Goal: Task Accomplishment & Management: Manage account settings

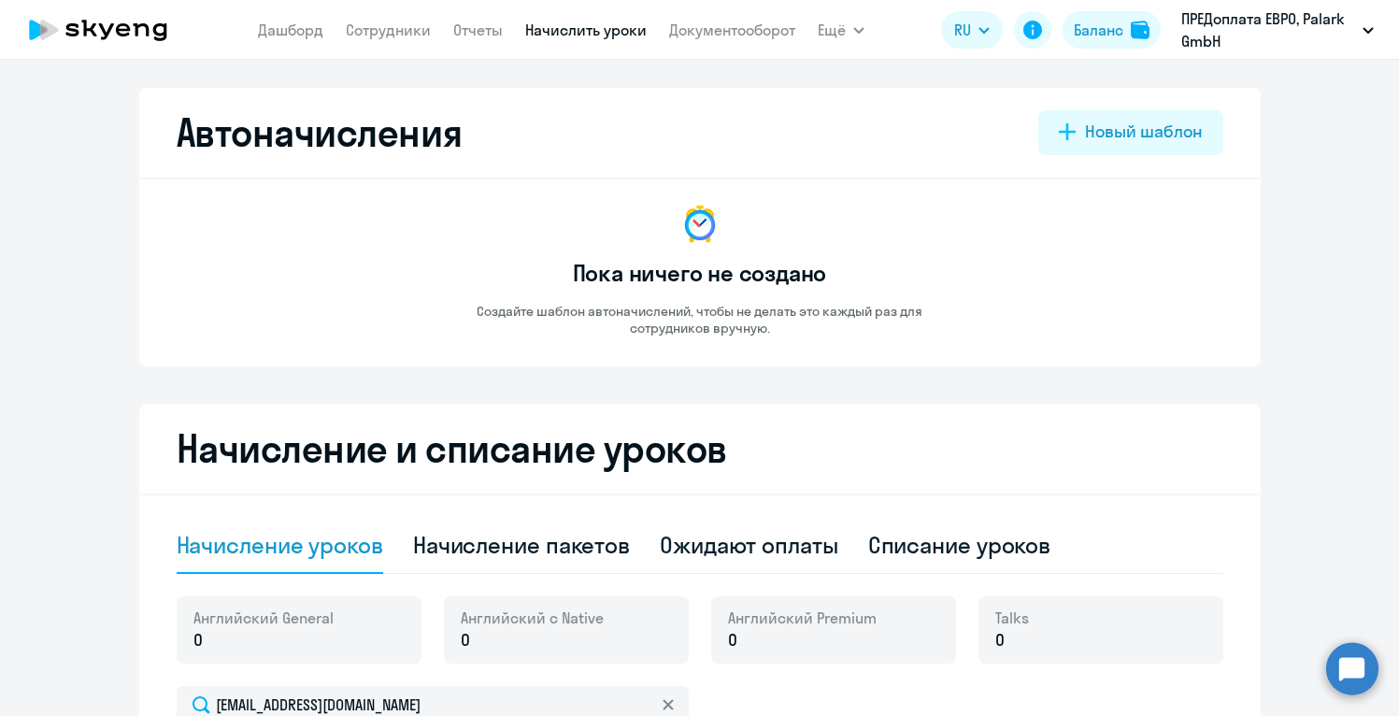
select select "10"
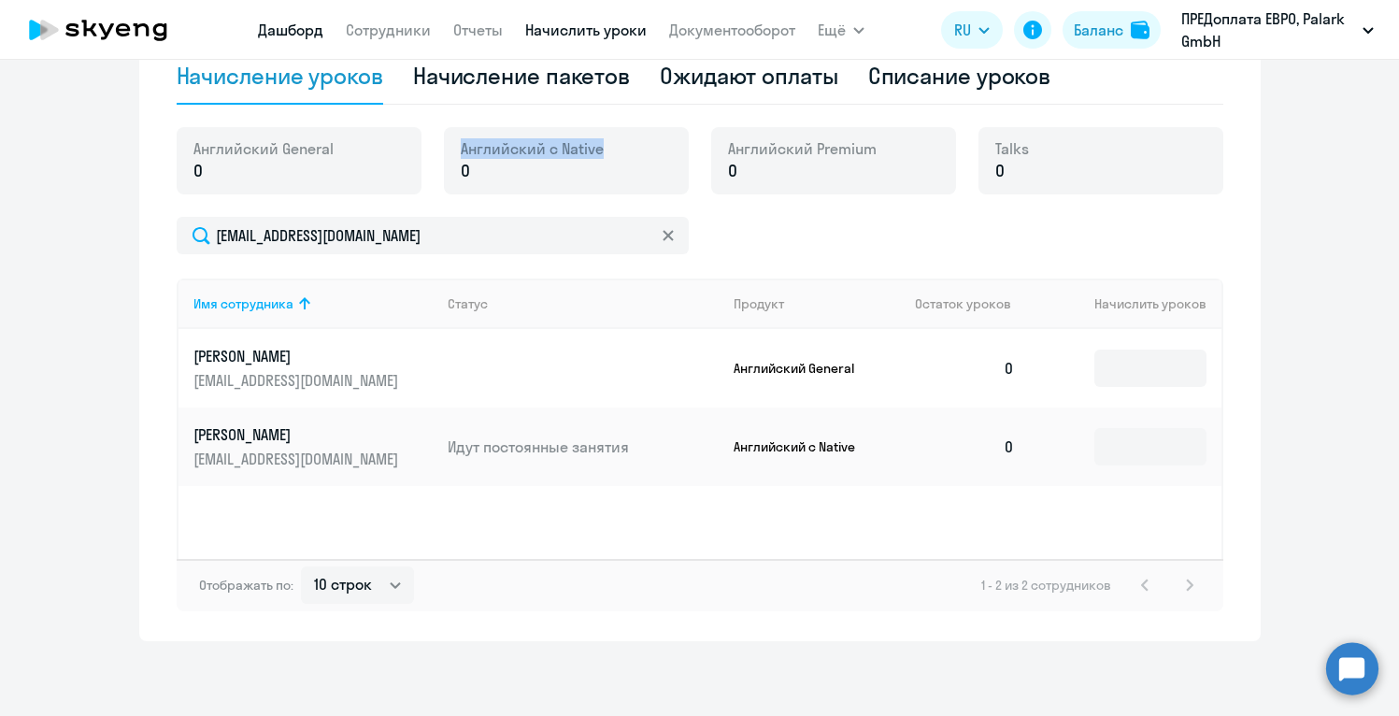
click at [293, 32] on link "Дашборд" at bounding box center [290, 30] width 65 height 19
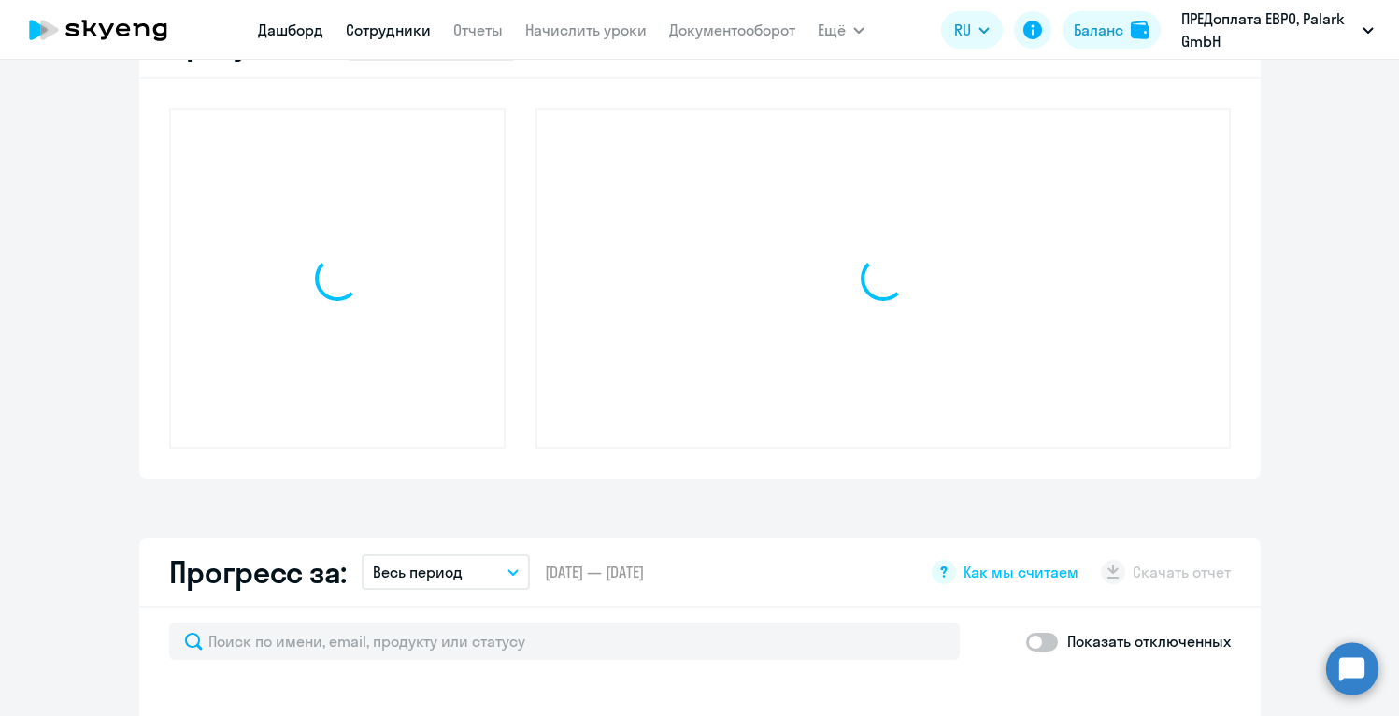
scroll to position [600, 0]
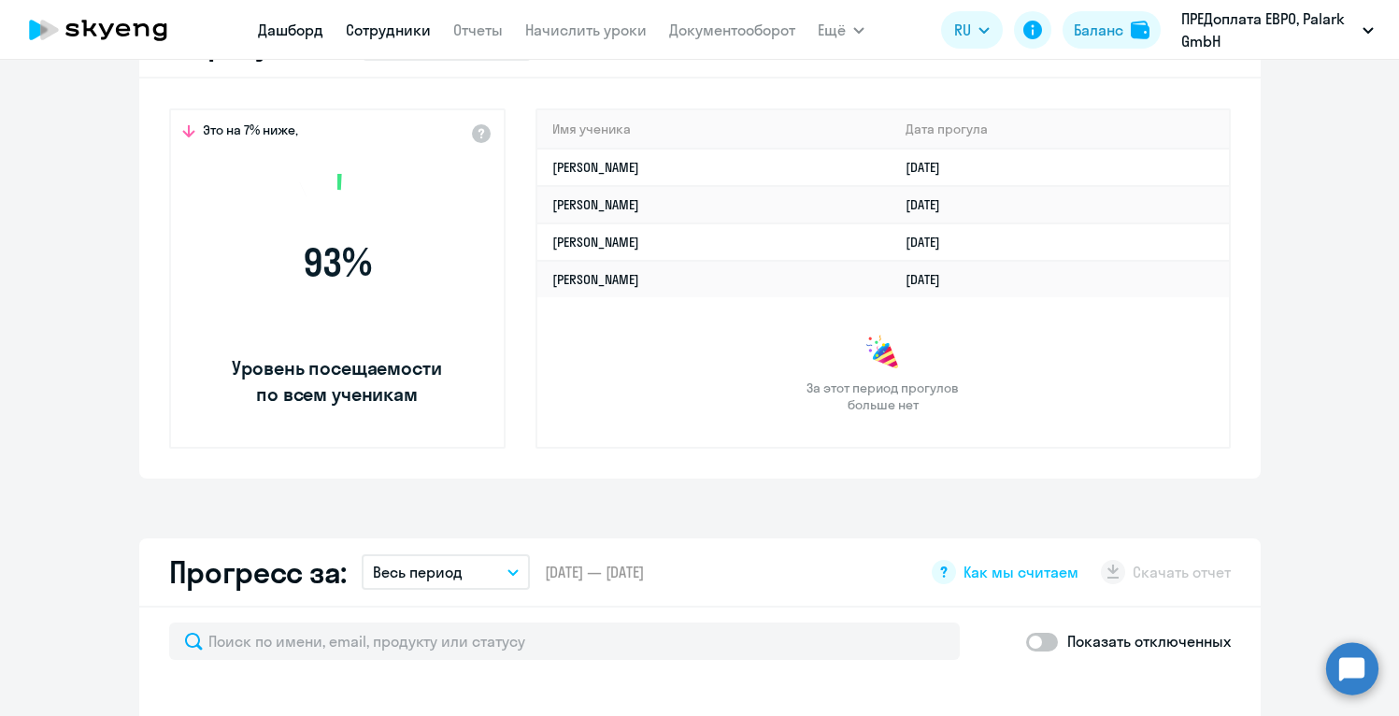
select select "30"
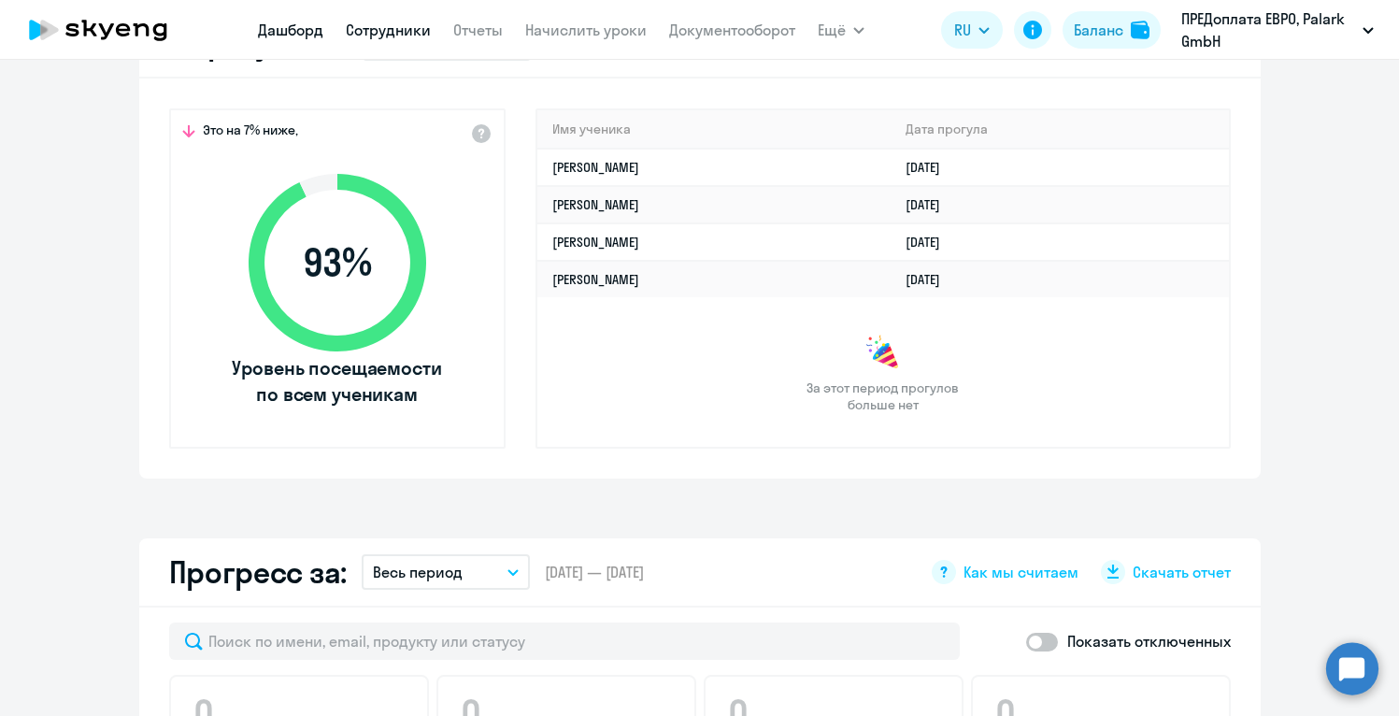
click at [397, 29] on link "Сотрудники" at bounding box center [388, 30] width 85 height 19
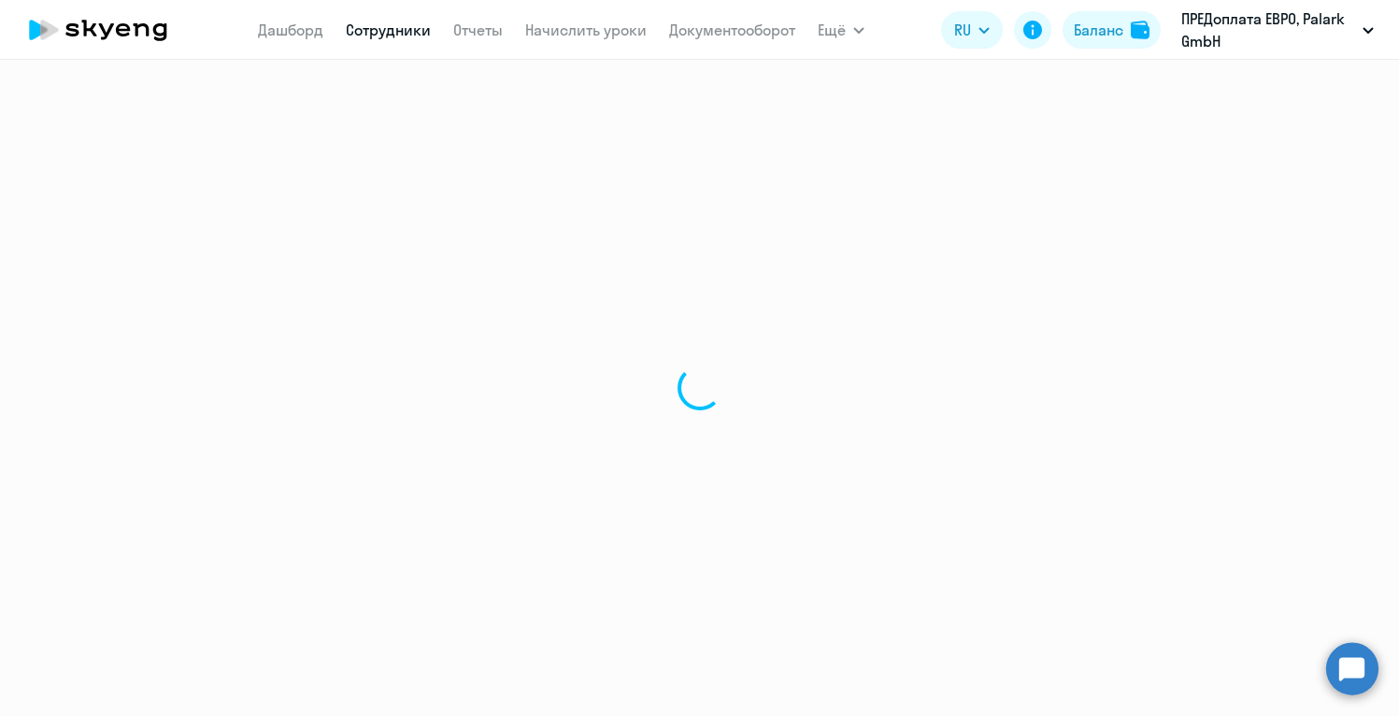
select select "30"
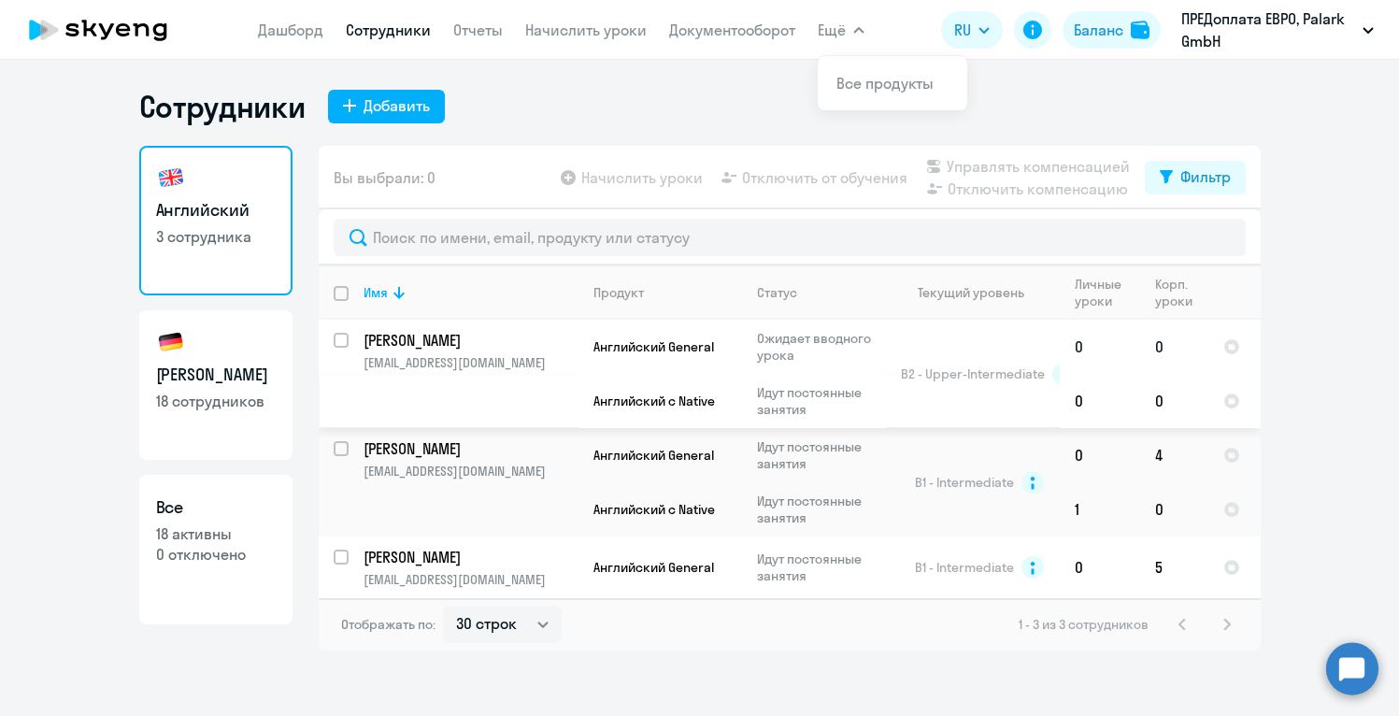
click at [466, 340] on p "[PERSON_NAME]" at bounding box center [469, 340] width 211 height 21
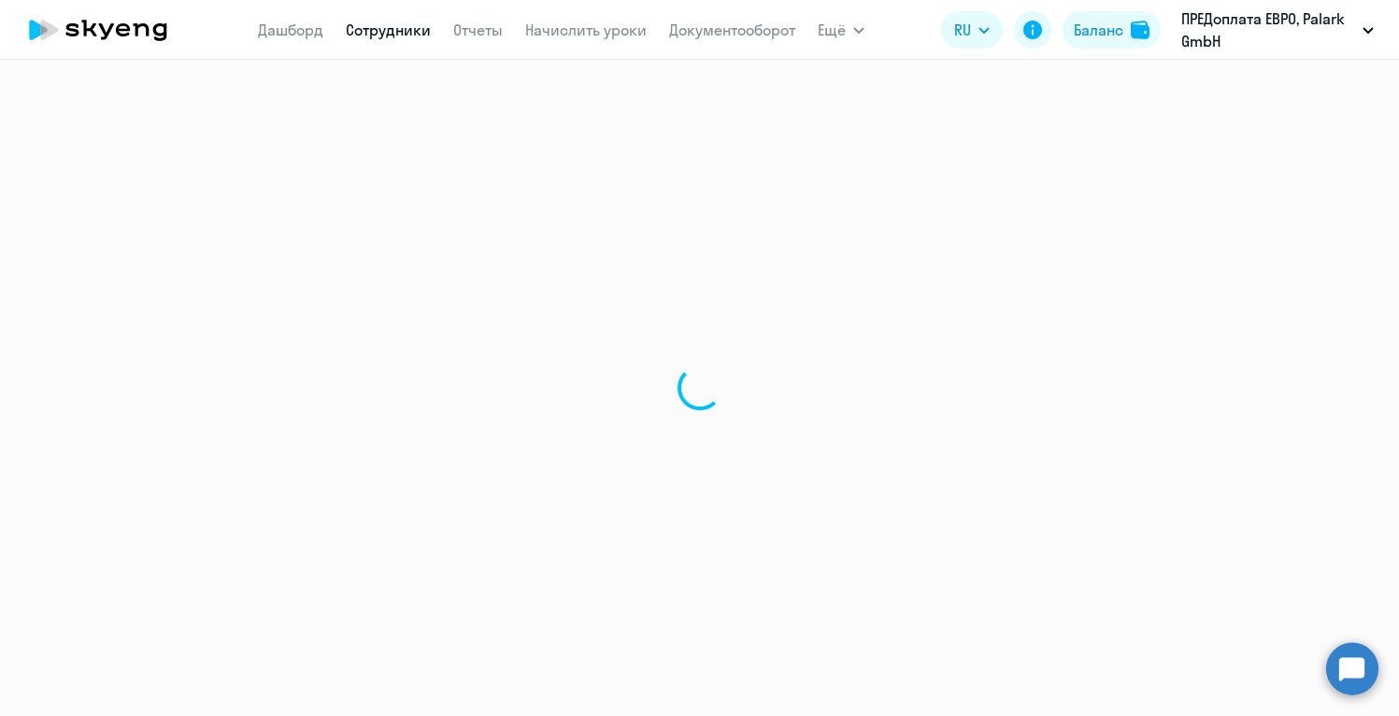
select select "english"
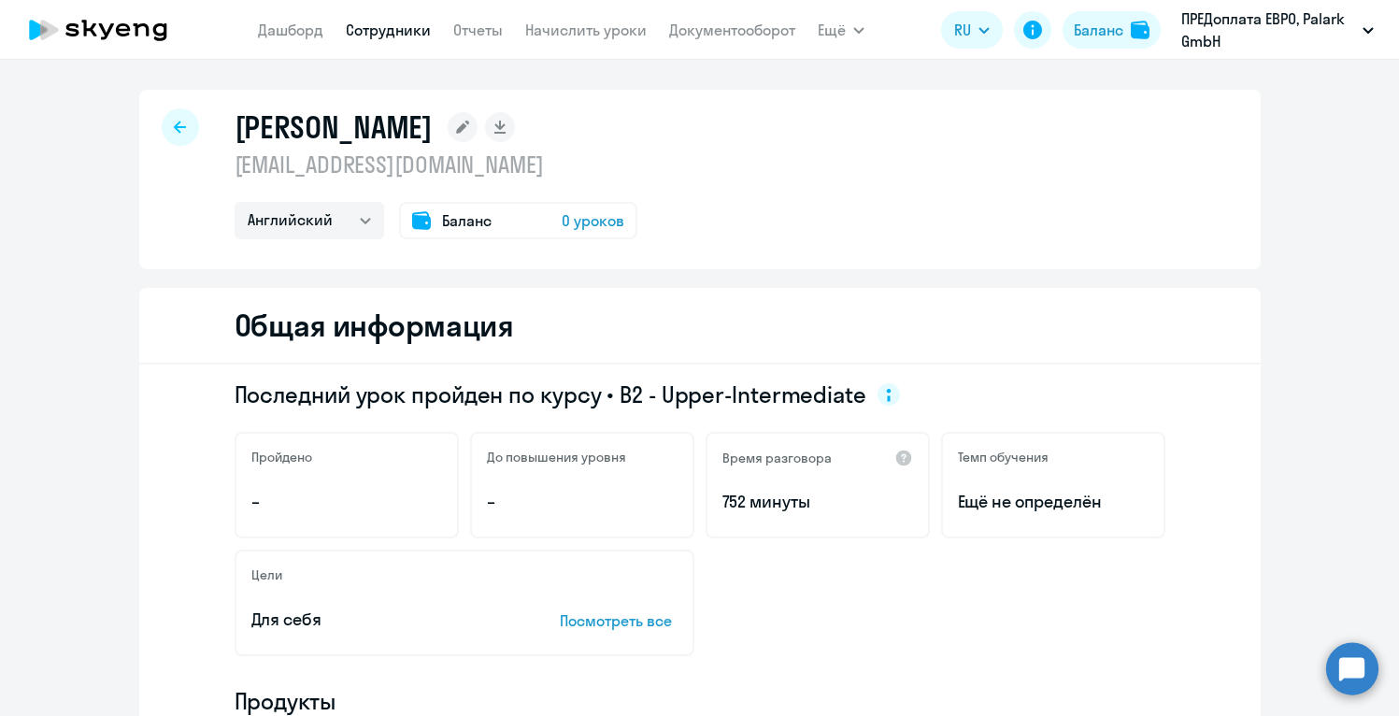
click at [587, 222] on span "0 уроков" at bounding box center [593, 220] width 63 height 22
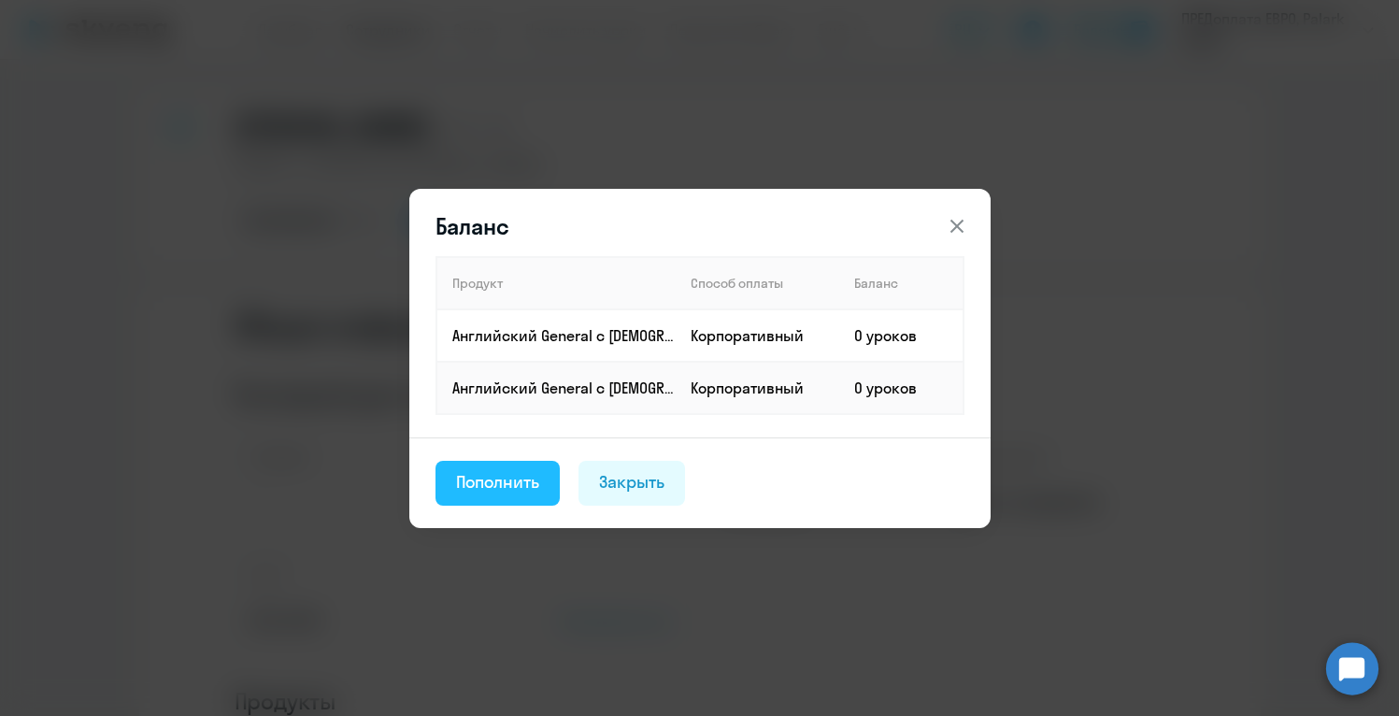
click at [505, 496] on button "Пополнить" at bounding box center [498, 483] width 125 height 45
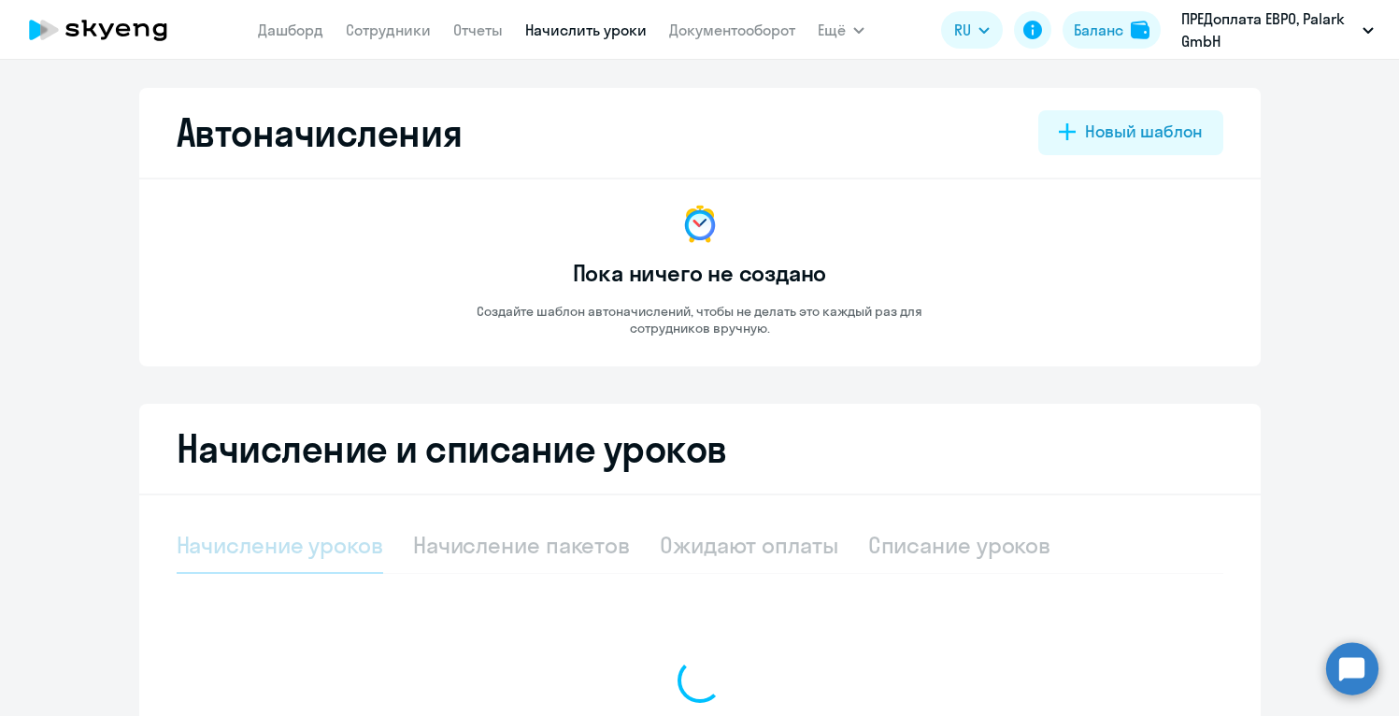
select select "10"
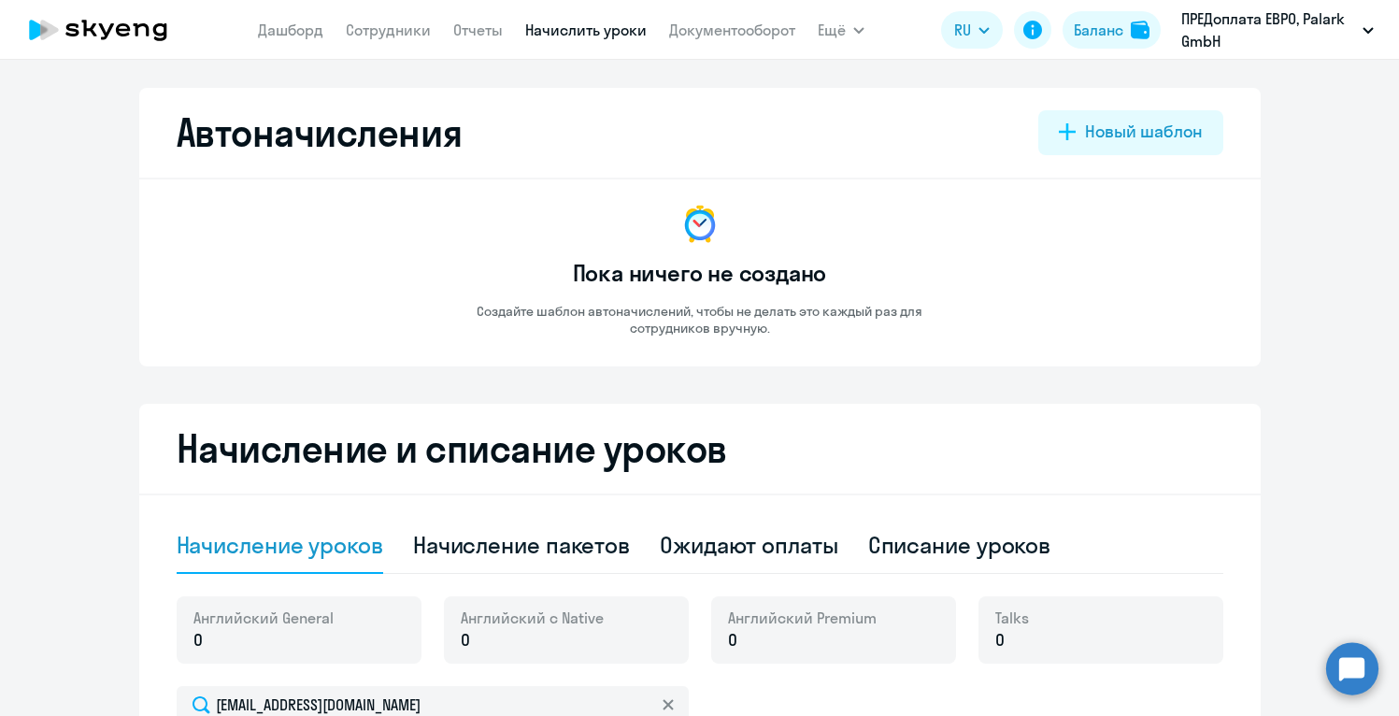
click at [1083, 246] on app-empty-accrual-templates-state "Пока ничего не создано Создайте шаблон автоначислений, чтобы не делать это кажд…" at bounding box center [700, 269] width 1047 height 135
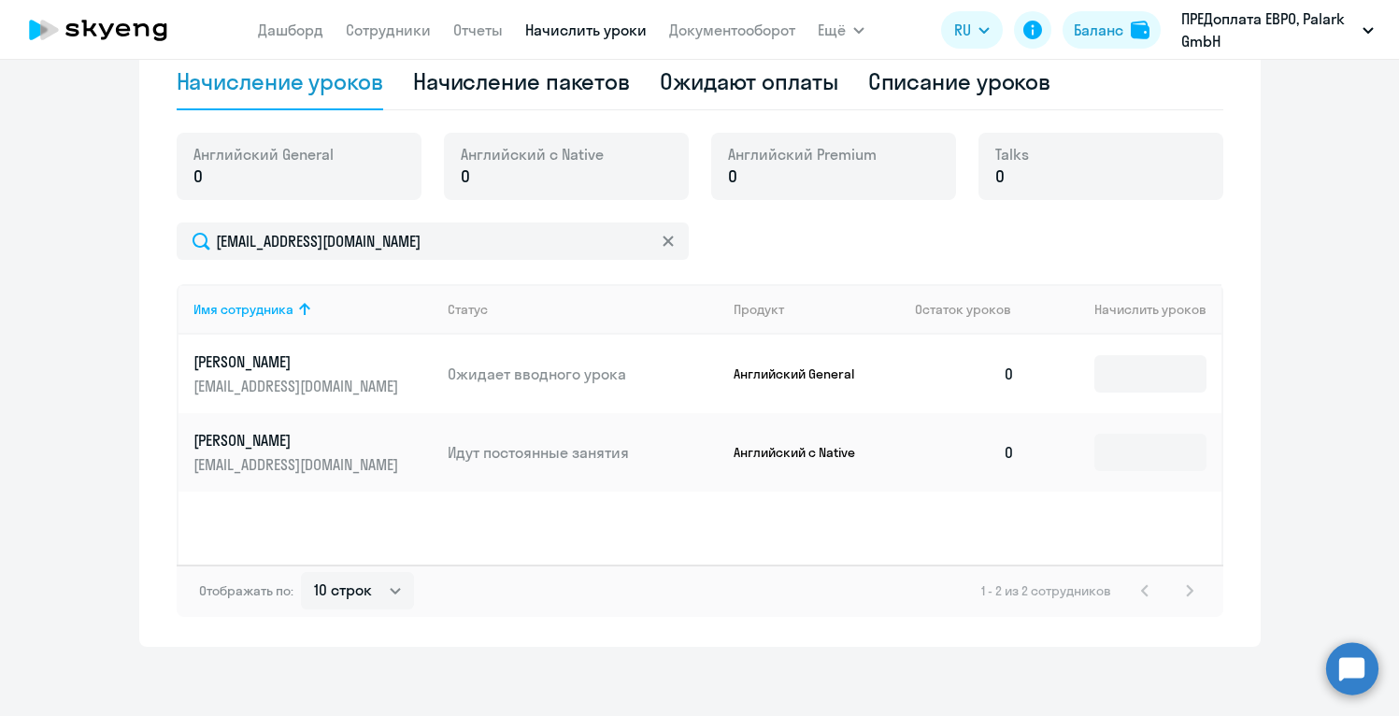
scroll to position [469, 0]
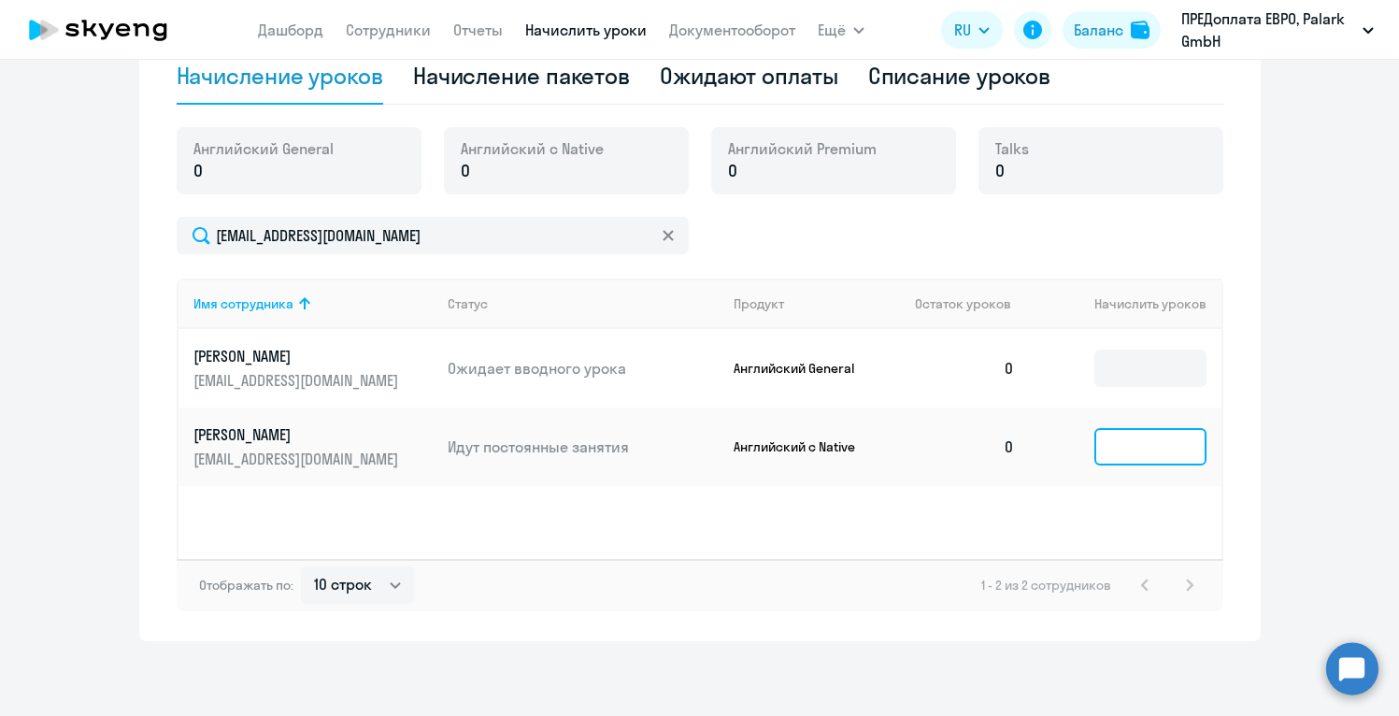
click at [1166, 449] on input at bounding box center [1150, 446] width 112 height 37
type input "2"
click at [1153, 113] on div "Начисление уроков Начисление пакетов Ожидают оплаты Списание уроков Английский …" at bounding box center [700, 330] width 1047 height 563
click at [611, 32] on link "Начислить уроки" at bounding box center [586, 30] width 122 height 19
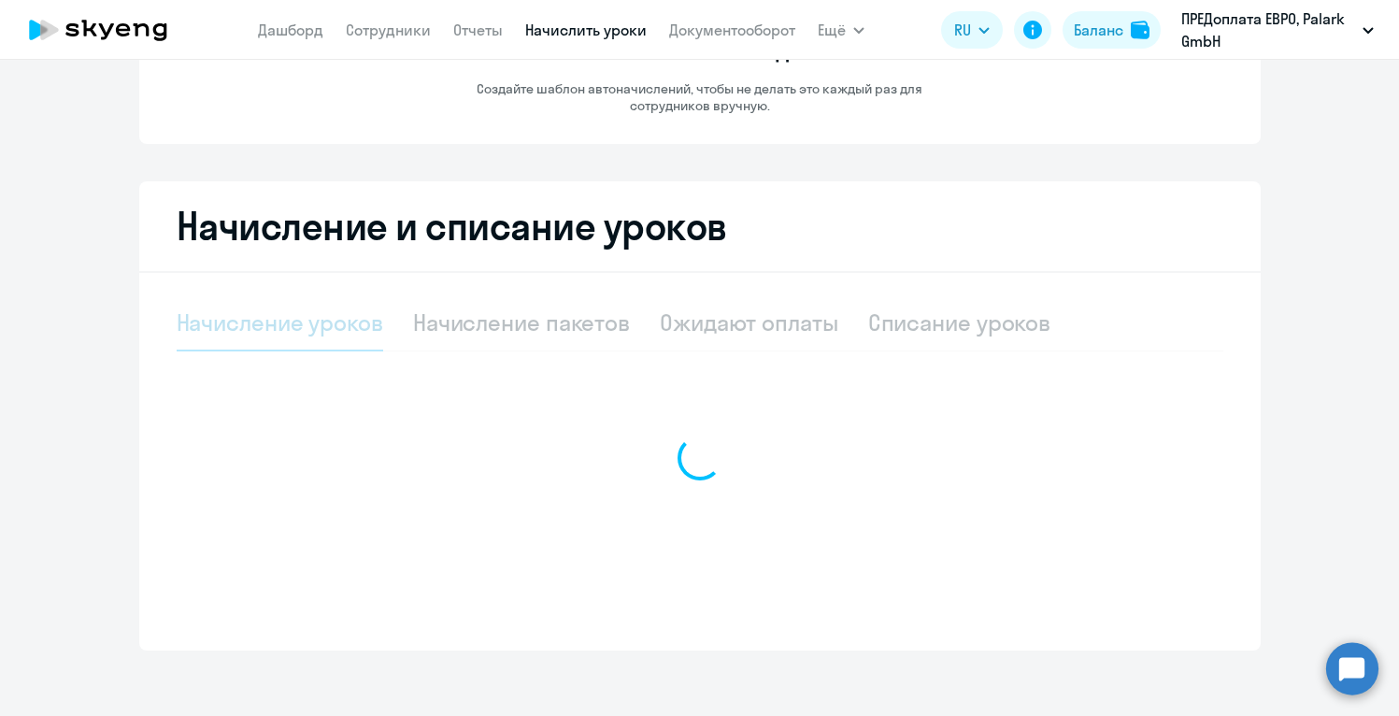
select select "10"
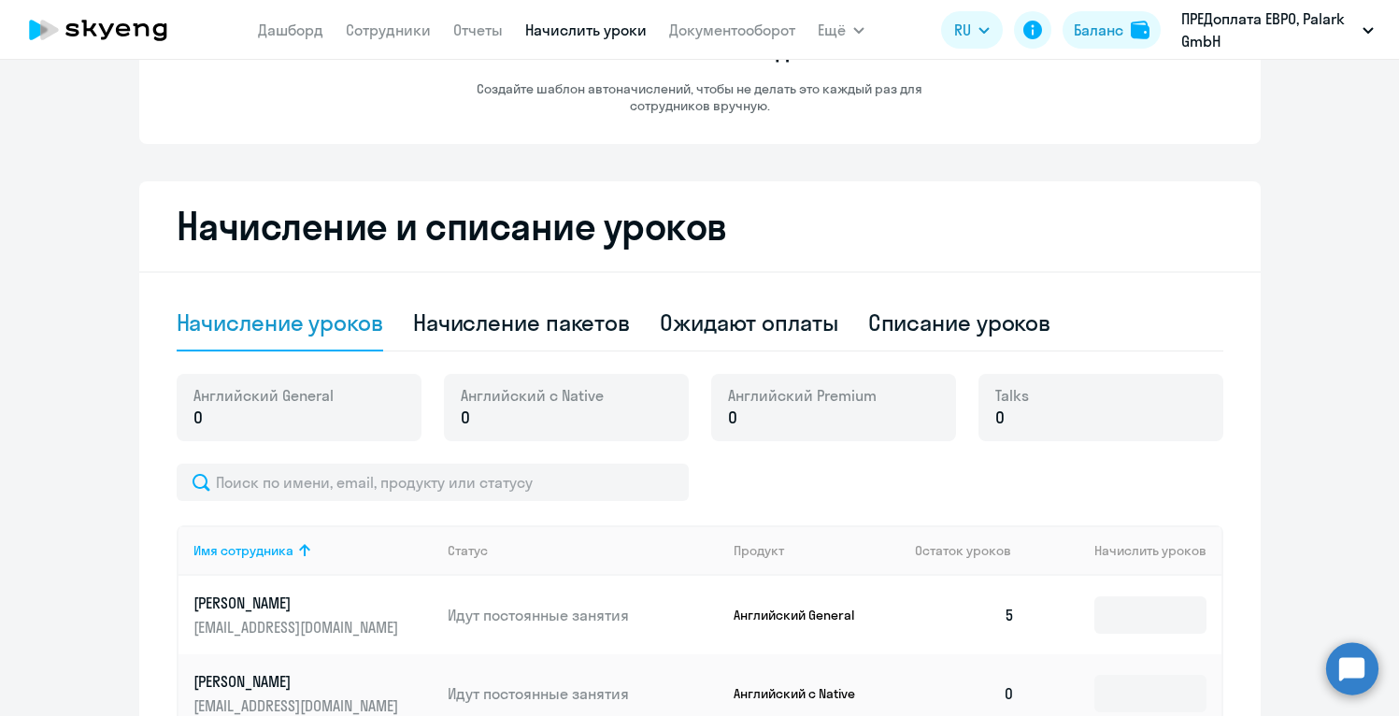
click at [1206, 212] on h2 "Начисление и списание уроков" at bounding box center [700, 226] width 1047 height 45
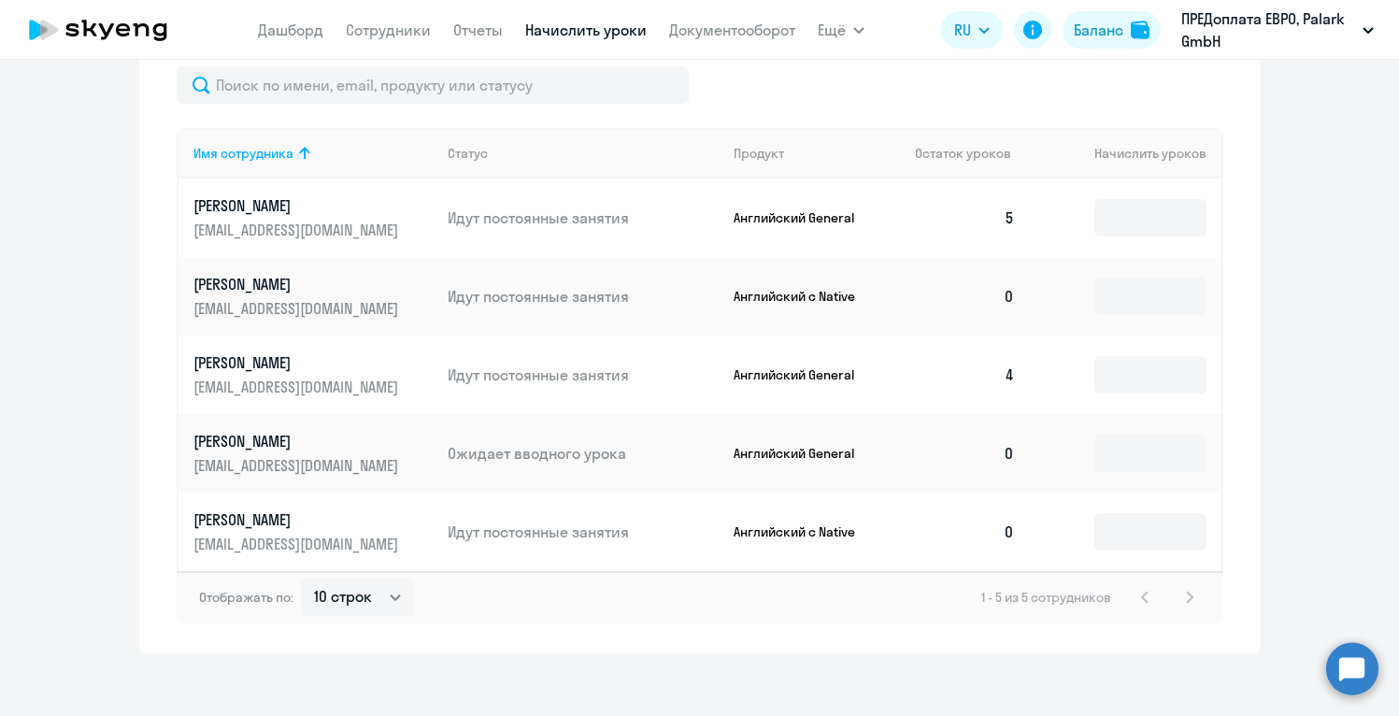
scroll to position [632, 0]
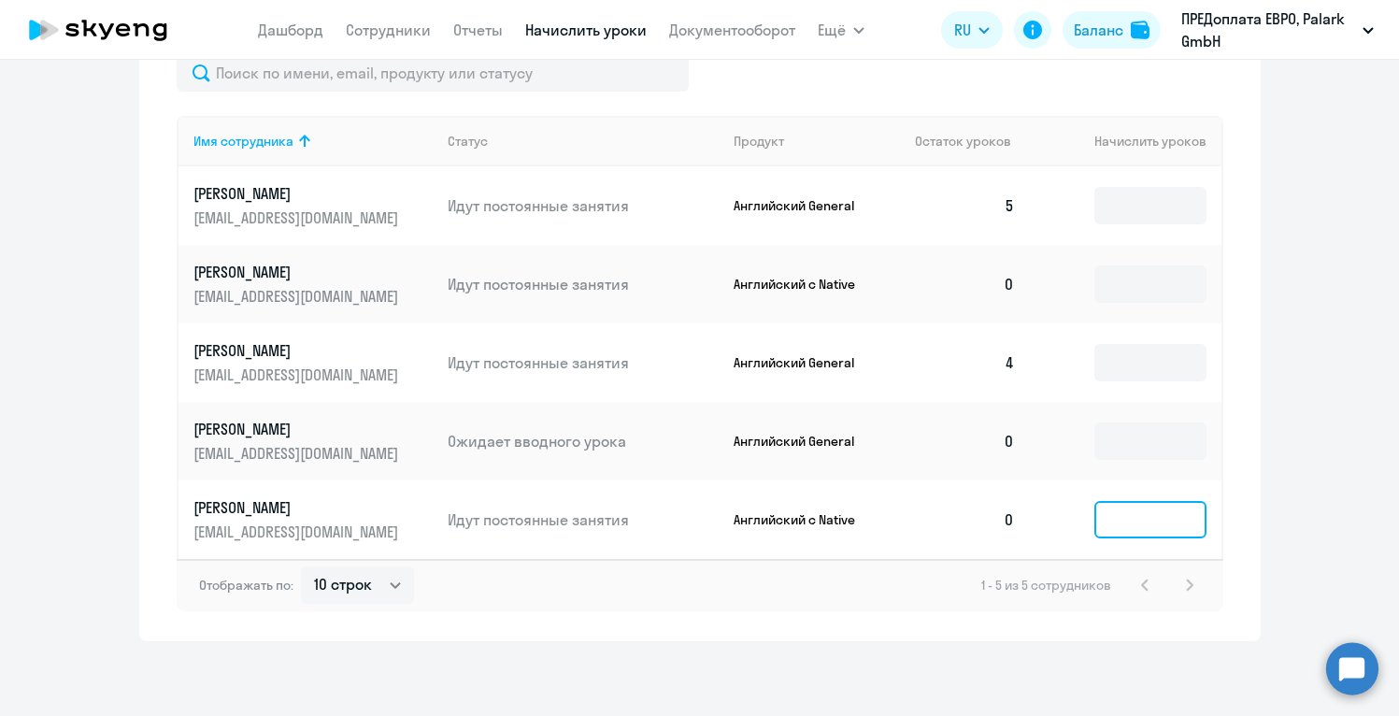
click at [1154, 516] on input at bounding box center [1150, 519] width 112 height 37
type input "2"
click at [1234, 483] on div "Начисление и списание уроков Начисление уроков Начисление пакетов Ожидают оплат…" at bounding box center [700, 206] width 1122 height 869
click at [1139, 527] on input at bounding box center [1150, 519] width 112 height 37
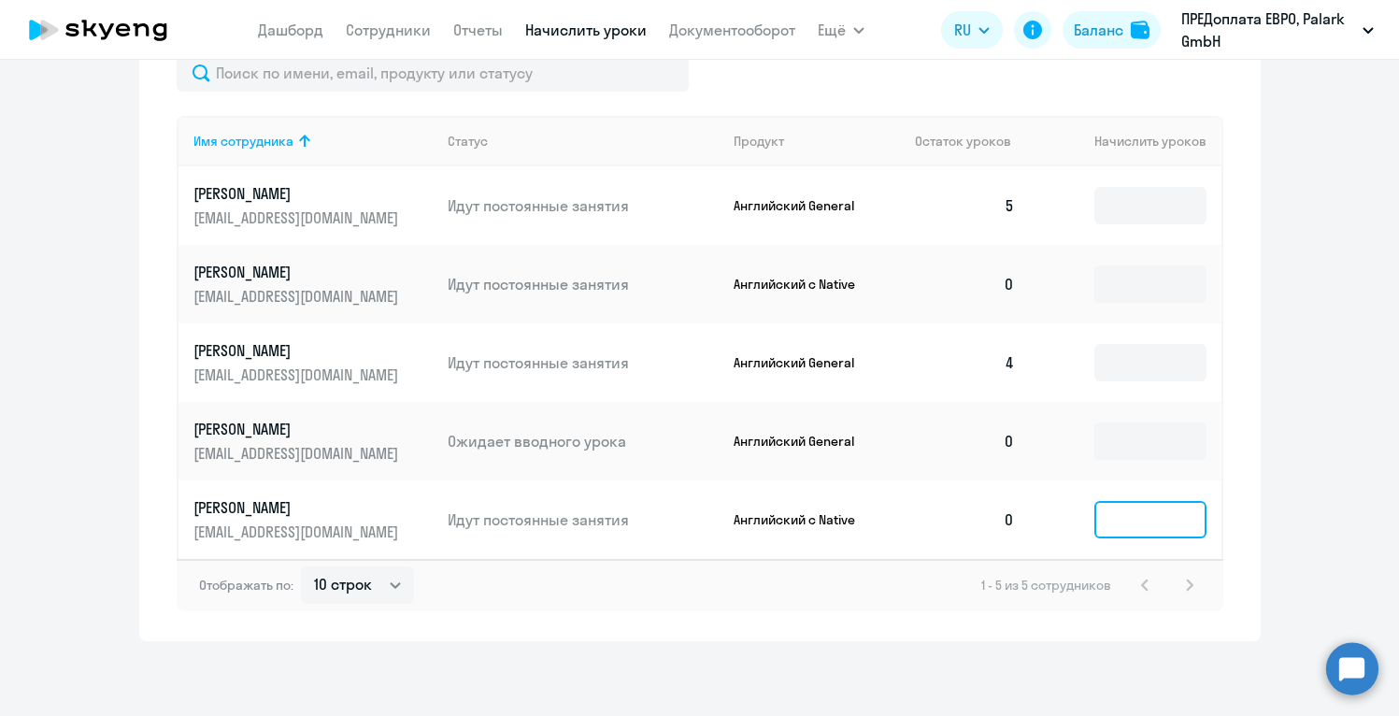
type input "2"
click at [397, 39] on app-menu-item-link "Сотрудники" at bounding box center [388, 30] width 85 height 23
click at [393, 32] on link "Сотрудники" at bounding box center [388, 30] width 85 height 19
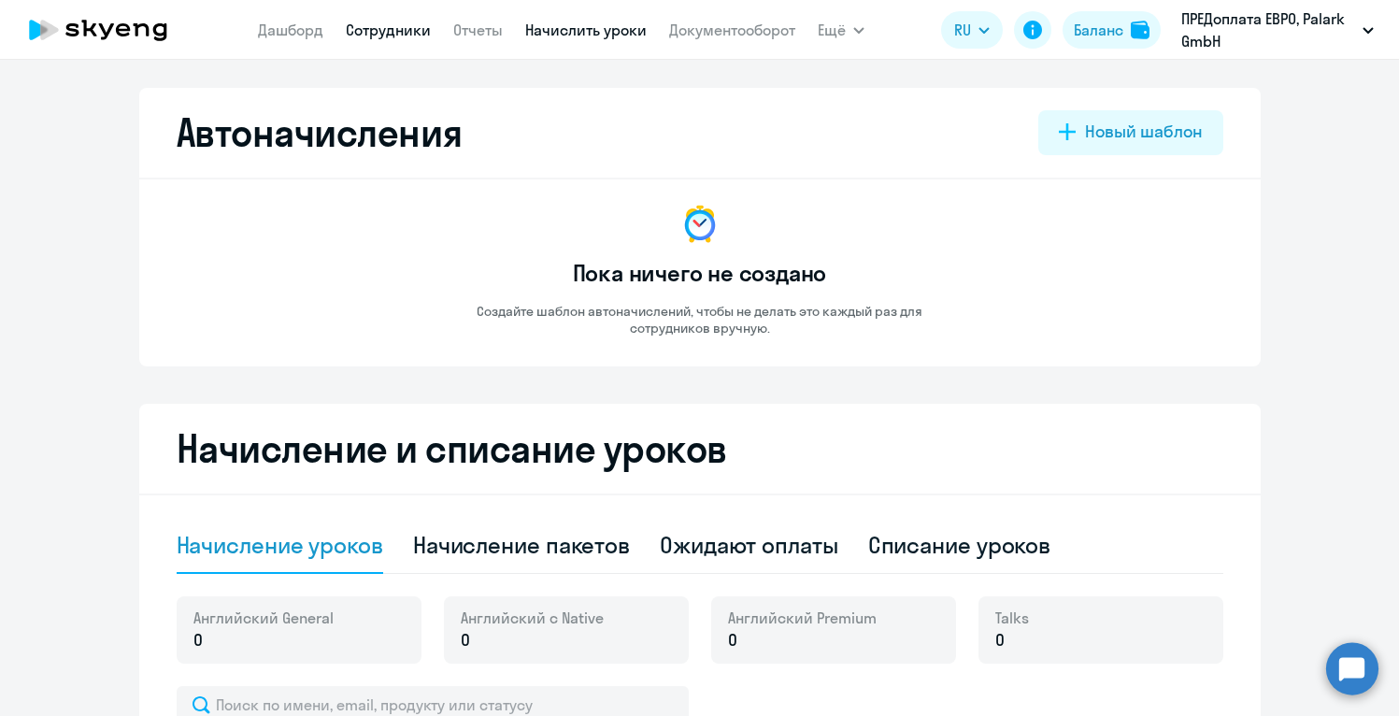
select select "30"
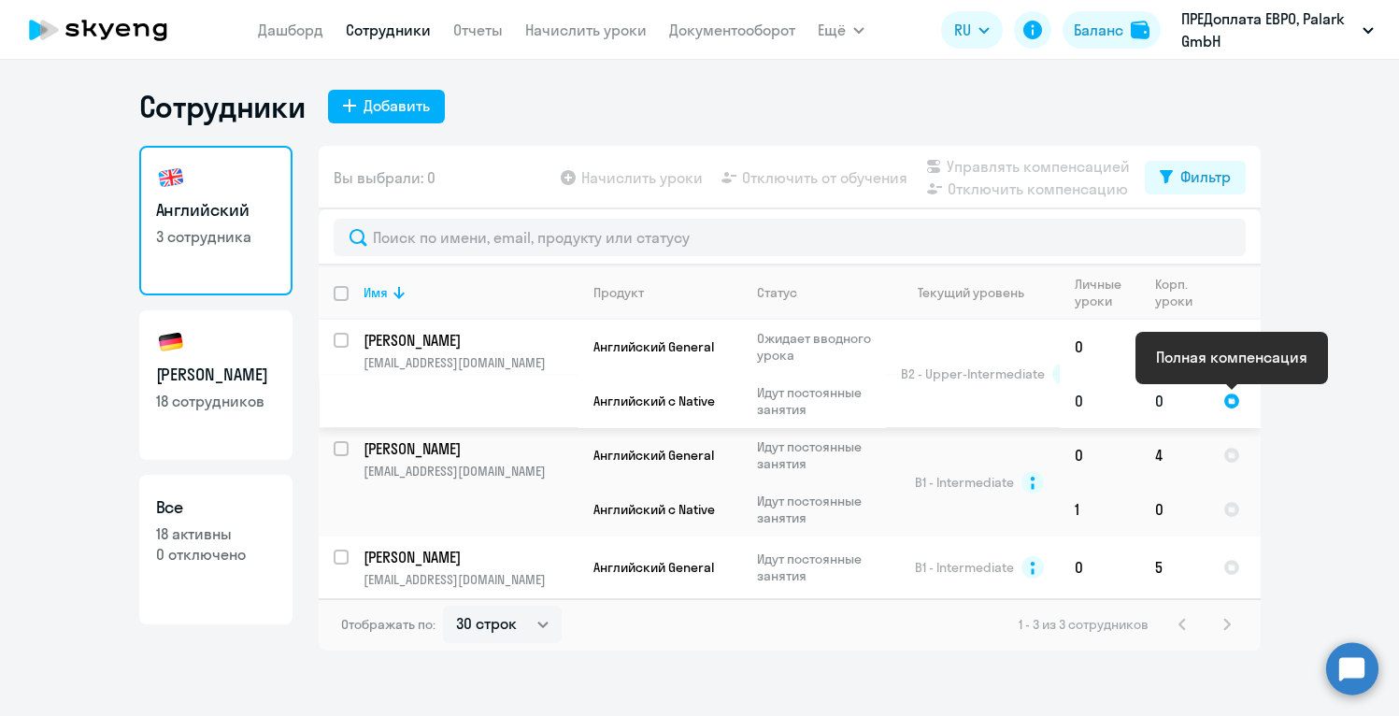
click at [1232, 401] on div at bounding box center [1231, 401] width 17 height 17
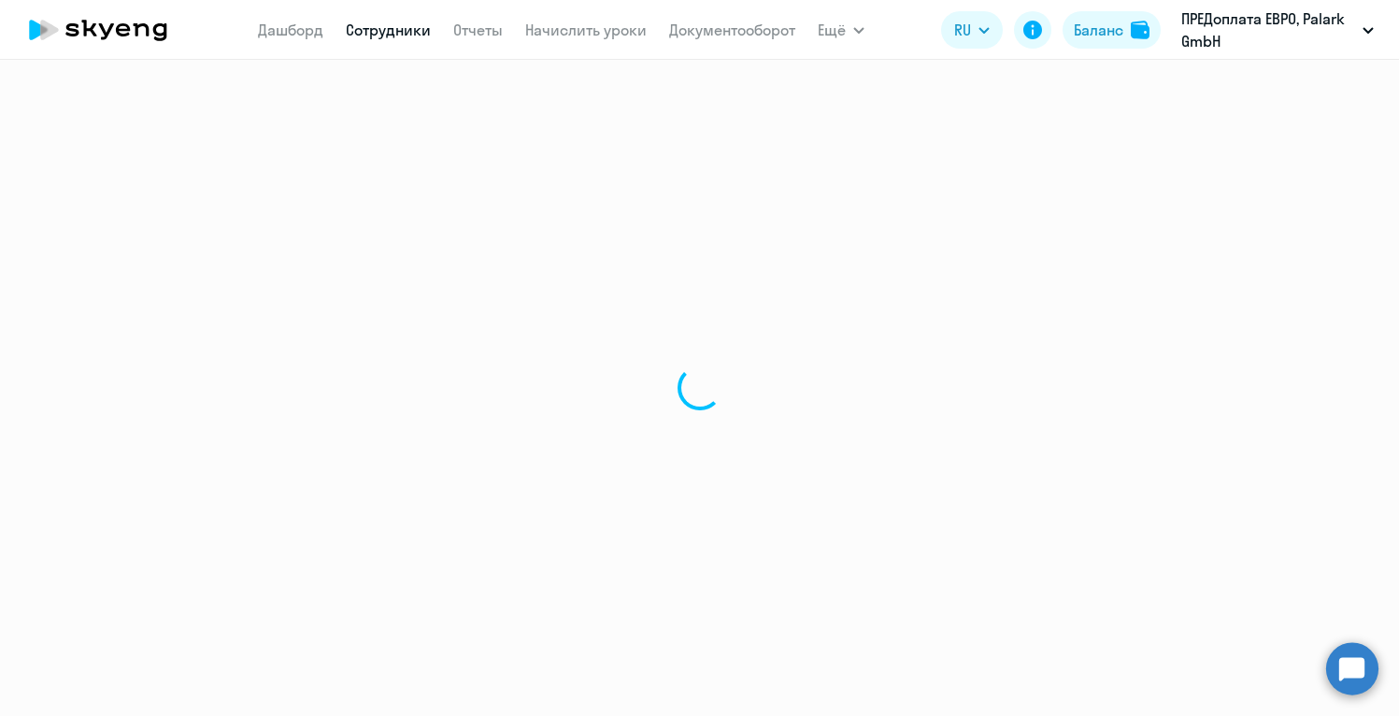
select select "english"
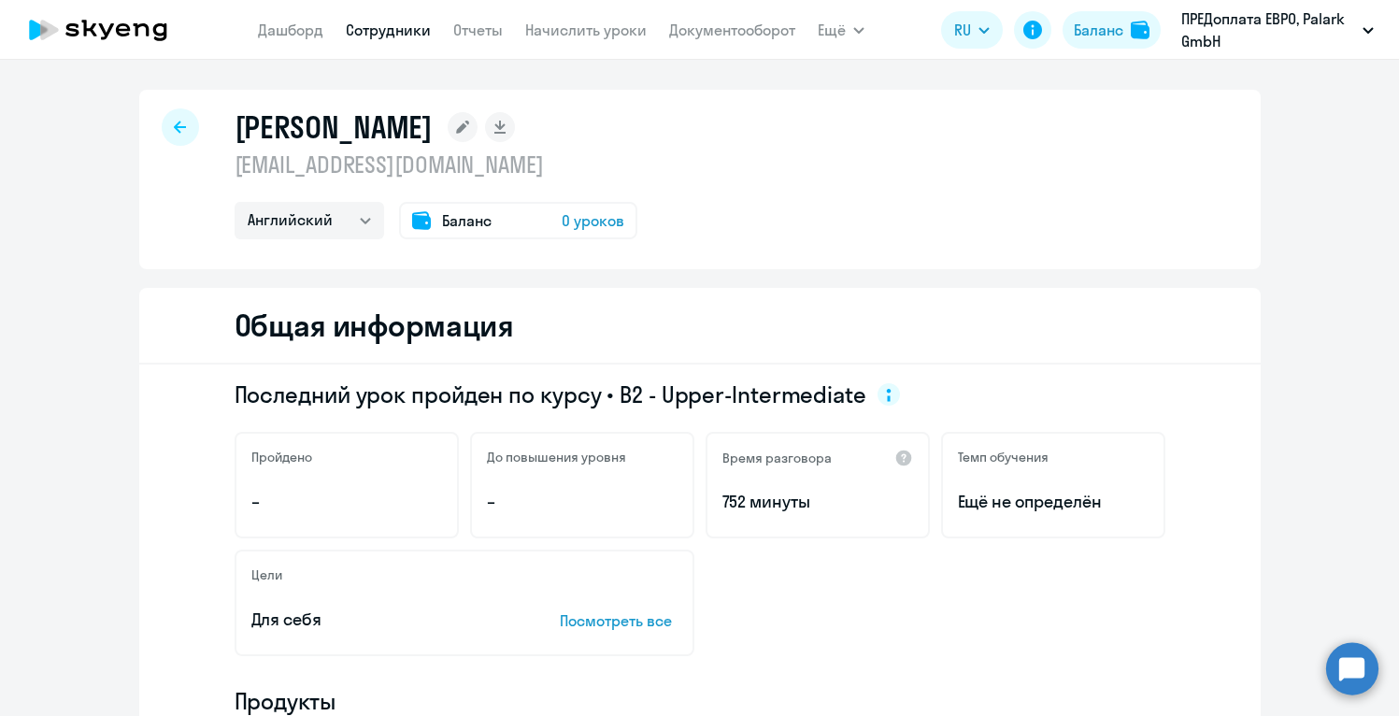
click at [1219, 405] on div "Последний урок пройден по курсу • B2 - Upper-Intermediate Пройдено – До повышен…" at bounding box center [700, 708] width 1122 height 686
click at [575, 223] on span "0 уроков" at bounding box center [593, 220] width 63 height 22
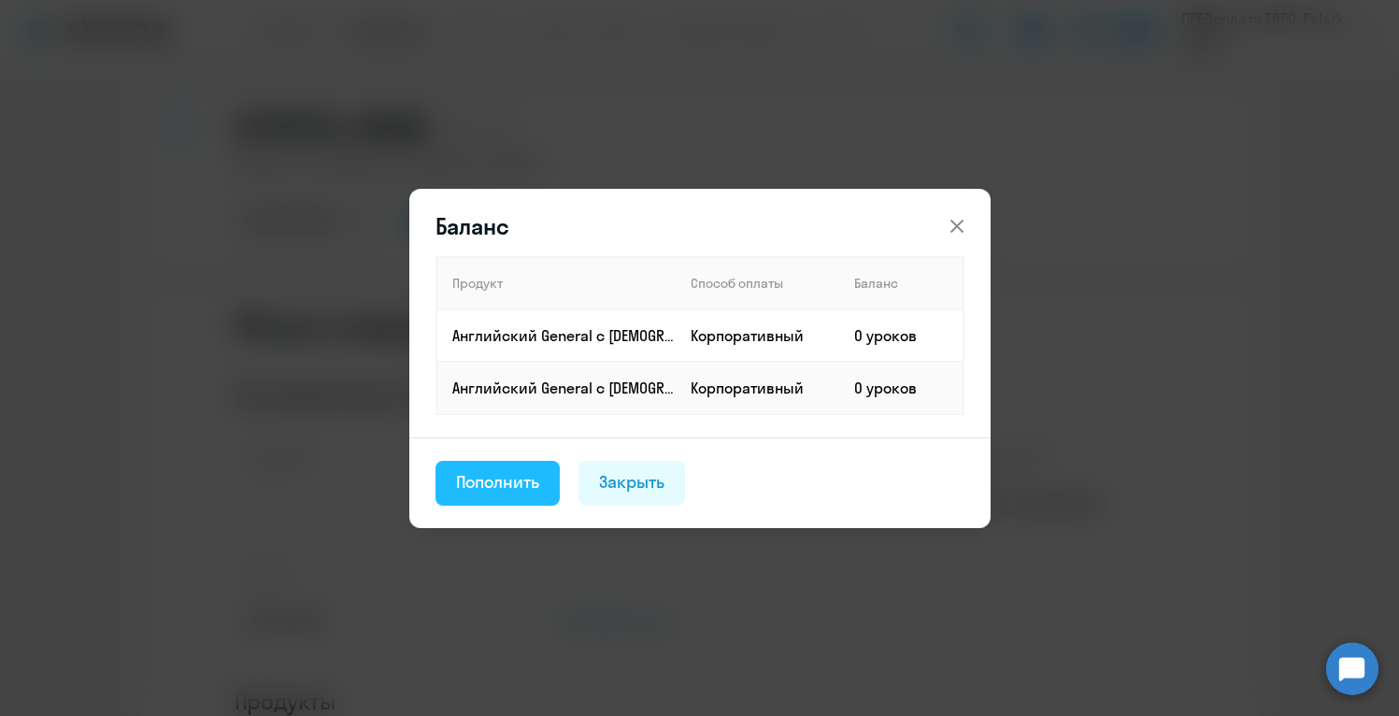
click at [507, 485] on div "Пополнить" at bounding box center [498, 482] width 84 height 24
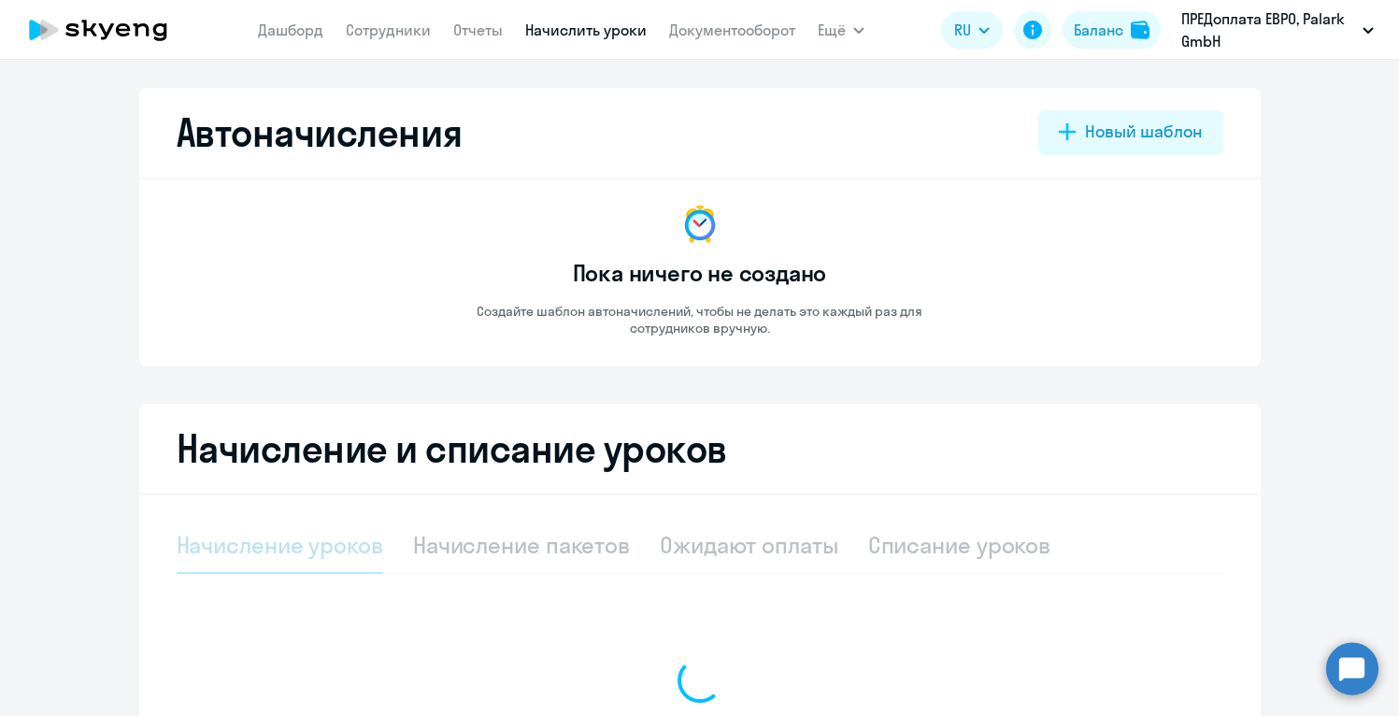
select select "10"
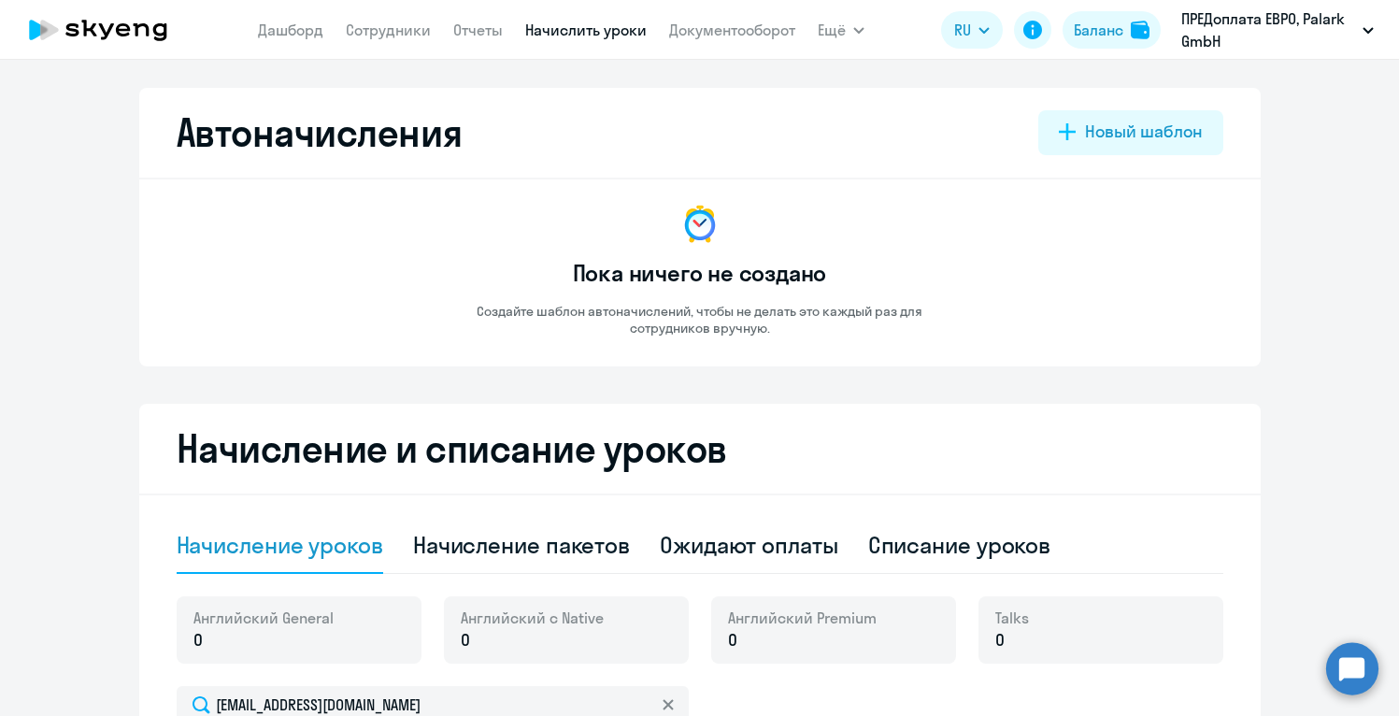
click at [1072, 381] on div "Автоначисления Новый шаблон Пока ничего не создано Создайте шаблон автоначислен…" at bounding box center [700, 599] width 1122 height 1023
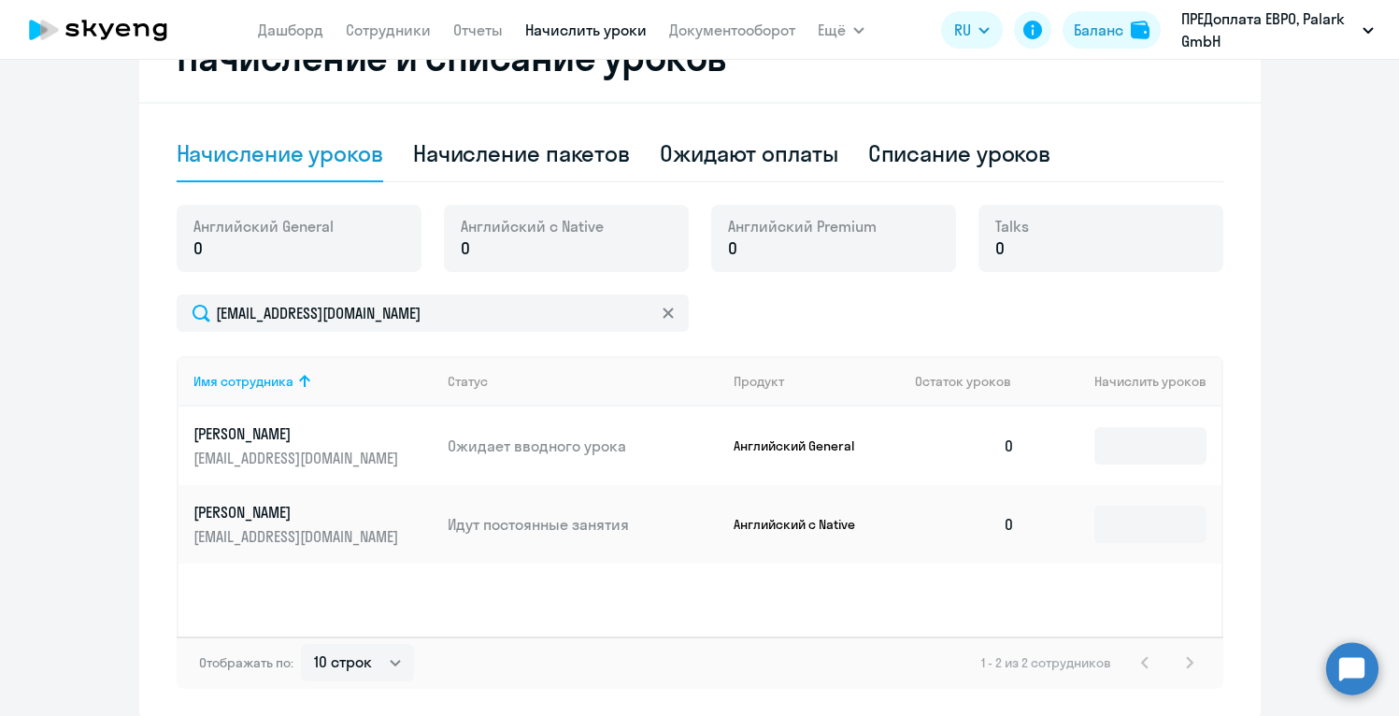
scroll to position [449, 0]
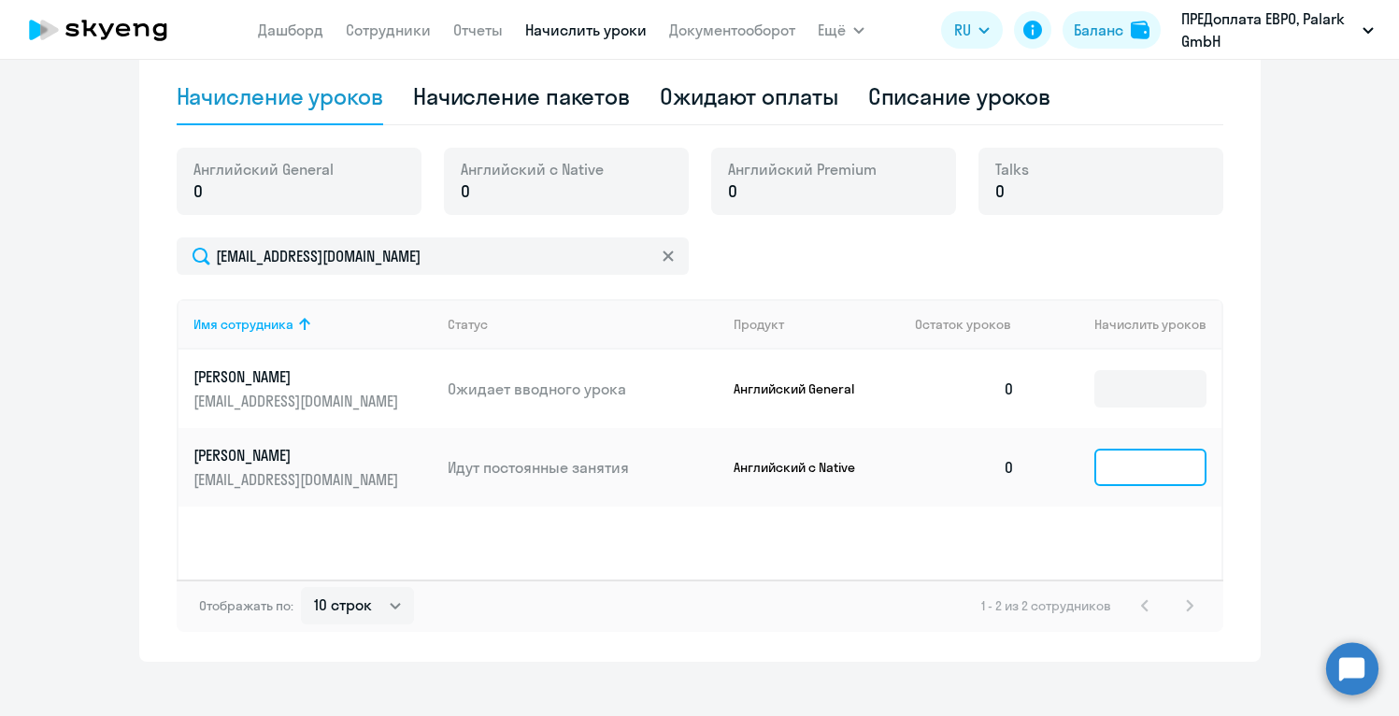
click at [1144, 479] on input at bounding box center [1150, 467] width 112 height 37
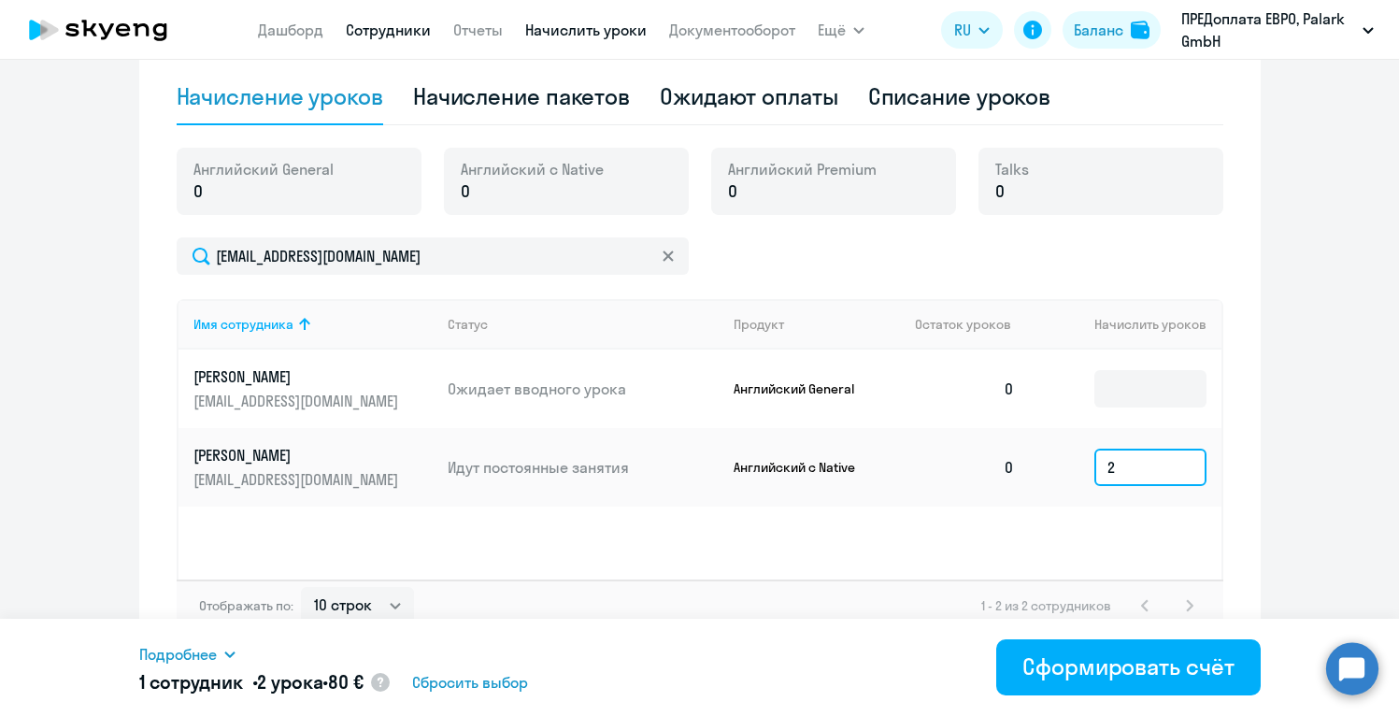
type input "2"
click at [379, 29] on link "Сотрудники" at bounding box center [388, 30] width 85 height 19
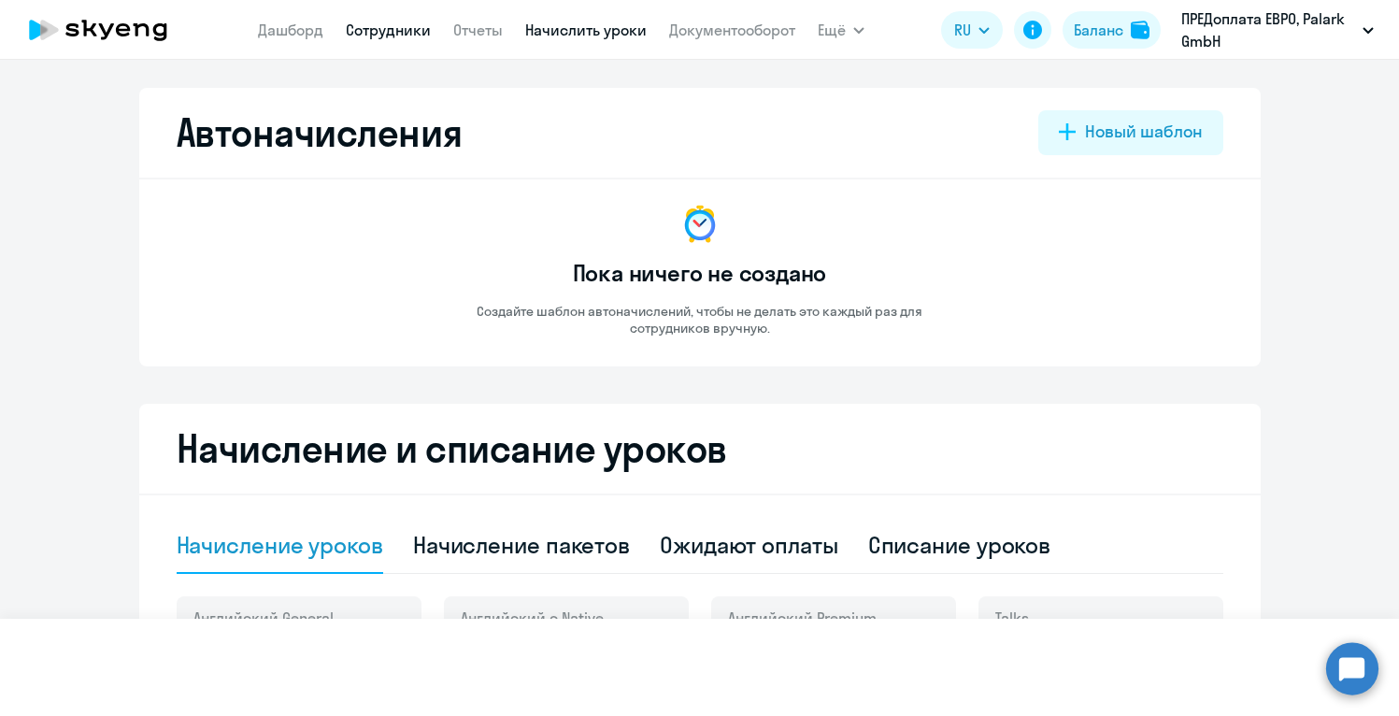
select select "30"
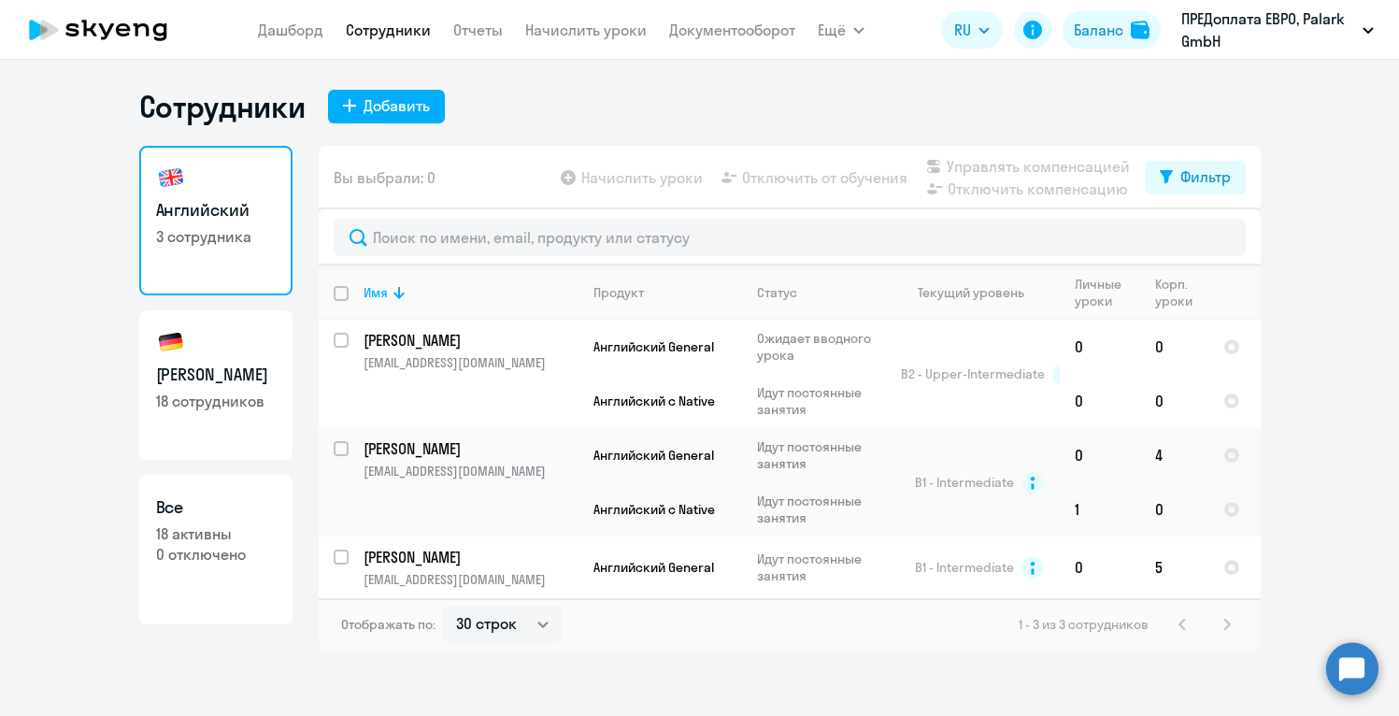
click at [233, 377] on h3 "[PERSON_NAME]" at bounding box center [216, 375] width 120 height 24
select select "30"
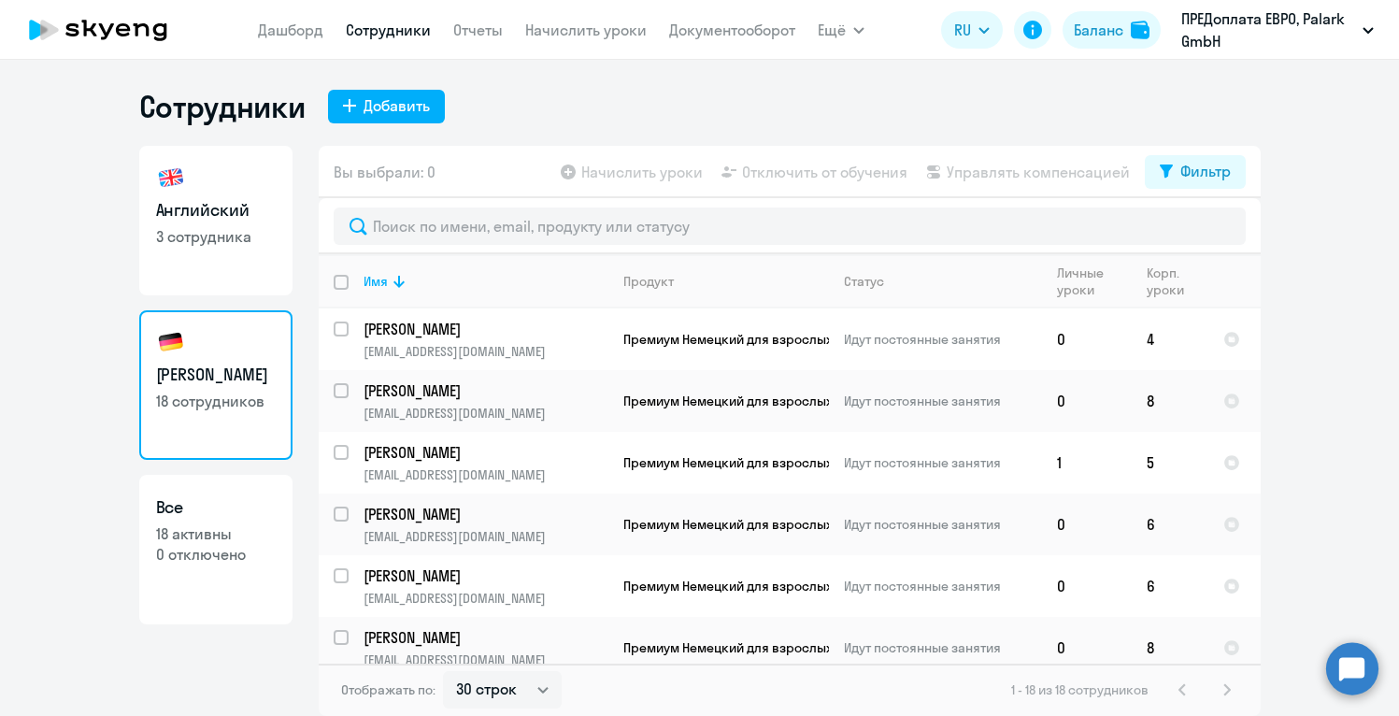
click at [196, 562] on p "0 отключено" at bounding box center [216, 554] width 120 height 21
select select "30"
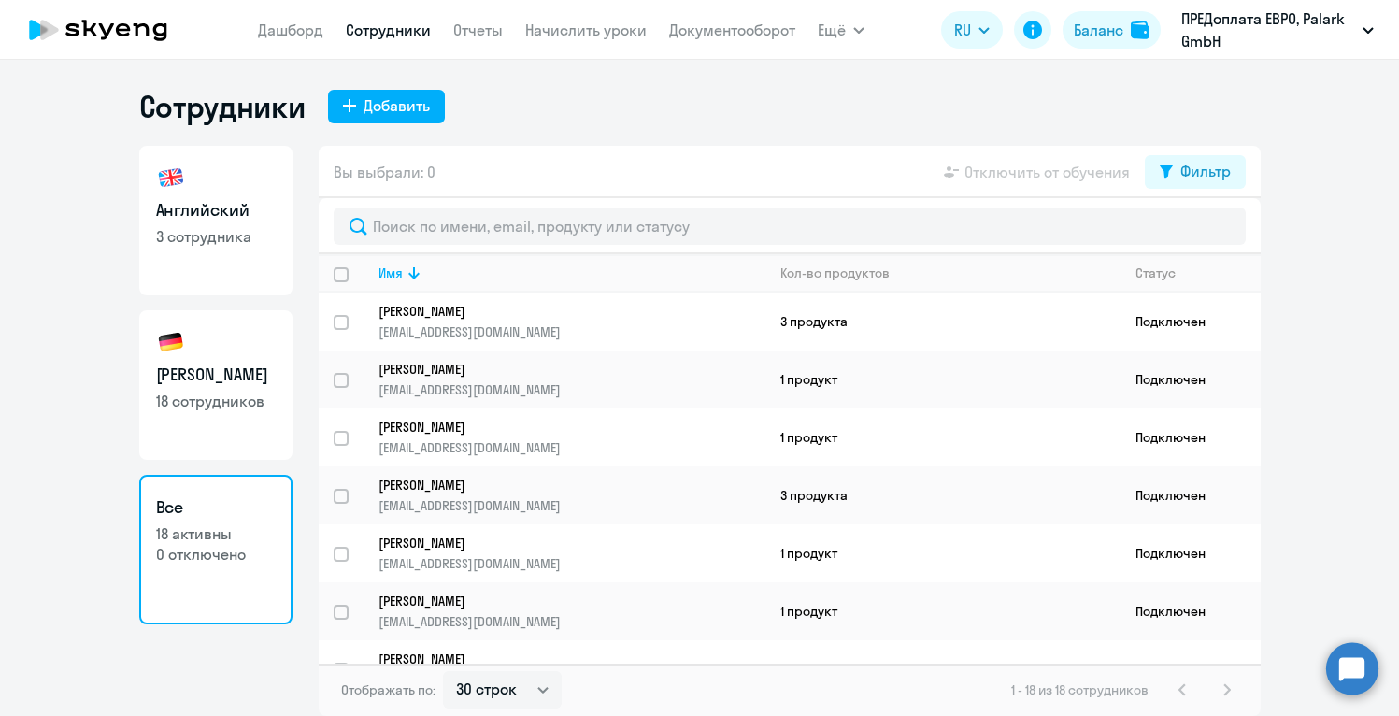
click at [1345, 345] on ng-component "Сотрудники Добавить Английский 3 сотрудника Немецкий 18 сотрудников Все 18 акти…" at bounding box center [699, 402] width 1399 height 628
click at [457, 307] on p "[PERSON_NAME]" at bounding box center [559, 311] width 361 height 17
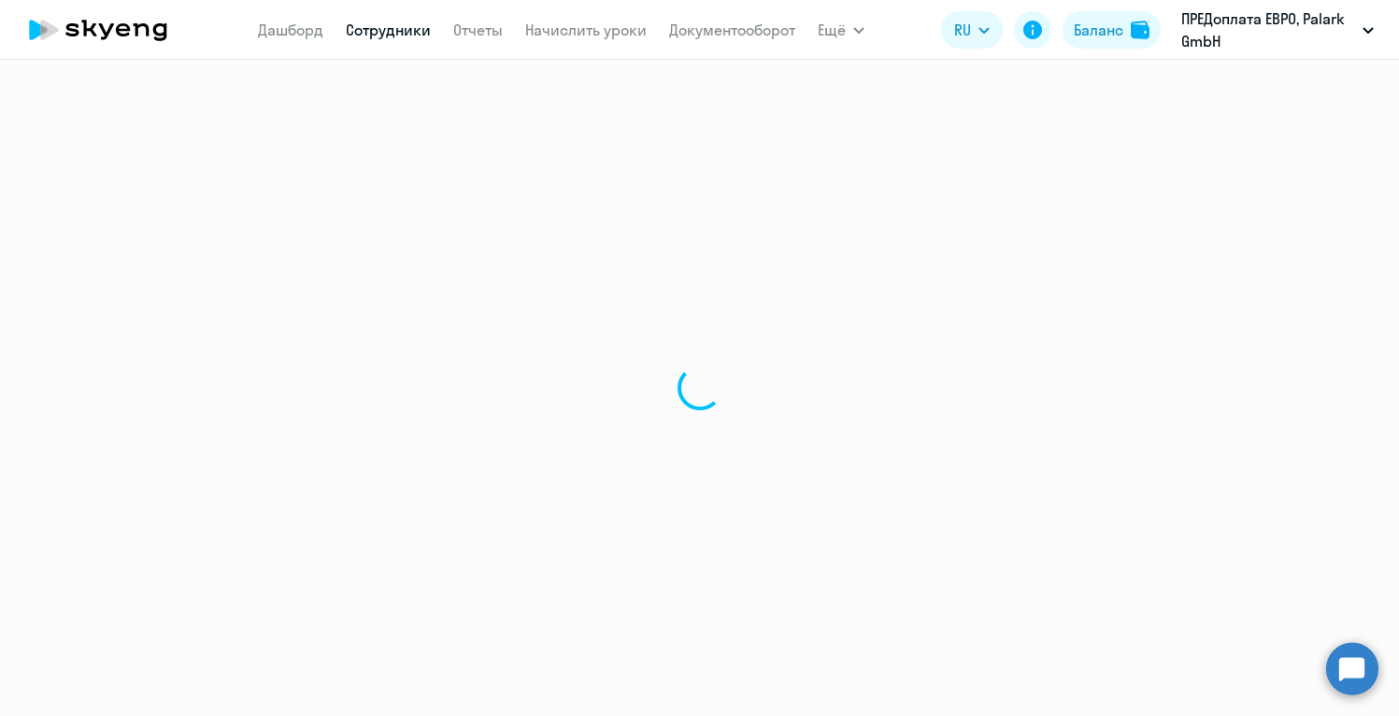
select select "english"
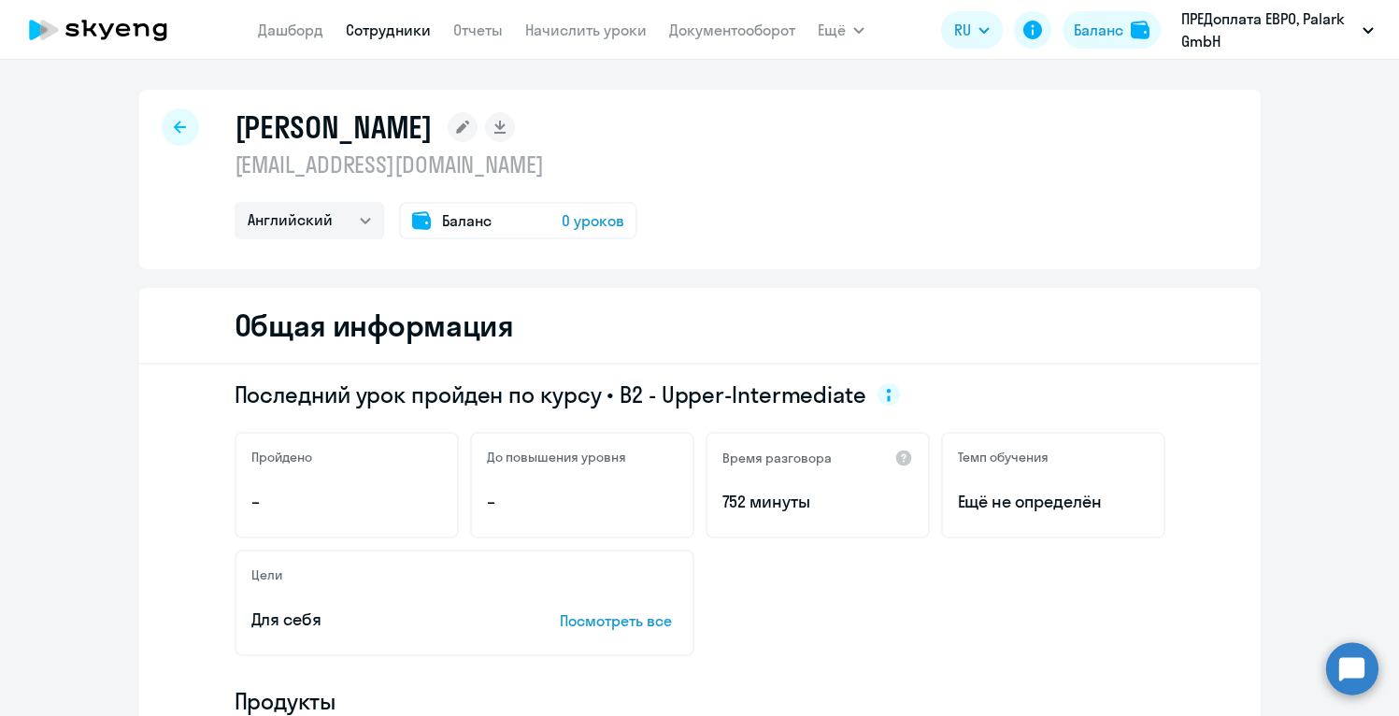
click at [1223, 429] on div "Последний урок пройден по курсу • B2 - Upper-Intermediate Пройдено – До повышен…" at bounding box center [700, 708] width 1122 height 686
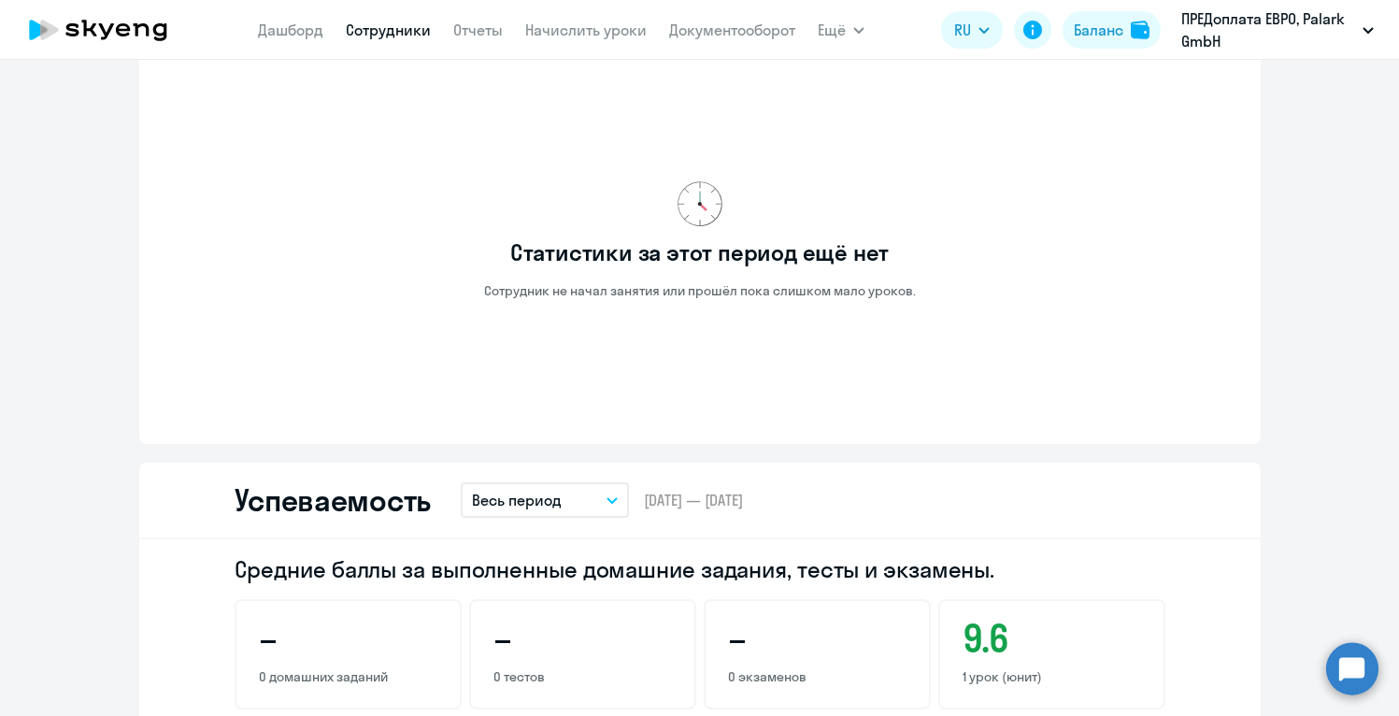
scroll to position [1082, 0]
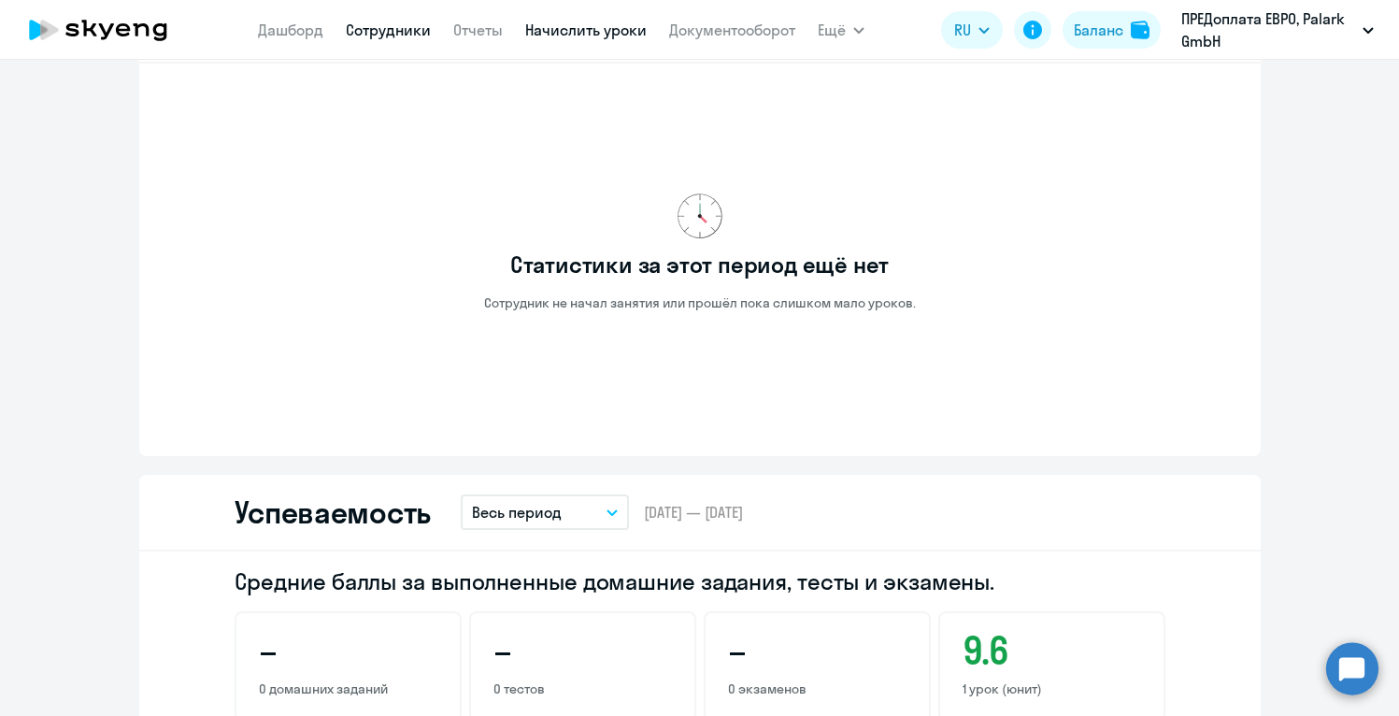
click at [561, 30] on link "Начислить уроки" at bounding box center [586, 30] width 122 height 19
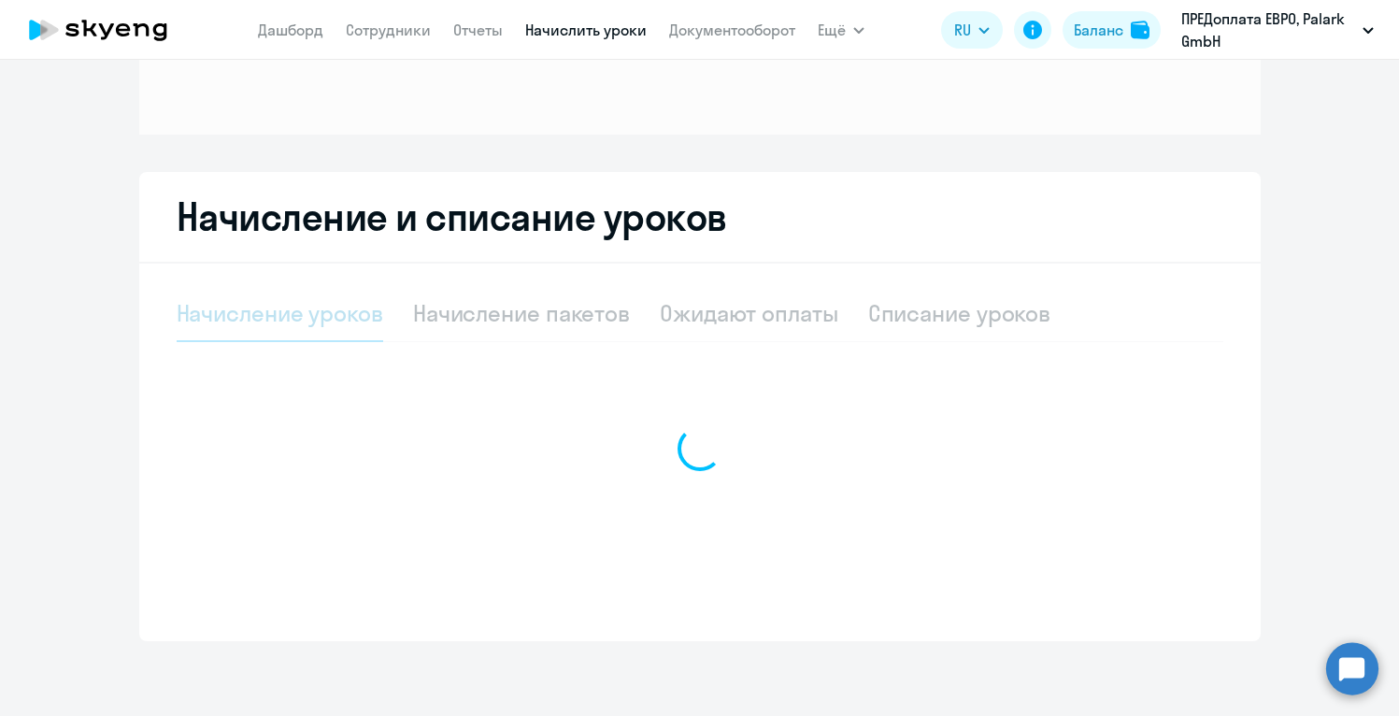
scroll to position [222, 0]
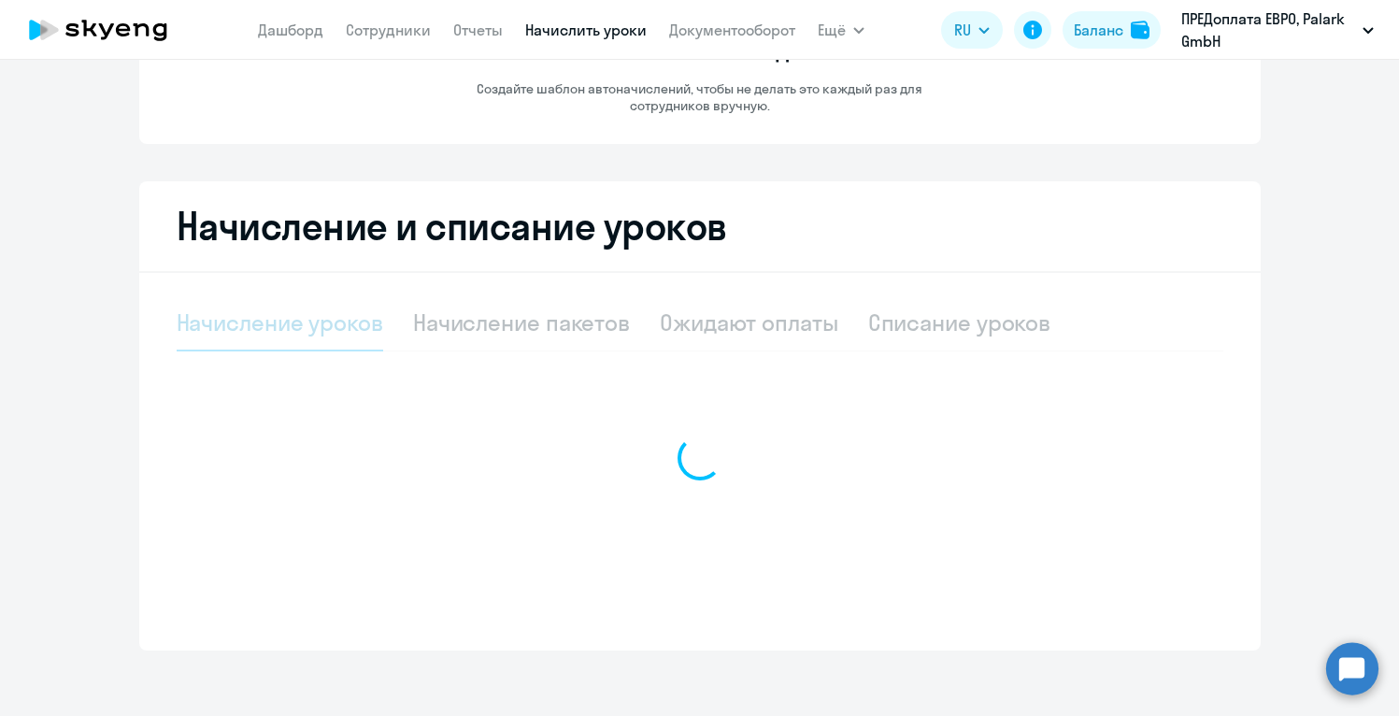
select select "10"
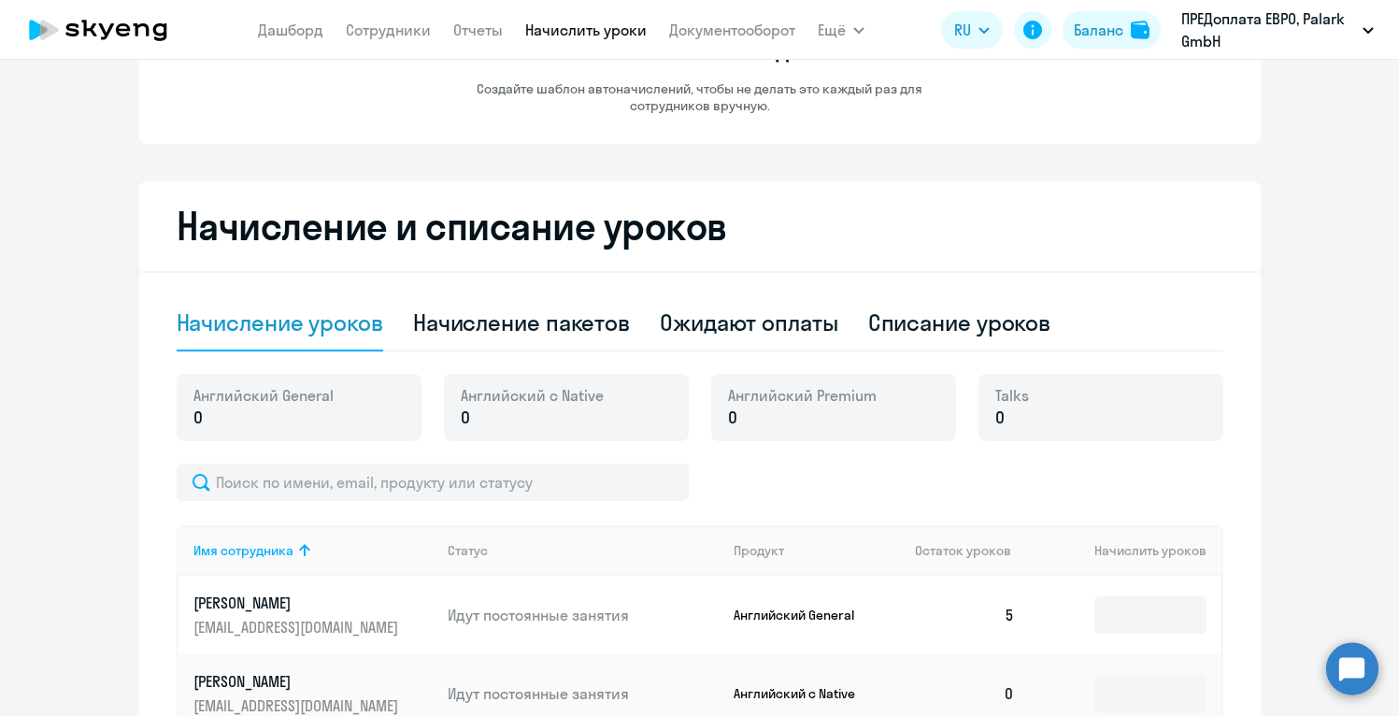
click at [1221, 260] on div "Начисление и списание уроков Начисление уроков Начисление пакетов Ожидают оплат…" at bounding box center [700, 615] width 1122 height 869
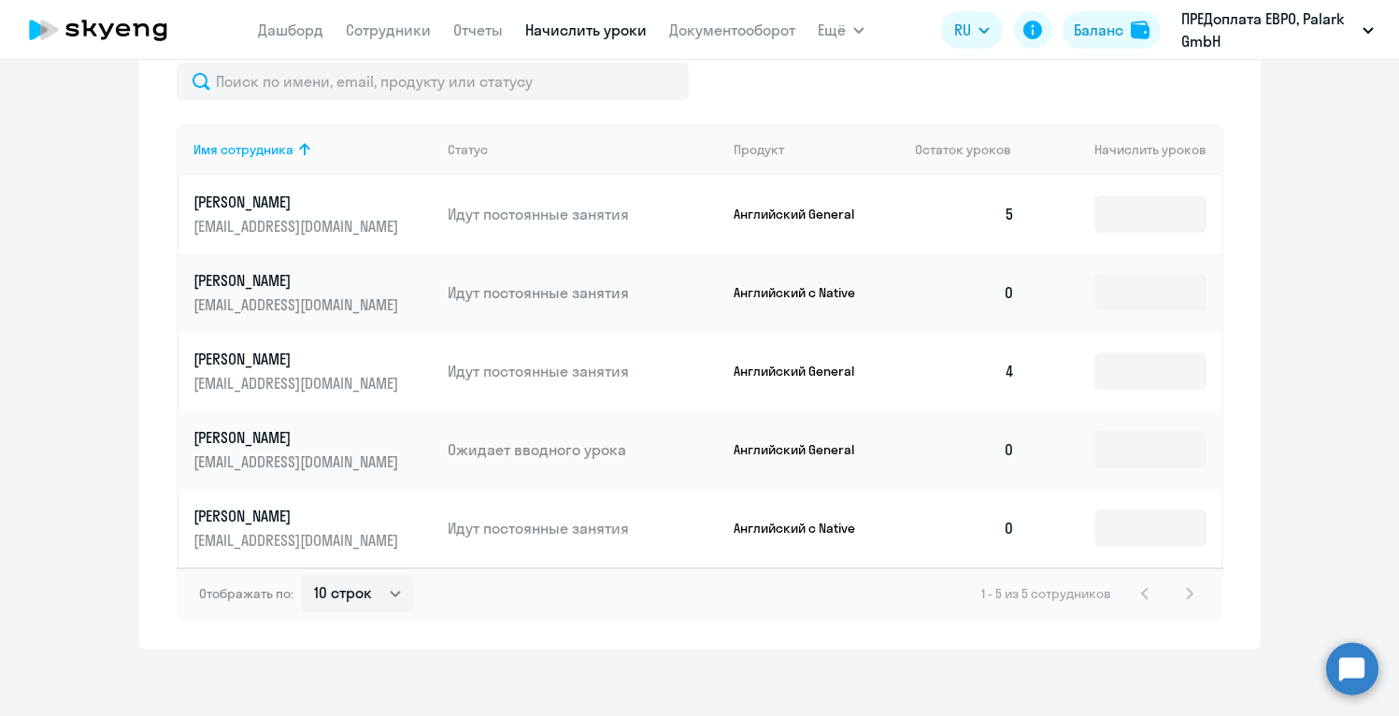
scroll to position [632, 0]
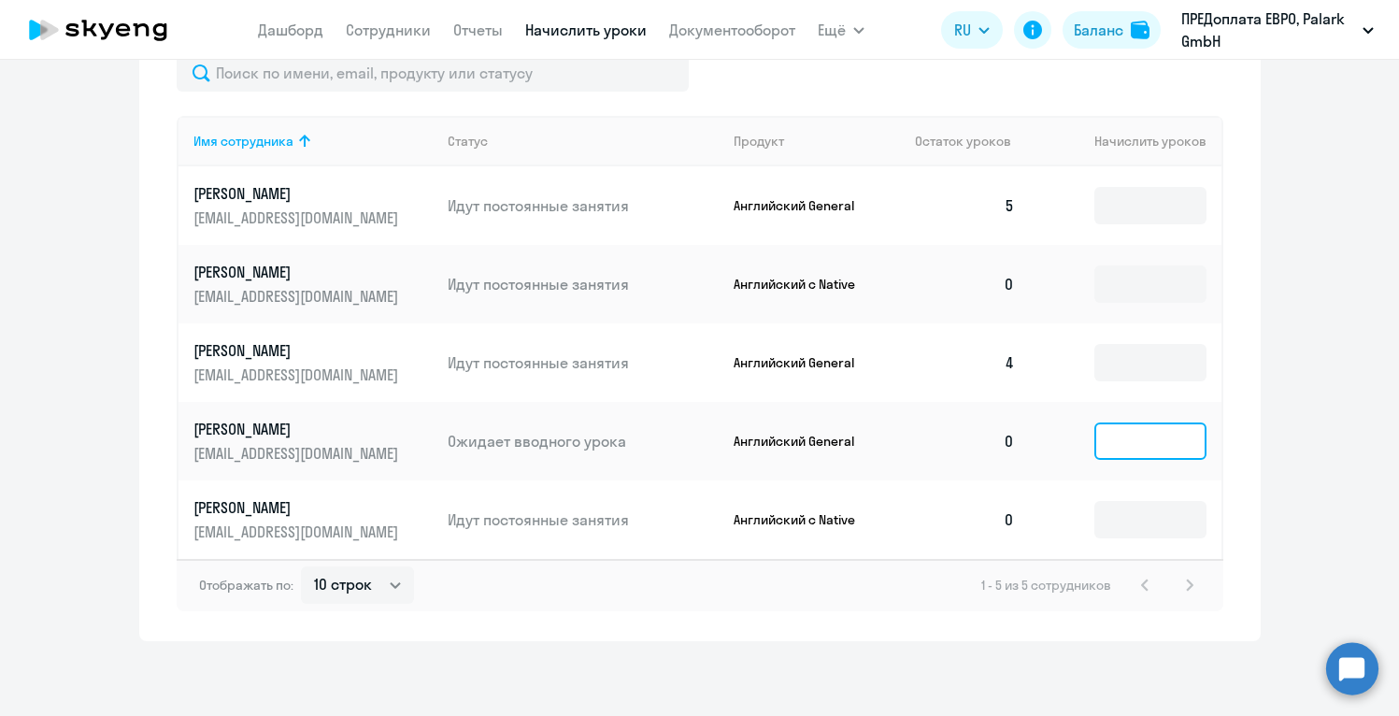
click at [1133, 452] on input at bounding box center [1150, 440] width 112 height 37
click at [1118, 527] on input at bounding box center [1150, 519] width 112 height 37
type input "2"
click at [1267, 236] on ng-component "Автоначисления Новый шаблон Пока ничего не создано Создайте шаблон автоначислен…" at bounding box center [699, 48] width 1399 height 1185
click at [479, 33] on link "Отчеты" at bounding box center [478, 30] width 50 height 19
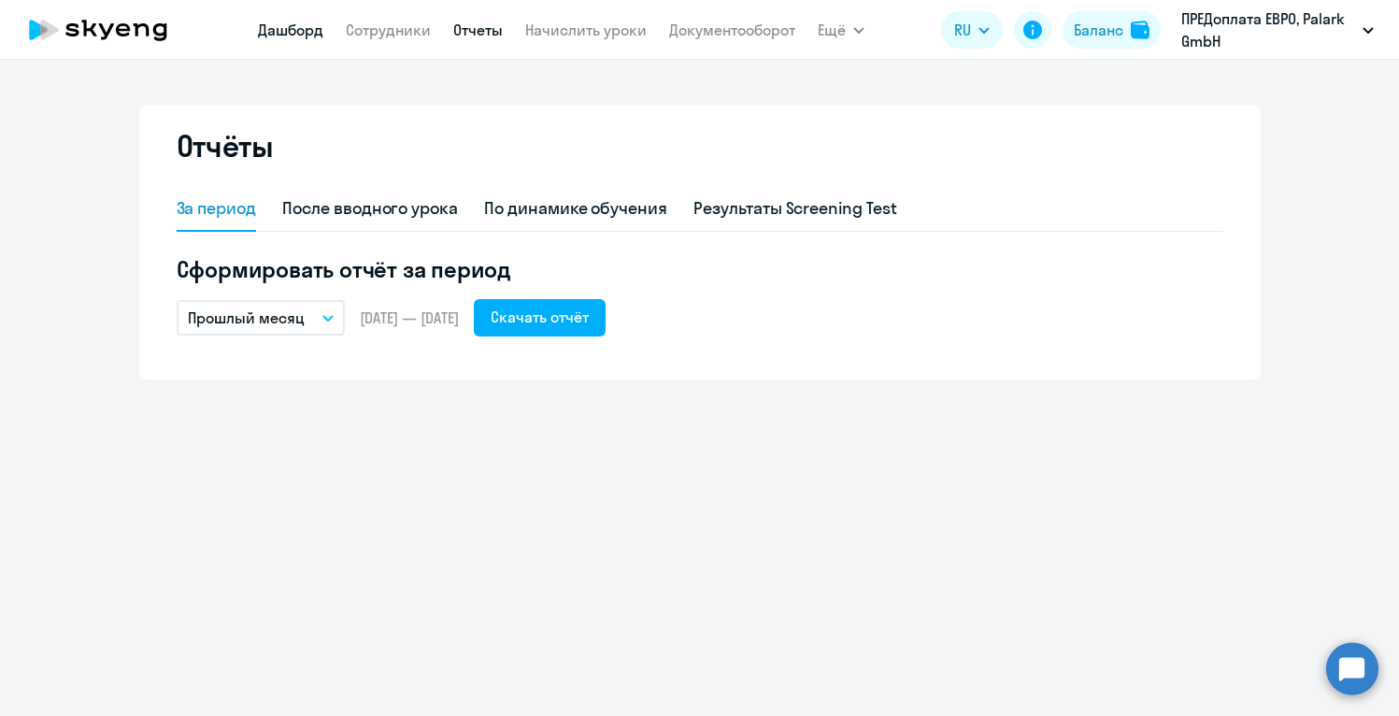
click at [294, 33] on link "Дашборд" at bounding box center [290, 30] width 65 height 19
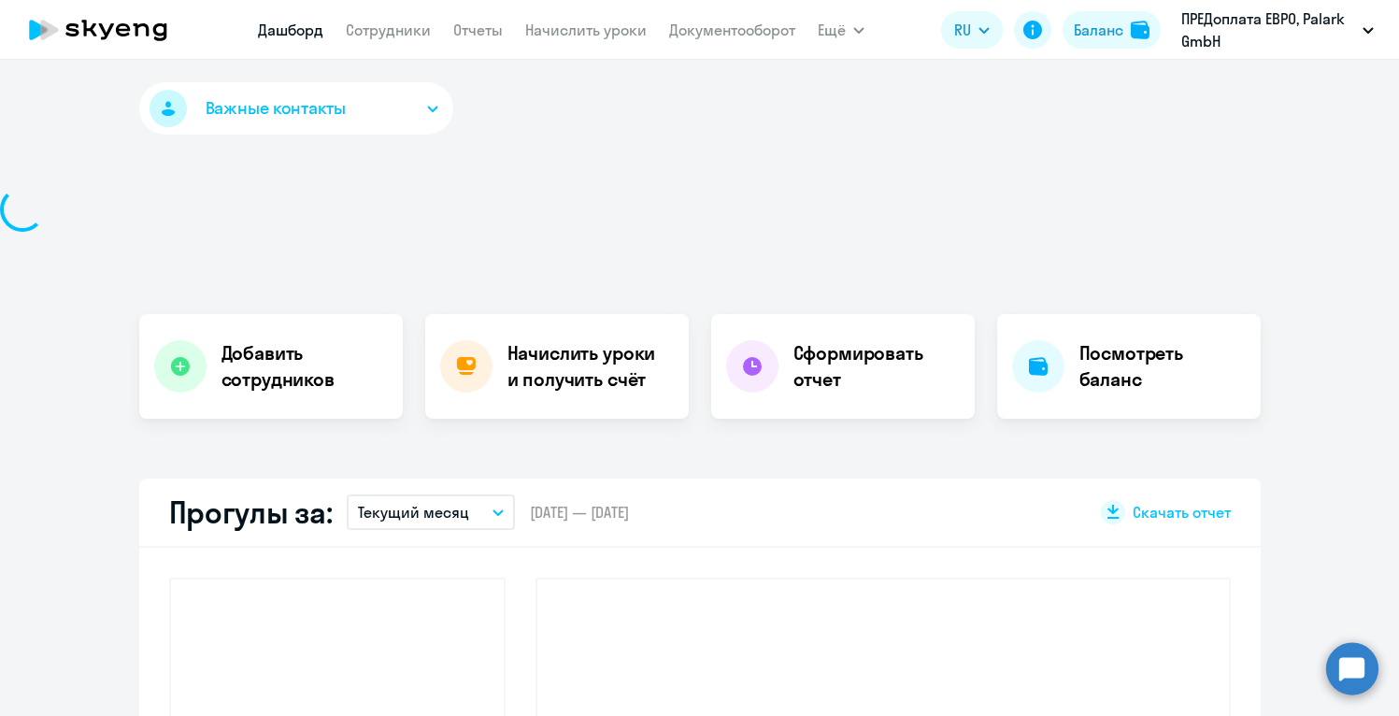
select select "30"
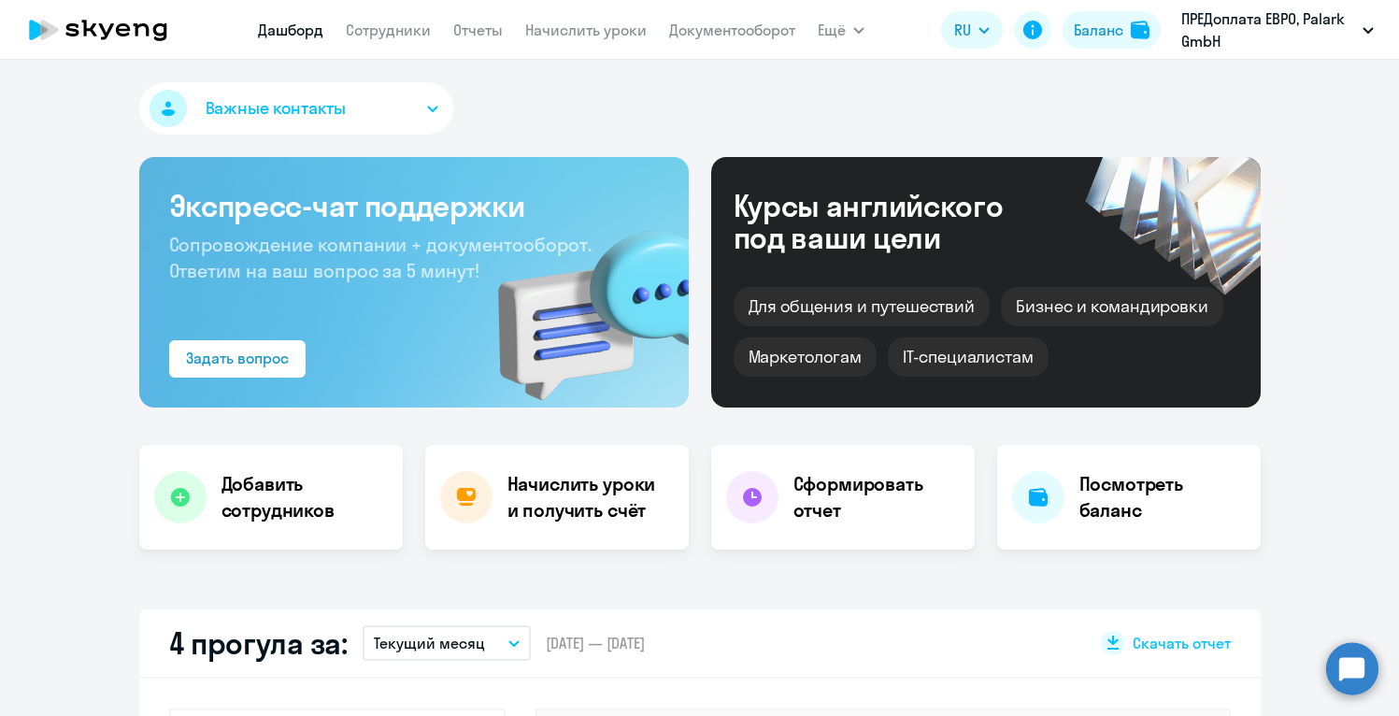
click at [70, 597] on div "Важные контакты Экспресс-чат поддержки Сопровождение компании + документооборот…" at bounding box center [699, 388] width 1399 height 656
click at [599, 502] on h4 "Начислить уроки и получить счёт" at bounding box center [589, 497] width 163 height 52
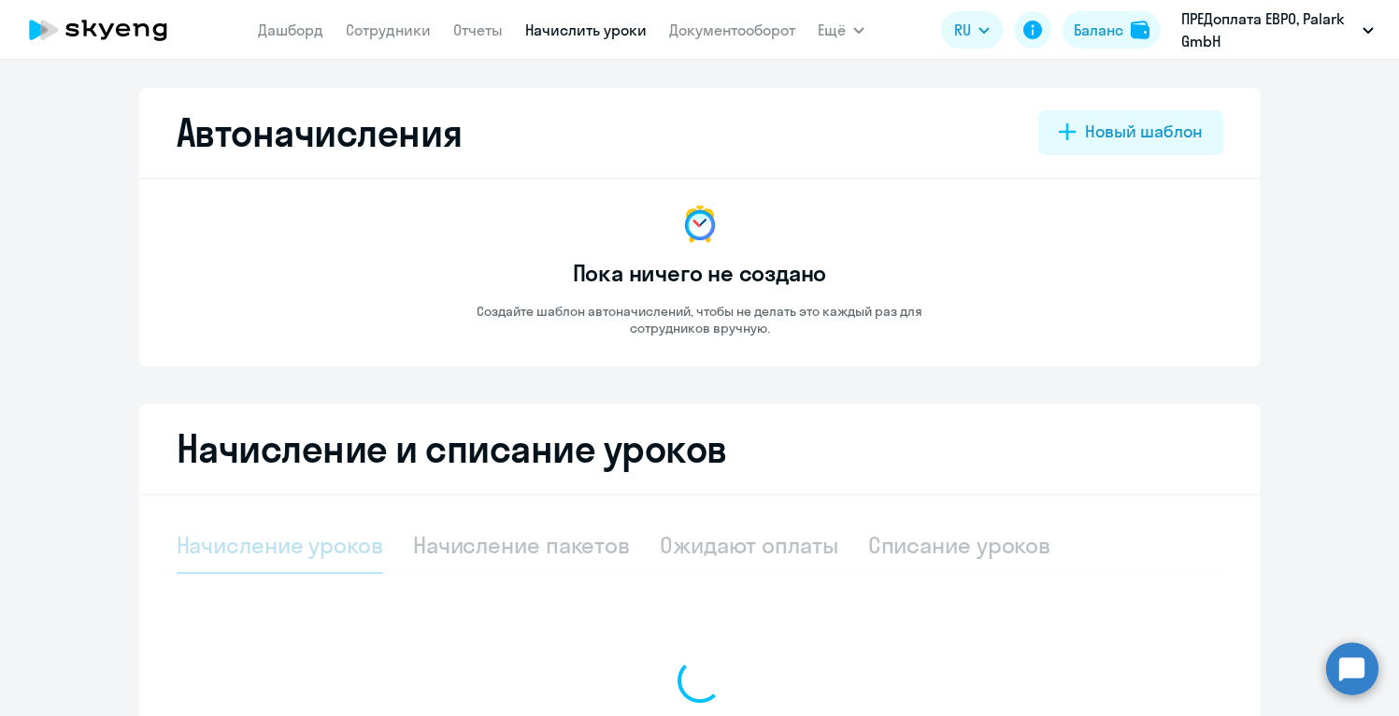
select select "10"
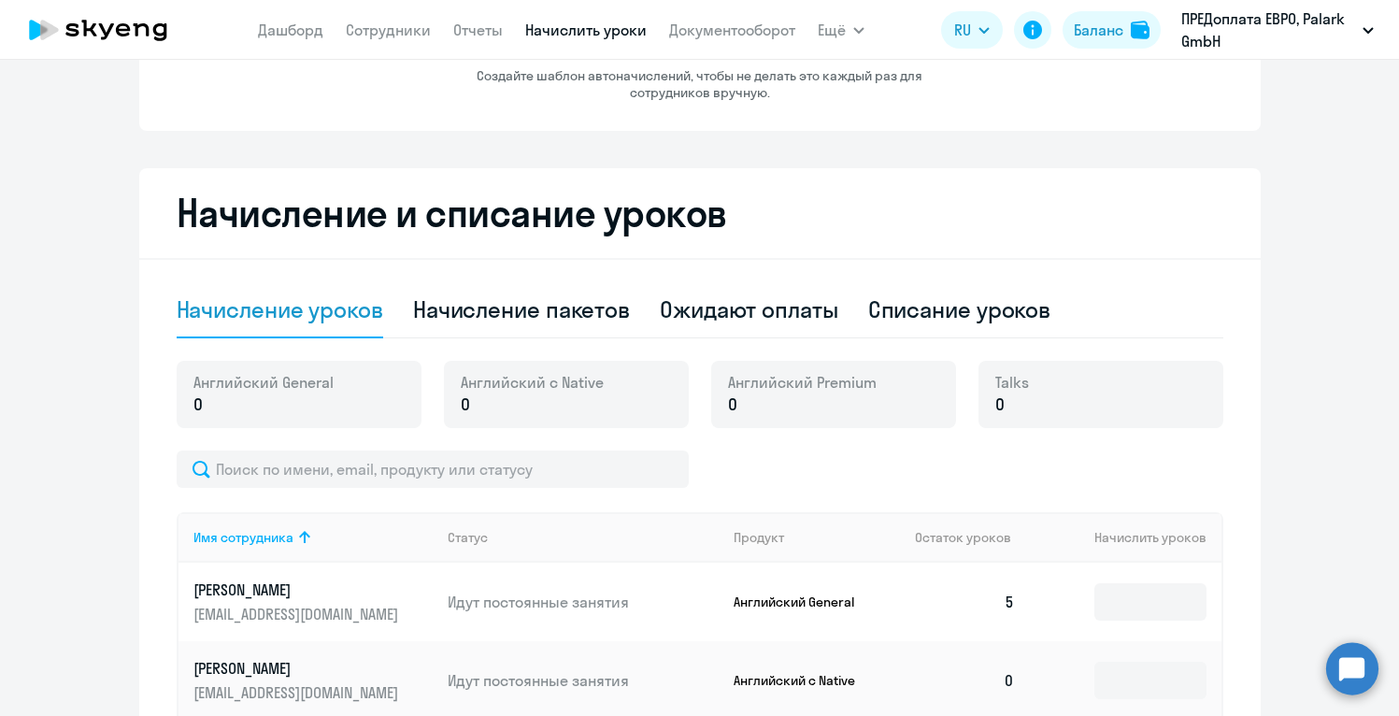
scroll to position [221, 0]
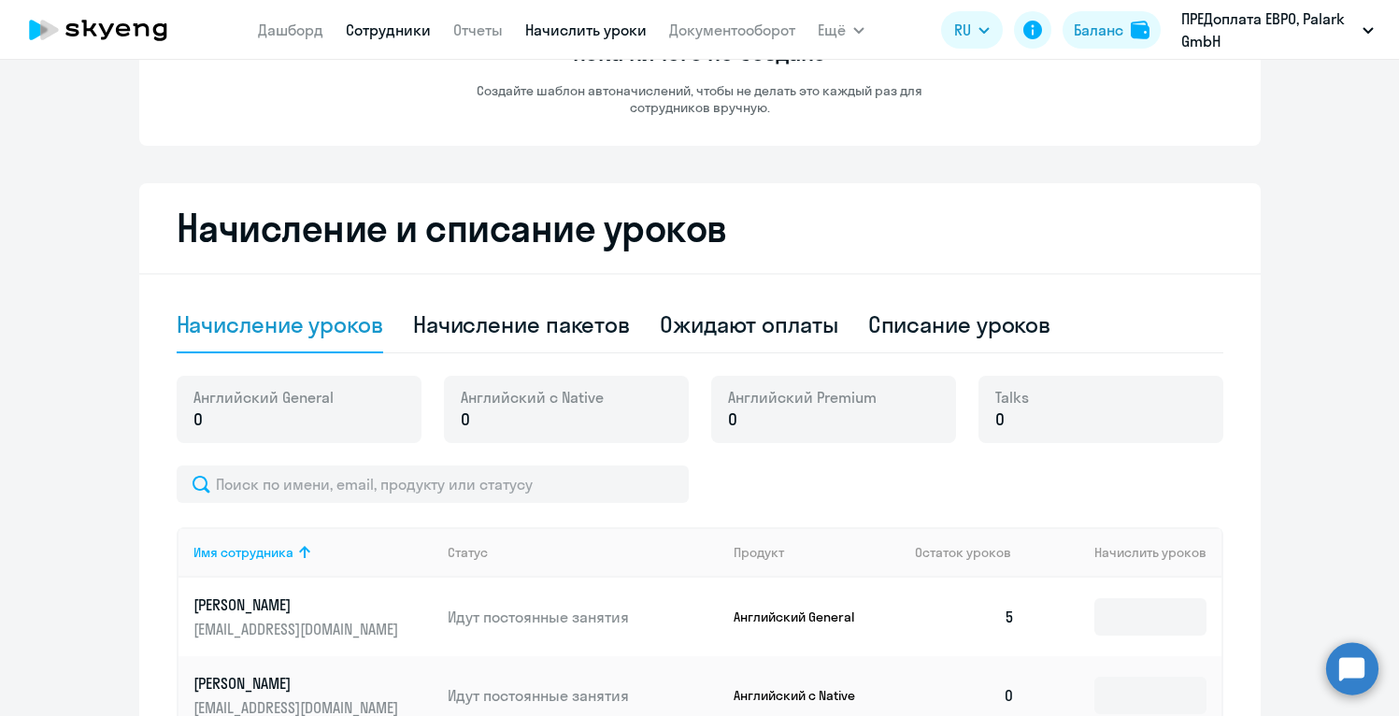
click at [396, 28] on link "Сотрудники" at bounding box center [388, 30] width 85 height 19
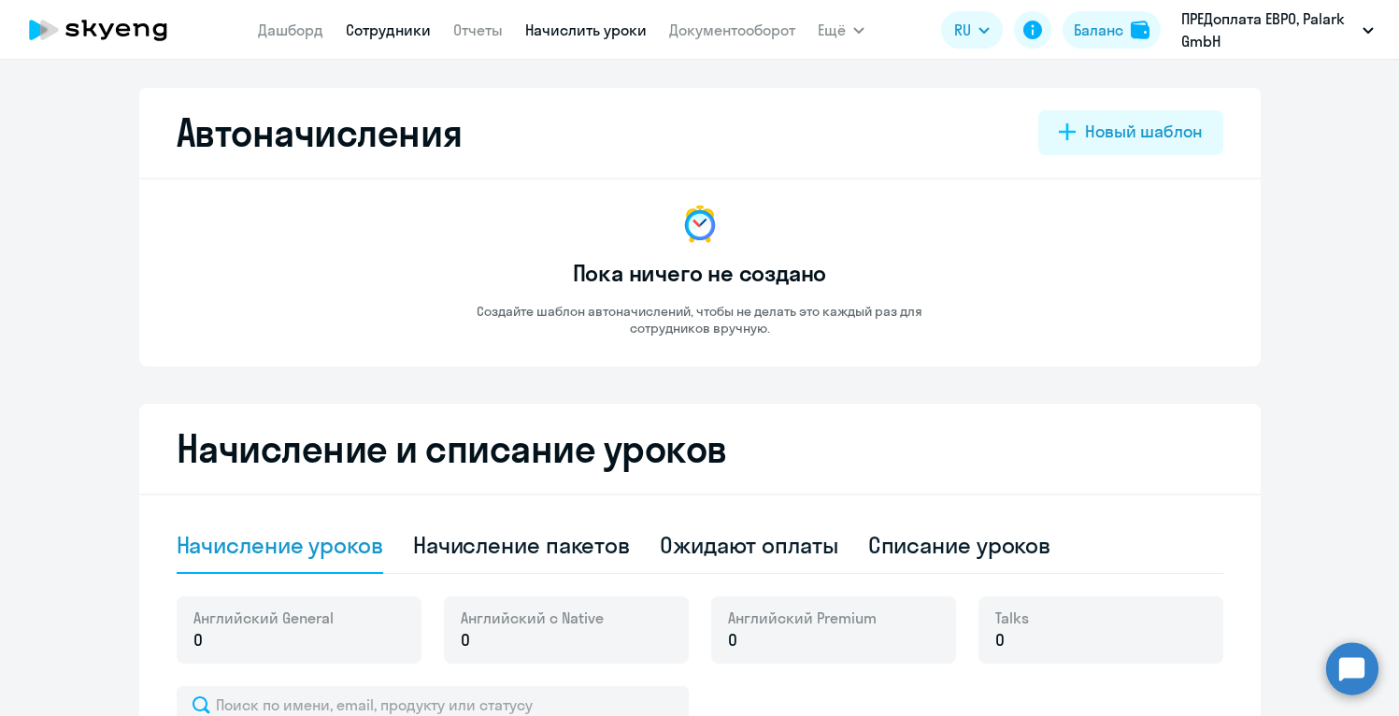
select select "30"
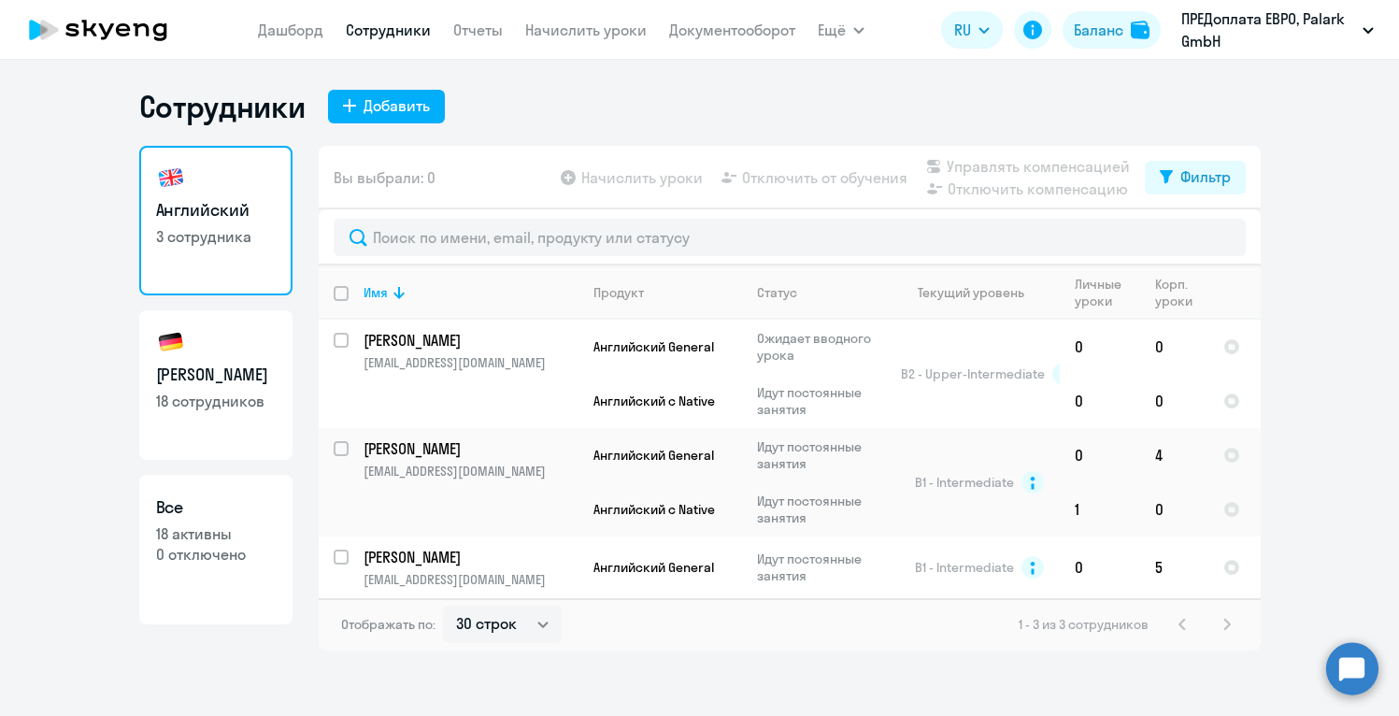
click at [210, 404] on p "18 сотрудников" at bounding box center [216, 401] width 120 height 21
select select "30"
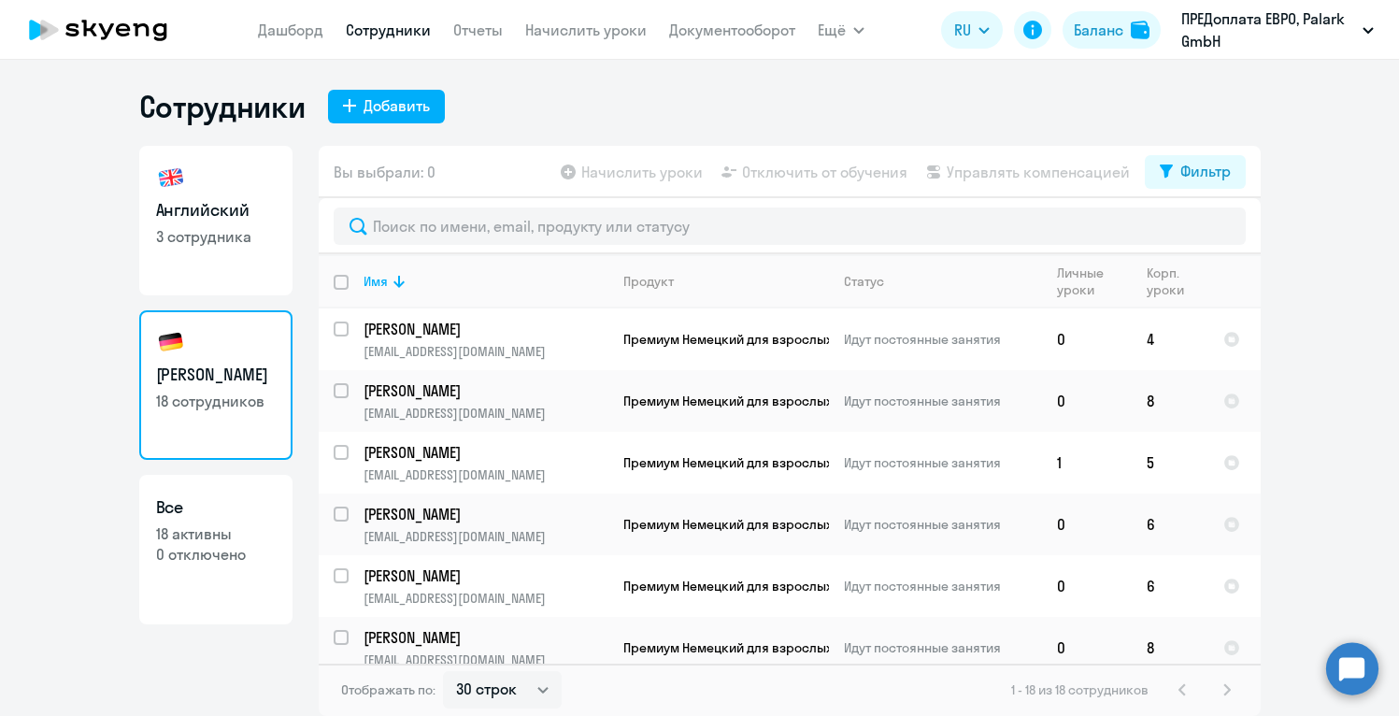
click at [1288, 384] on ng-component "Сотрудники Добавить Английский 3 сотрудника Немецкий 18 сотрудников Все 18 акти…" at bounding box center [699, 402] width 1399 height 628
click at [1372, 379] on ng-component "Сотрудники Добавить Английский 3 сотрудника Немецкий 18 сотрудников Все 18 акти…" at bounding box center [699, 402] width 1399 height 628
click at [1351, 392] on ng-component "Сотрудники Добавить Английский 3 сотрудника Немецкий 18 сотрудников Все 18 акти…" at bounding box center [699, 402] width 1399 height 628
click at [1294, 453] on ng-component "Сотрудники Добавить Английский 3 сотрудника Немецкий 18 сотрудников Все 18 акти…" at bounding box center [699, 402] width 1399 height 628
click at [1308, 351] on ng-component "Сотрудники Добавить Английский 3 сотрудника Немецкий 18 сотрудников Все 18 акти…" at bounding box center [699, 402] width 1399 height 628
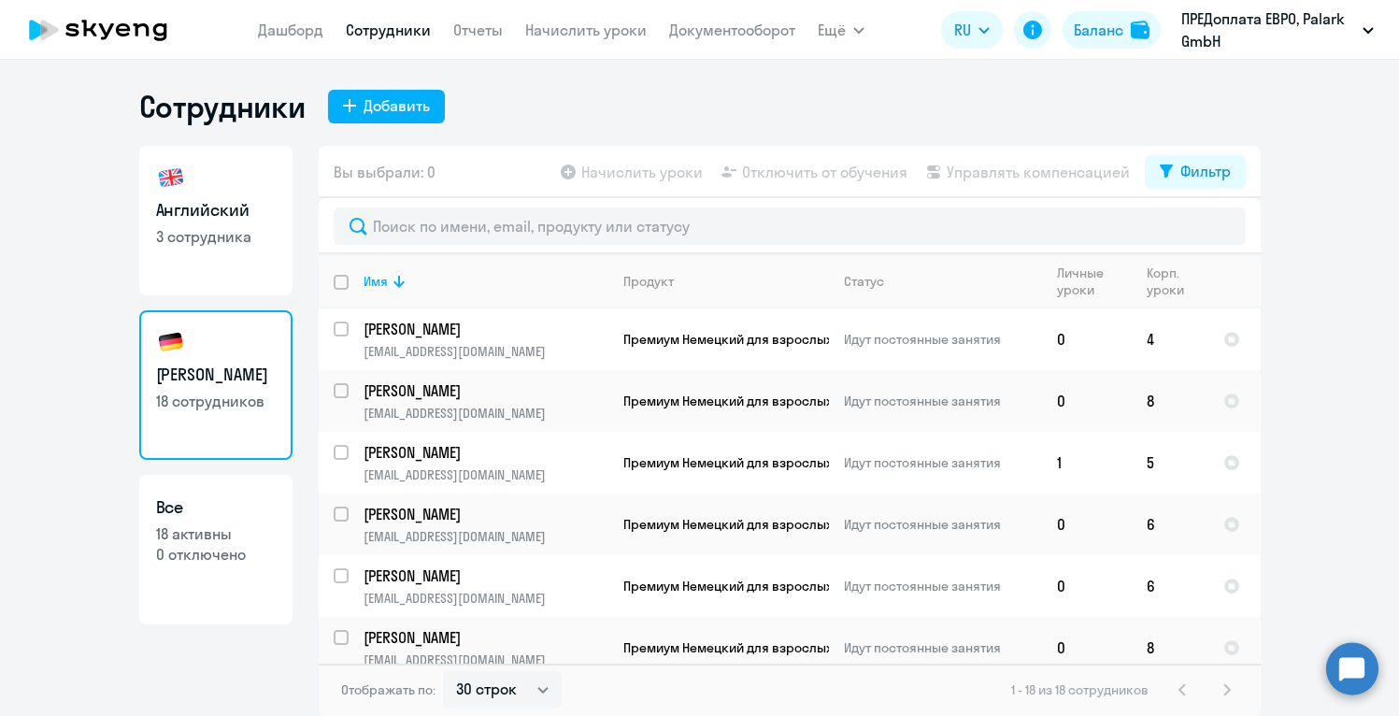
click at [218, 383] on h3 "[PERSON_NAME]" at bounding box center [216, 375] width 120 height 24
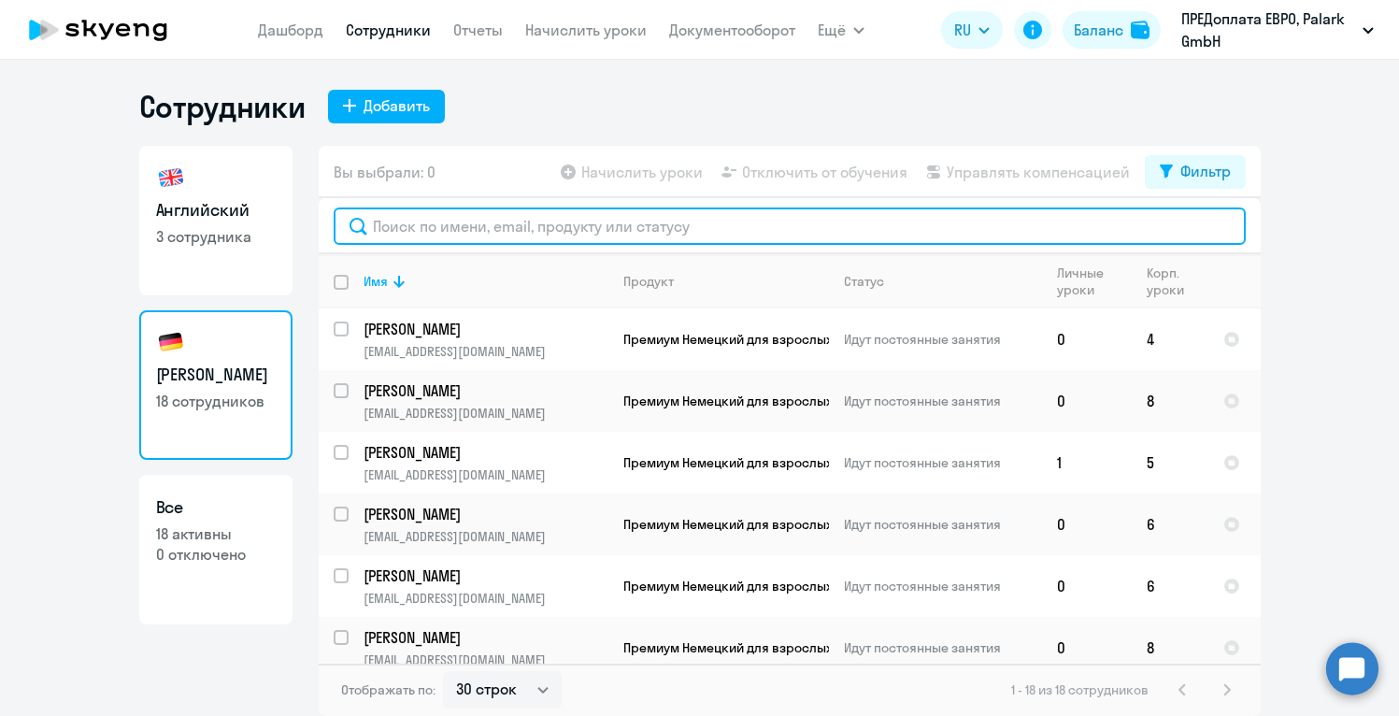
click at [483, 229] on input "text" at bounding box center [790, 225] width 912 height 37
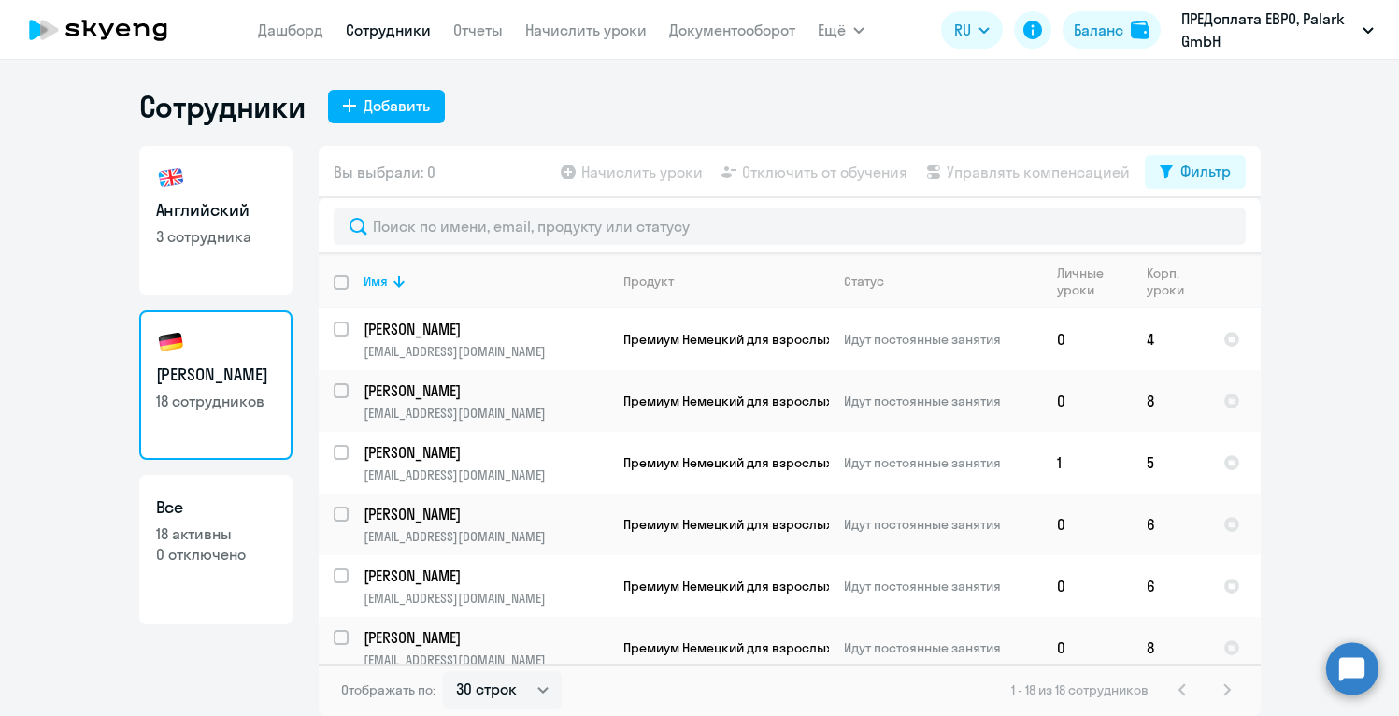
click at [479, 249] on div at bounding box center [790, 226] width 942 height 56
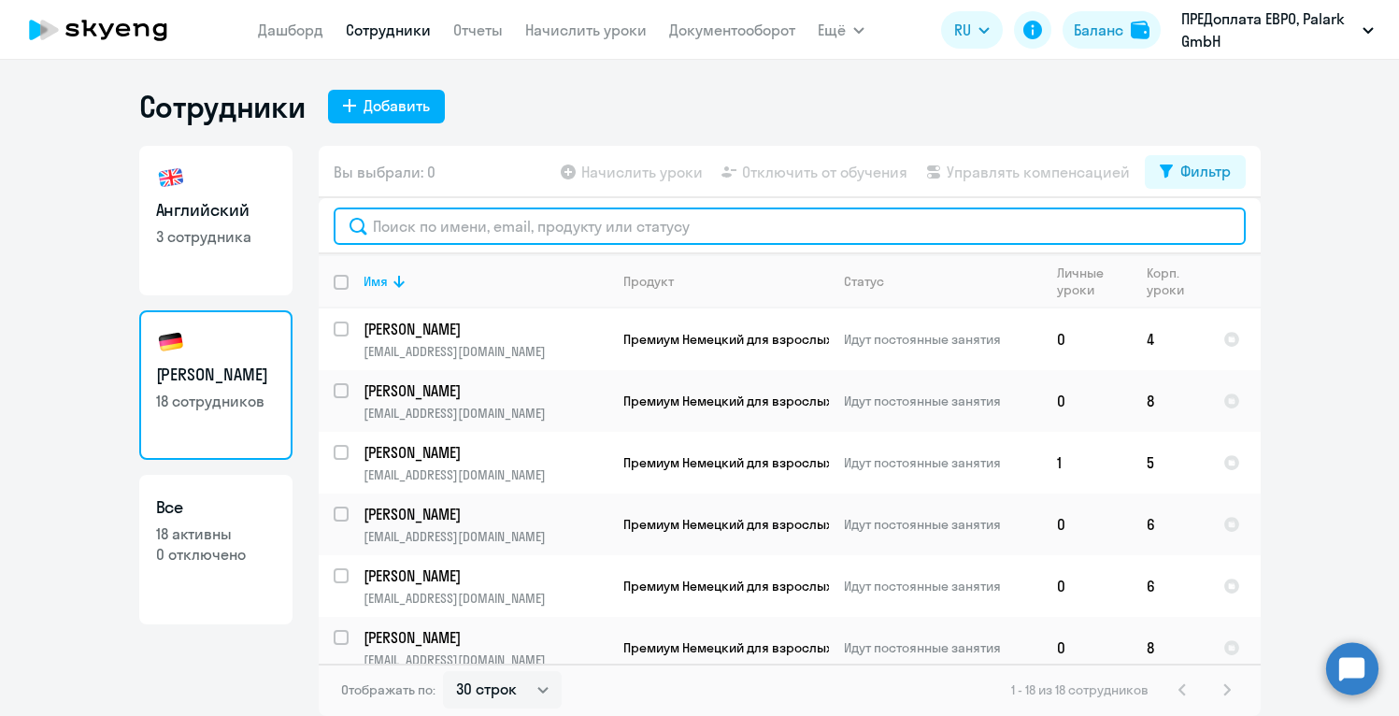
click at [480, 214] on input "text" at bounding box center [790, 225] width 912 height 37
paste input "Viacheslav Iaradaikin [EMAIL_ADDRESS][DOMAIN_NAME] 4 2 8"
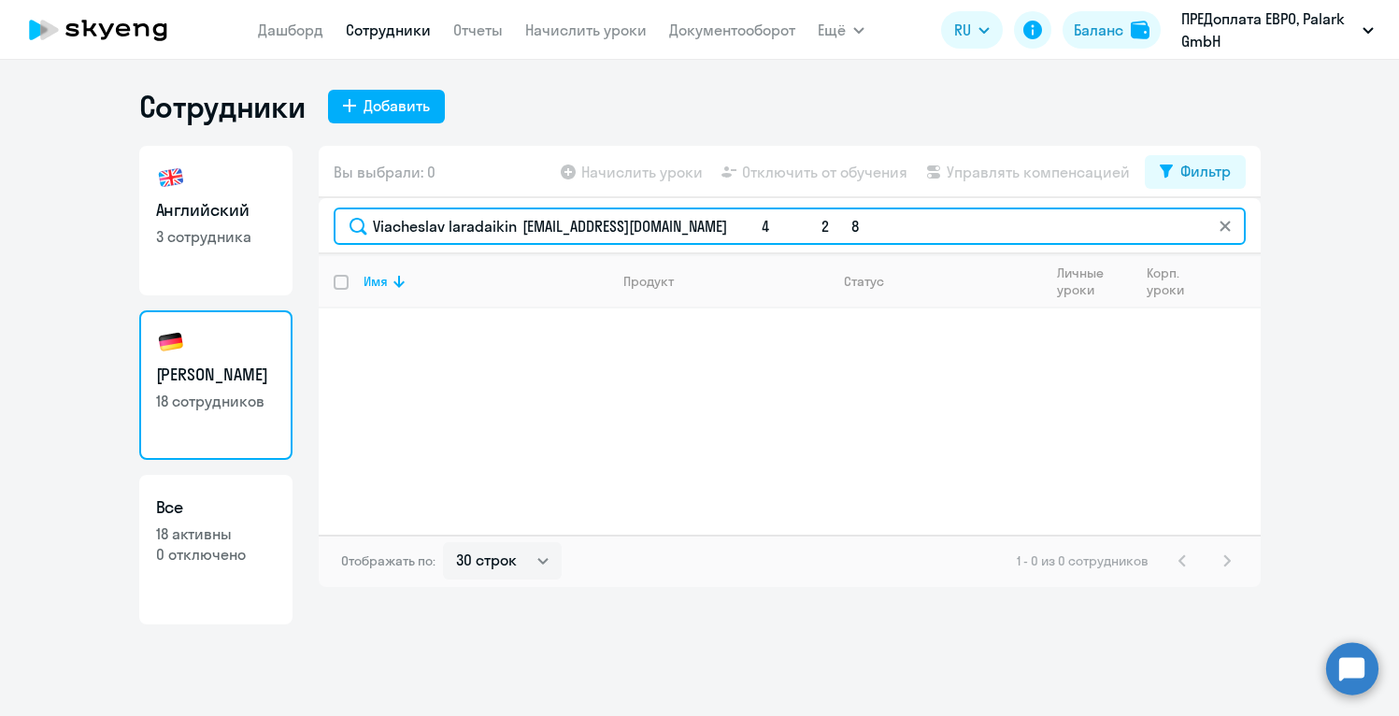
click at [719, 227] on input "Viacheslav Iaradaikin [EMAIL_ADDRESS][DOMAIN_NAME] 4 2 8" at bounding box center [790, 225] width 912 height 37
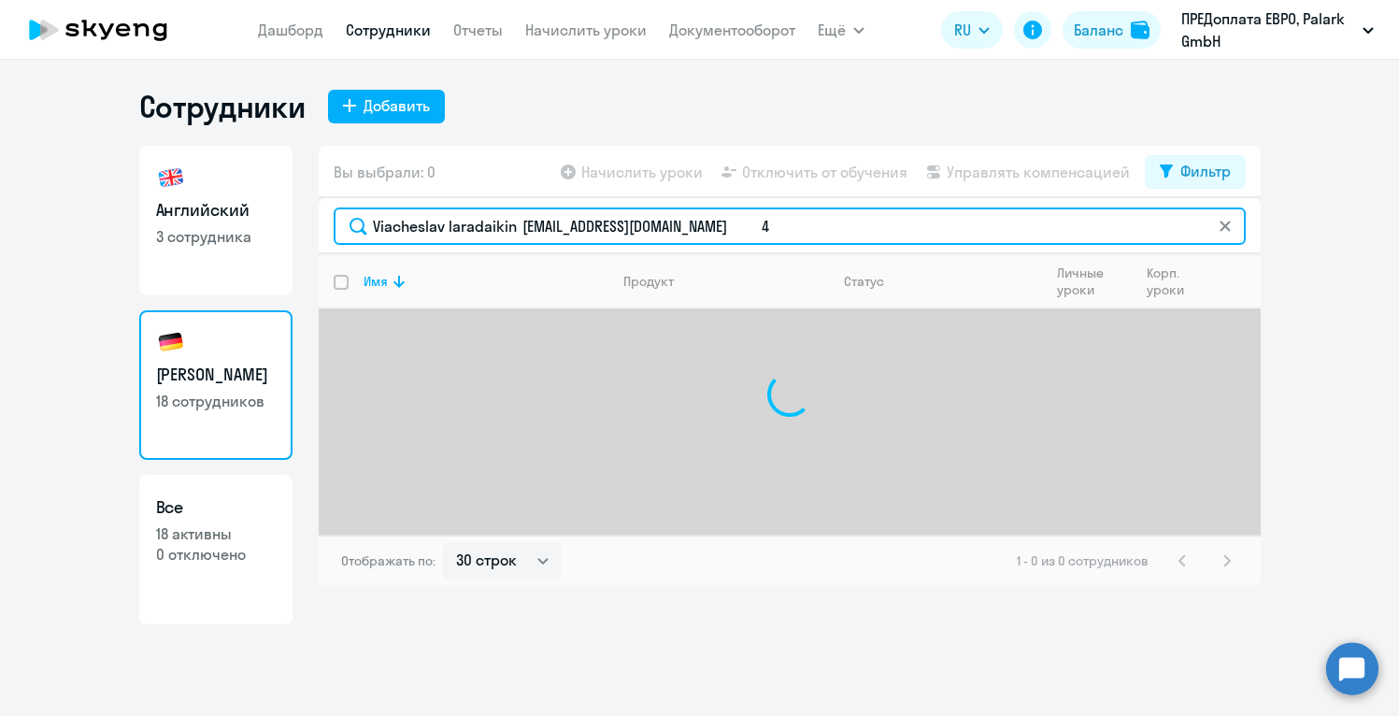
scroll to position [0, 0]
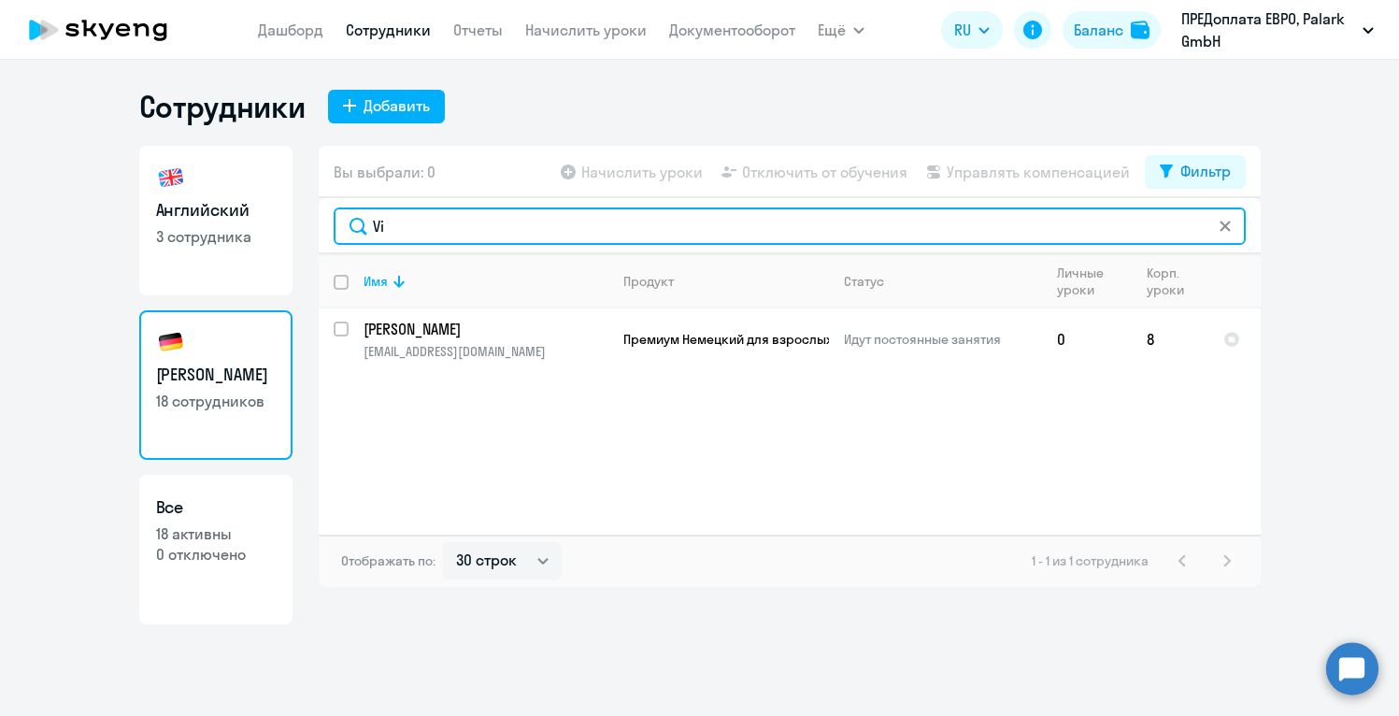
type input "V"
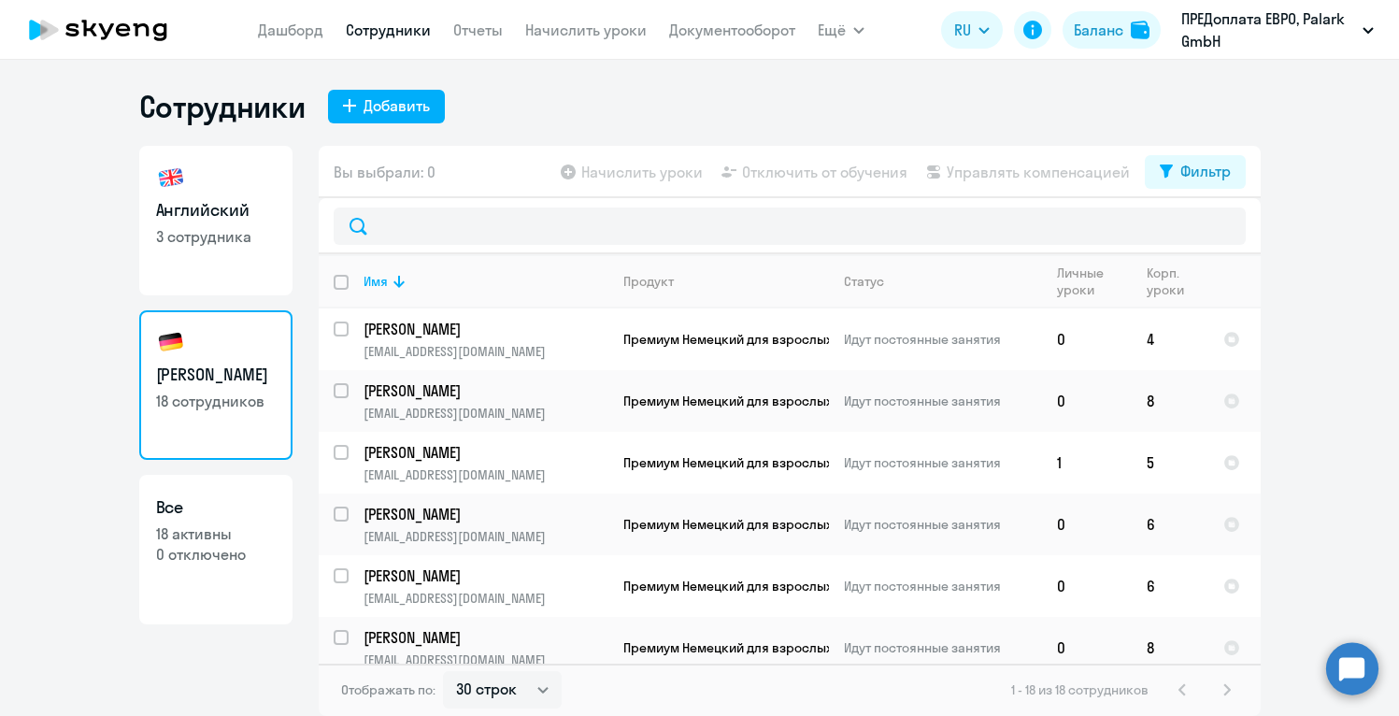
click at [1385, 300] on ng-component "Сотрудники Добавить Английский 3 сотрудника Немецкий 18 сотрудников Все 18 акти…" at bounding box center [699, 402] width 1399 height 628
click at [1351, 401] on ng-component "Сотрудники Добавить Английский 3 сотрудника Немецкий 18 сотрудников Все 18 акти…" at bounding box center [699, 402] width 1399 height 628
click at [1292, 472] on ng-component "Сотрудники Добавить Английский 3 сотрудника Немецкий 18 сотрудников Все 18 акти…" at bounding box center [699, 402] width 1399 height 628
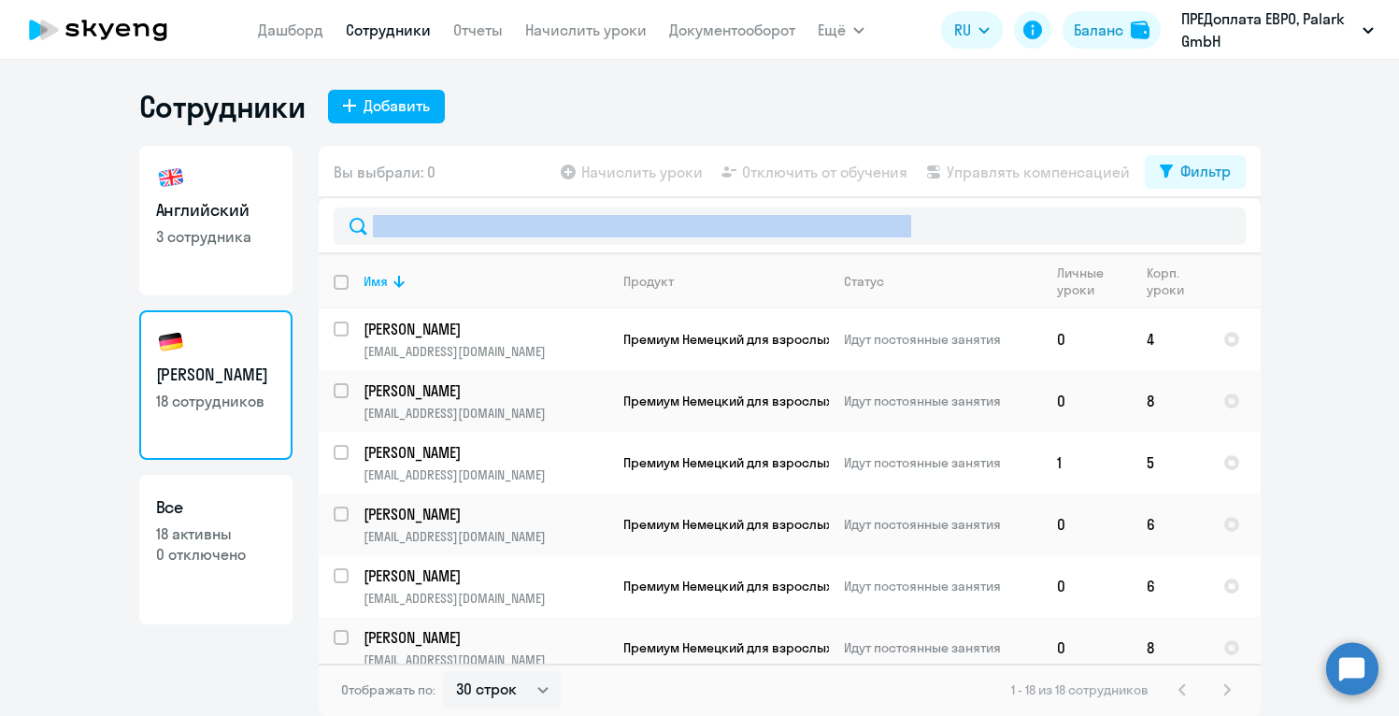
drag, startPoint x: 1292, startPoint y: 472, endPoint x: 1312, endPoint y: 260, distance: 213.2
click at [1312, 260] on ng-component "Сотрудники Добавить Английский 3 сотрудника Немецкий 18 сотрудников Все 18 акти…" at bounding box center [699, 402] width 1399 height 628
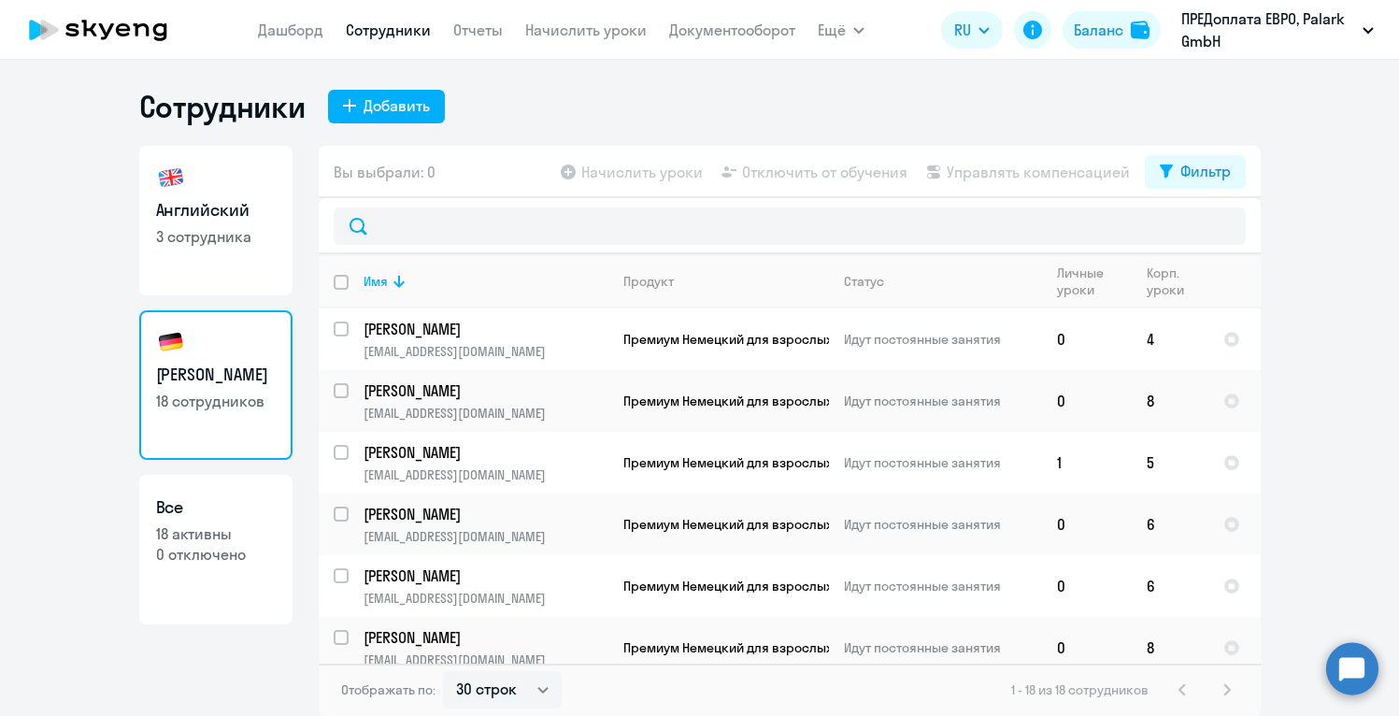
click at [1309, 322] on ng-component "Сотрудники Добавить Английский 3 сотрудника Немецкий 18 сотрудников Все 18 акти…" at bounding box center [699, 402] width 1399 height 628
click at [494, 293] on th "Имя" at bounding box center [479, 281] width 260 height 54
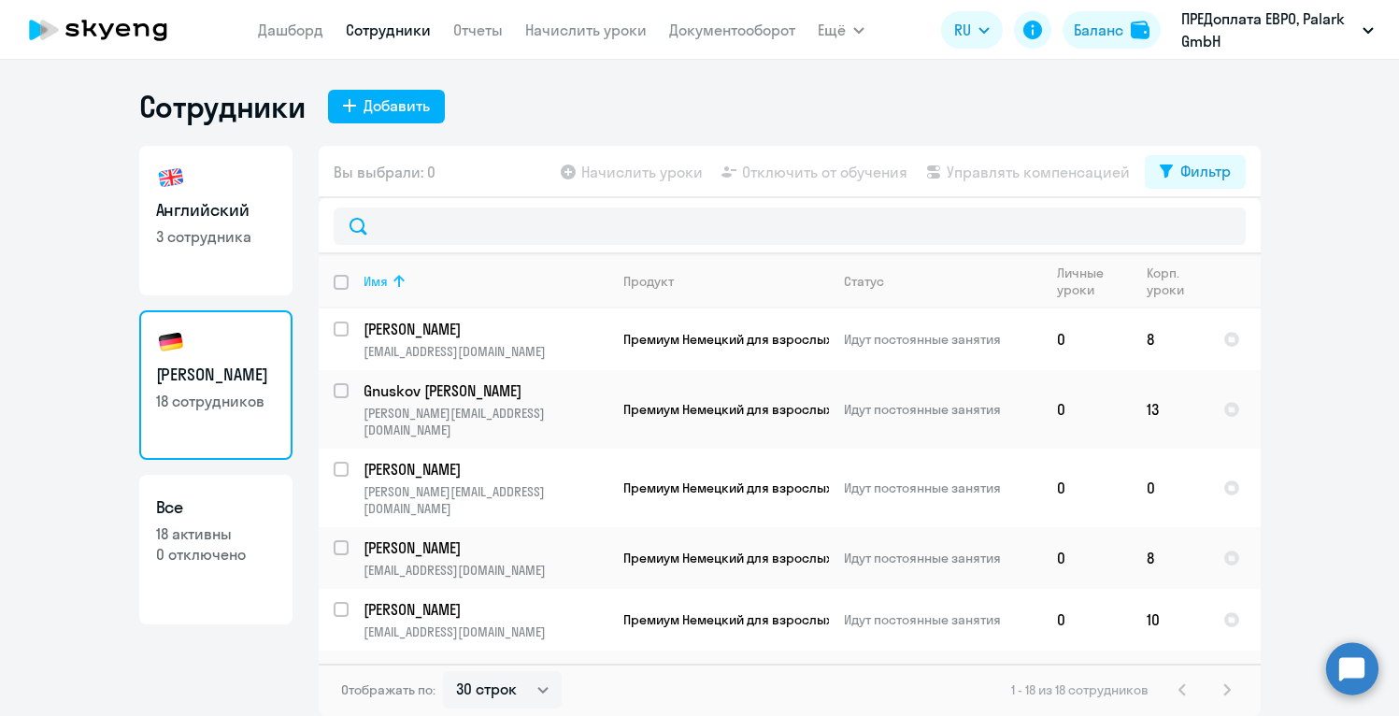
click at [494, 293] on th "Имя" at bounding box center [479, 281] width 260 height 54
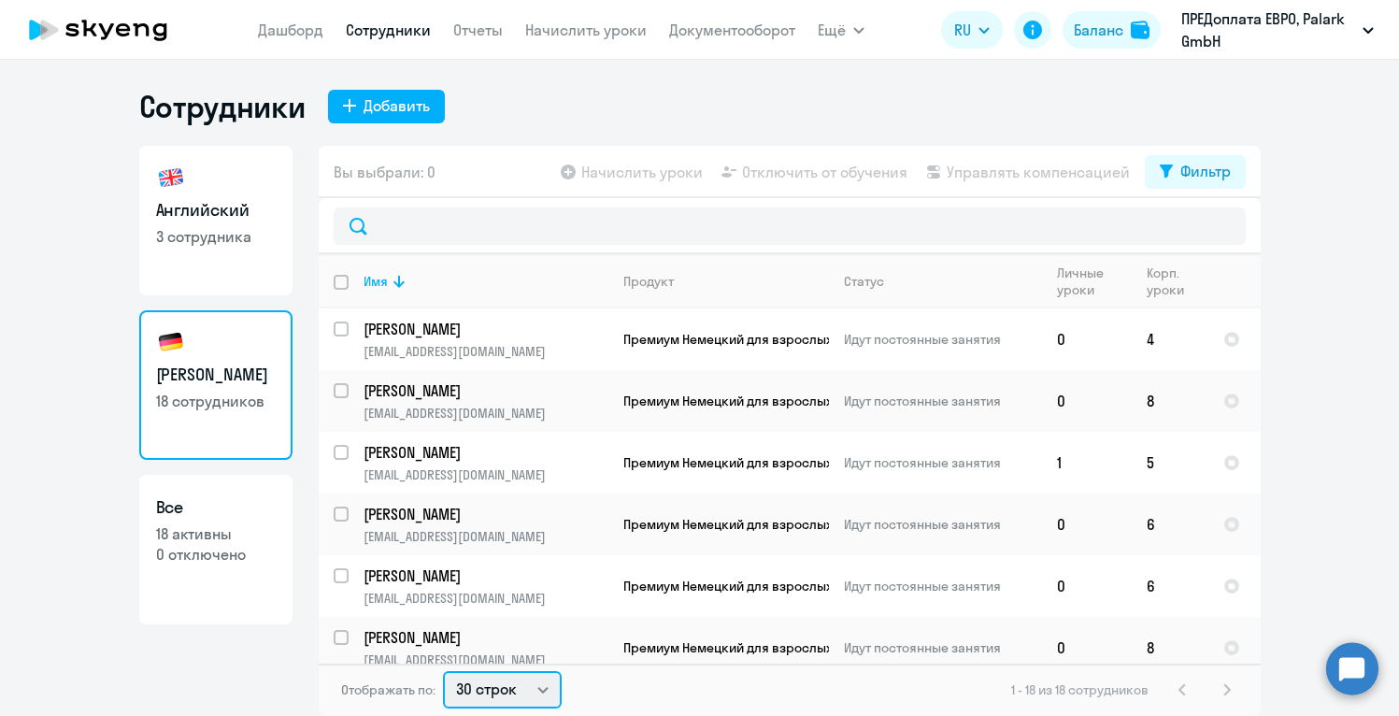
click at [530, 690] on select "30 строк 50 строк 100 строк" at bounding box center [502, 689] width 119 height 37
click at [443, 671] on select "30 строк 50 строк 100 строк" at bounding box center [502, 689] width 119 height 37
click at [1357, 546] on ng-component "Сотрудники Добавить Английский 3 сотрудника Немецкий 18 сотрудников Все 18 акти…" at bounding box center [699, 402] width 1399 height 628
drag, startPoint x: 1358, startPoint y: 494, endPoint x: 1338, endPoint y: 296, distance: 199.1
click at [1338, 296] on ng-component "Сотрудники Добавить Английский 3 сотрудника Немецкий 18 сотрудников Все 18 акти…" at bounding box center [699, 402] width 1399 height 628
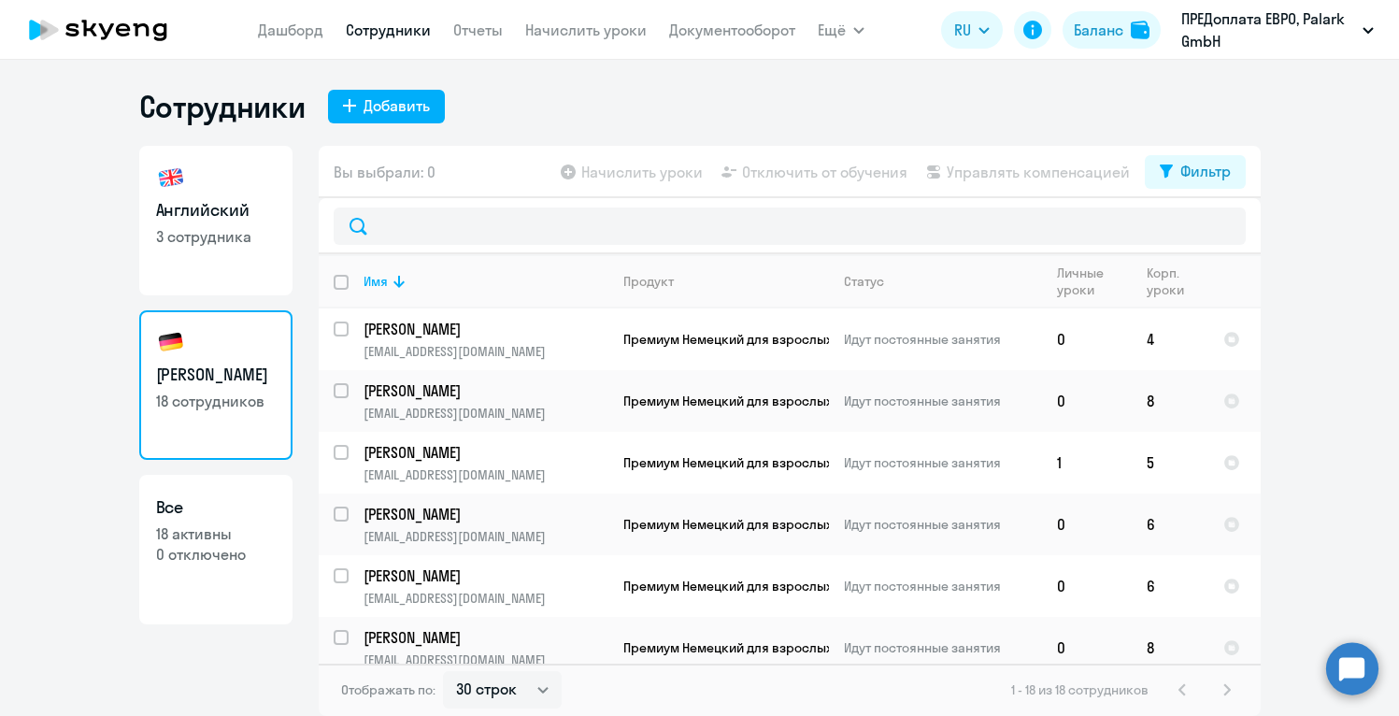
drag, startPoint x: 1300, startPoint y: 493, endPoint x: 1301, endPoint y: 459, distance: 33.7
click at [1301, 459] on ng-component "Сотрудники Добавить Английский 3 сотрудника Немецкий 18 сотрудников Все 18 акти…" at bounding box center [699, 402] width 1399 height 628
click at [1226, 688] on div "1 - 18 из 18 сотрудников" at bounding box center [1124, 690] width 227 height 22
drag, startPoint x: 1281, startPoint y: 587, endPoint x: 1296, endPoint y: 424, distance: 163.3
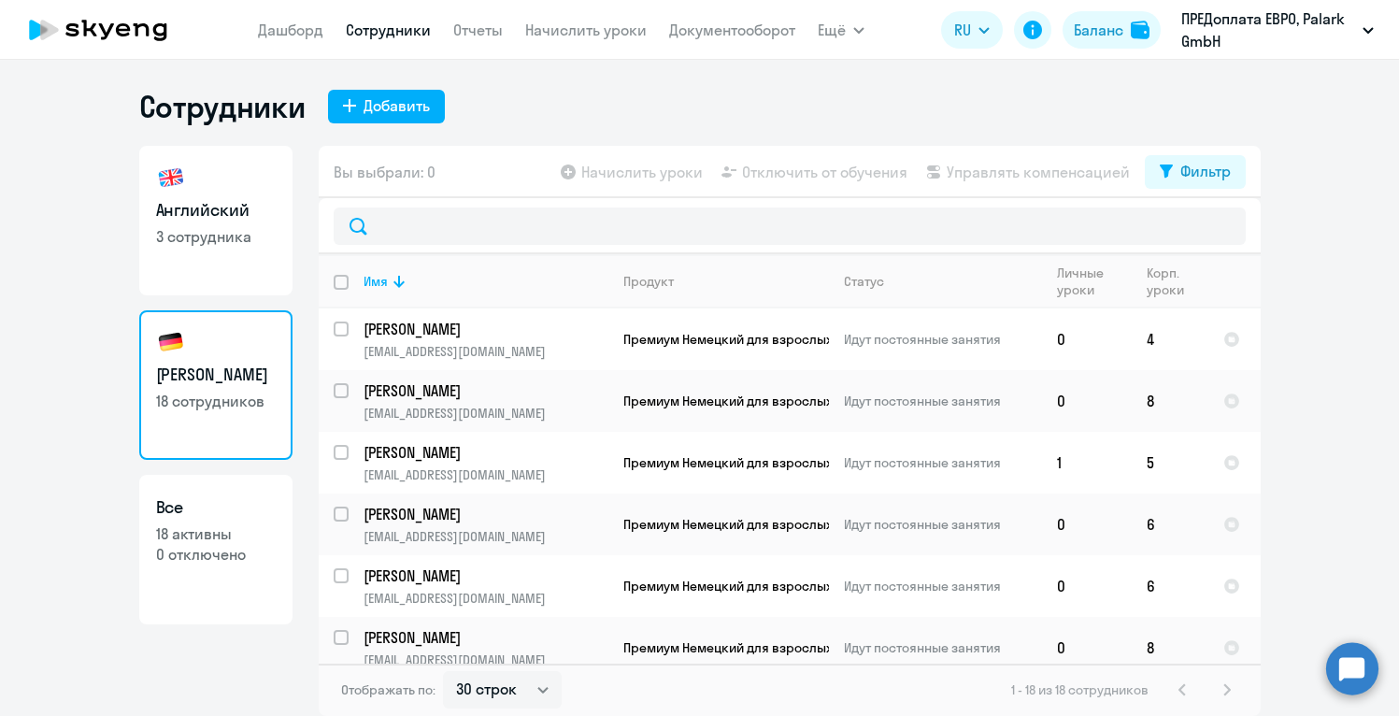
click at [1296, 424] on ng-component "Сотрудники Добавить Английский 3 сотрудника Немецкий 18 сотрудников Все 18 акти…" at bounding box center [699, 402] width 1399 height 628
click at [671, 84] on div "Сотрудники Добавить Английский 3 сотрудника Немецкий 18 сотрудников Все 18 акти…" at bounding box center [699, 388] width 1399 height 656
click at [218, 517] on h3 "Все" at bounding box center [216, 507] width 120 height 24
select select "30"
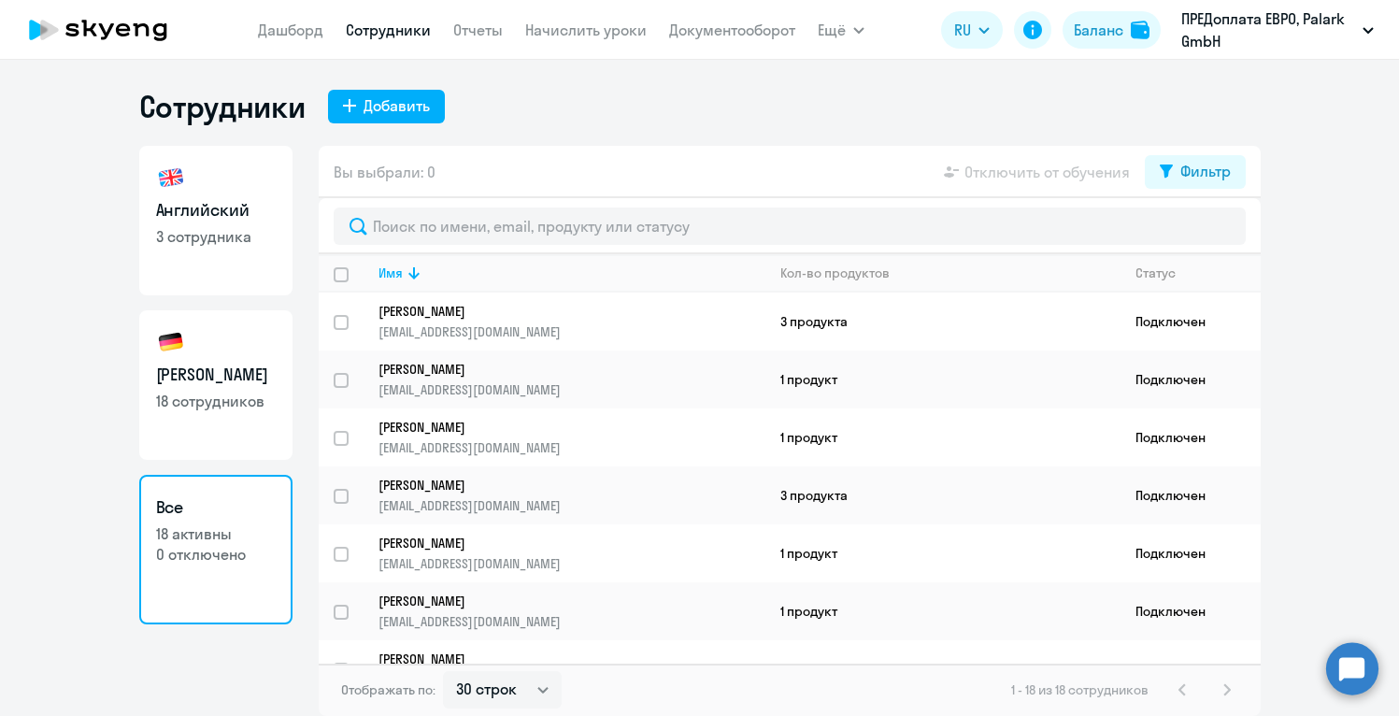
click at [1326, 333] on ng-component "Сотрудники Добавить Английский 3 сотрудника Немецкий 18 сотрудников Все 18 акти…" at bounding box center [699, 402] width 1399 height 628
drag, startPoint x: 1326, startPoint y: 333, endPoint x: 1326, endPoint y: 307, distance: 26.2
click at [1326, 307] on ng-component "Сотрудники Добавить Английский 3 сотрудника Немецкий 18 сотрудников Все 18 акти…" at bounding box center [699, 402] width 1399 height 628
click at [207, 389] on link "Немецкий 18 сотрудников" at bounding box center [215, 385] width 153 height 150
select select "30"
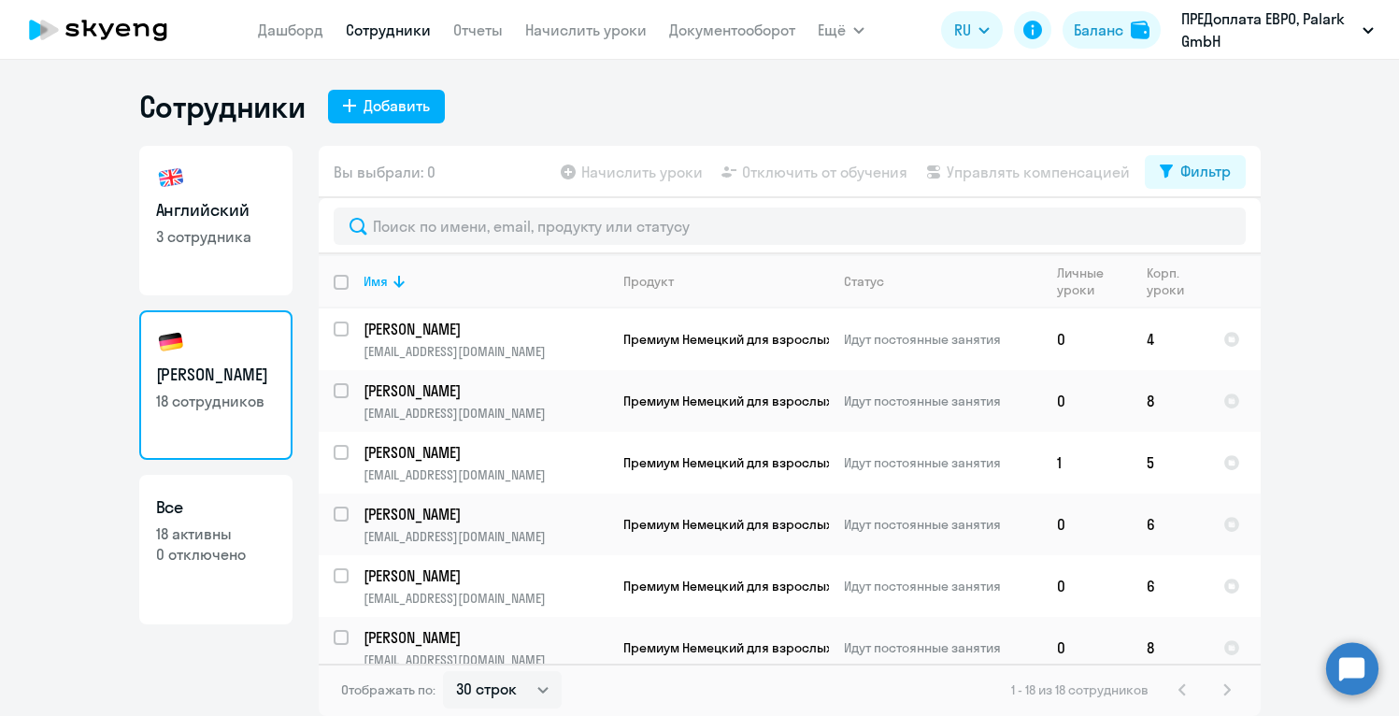
click at [1231, 692] on div "1 - 18 из 18 сотрудников" at bounding box center [1124, 690] width 227 height 22
click at [541, 688] on select "30 строк 50 строк 100 строк" at bounding box center [502, 689] width 119 height 37
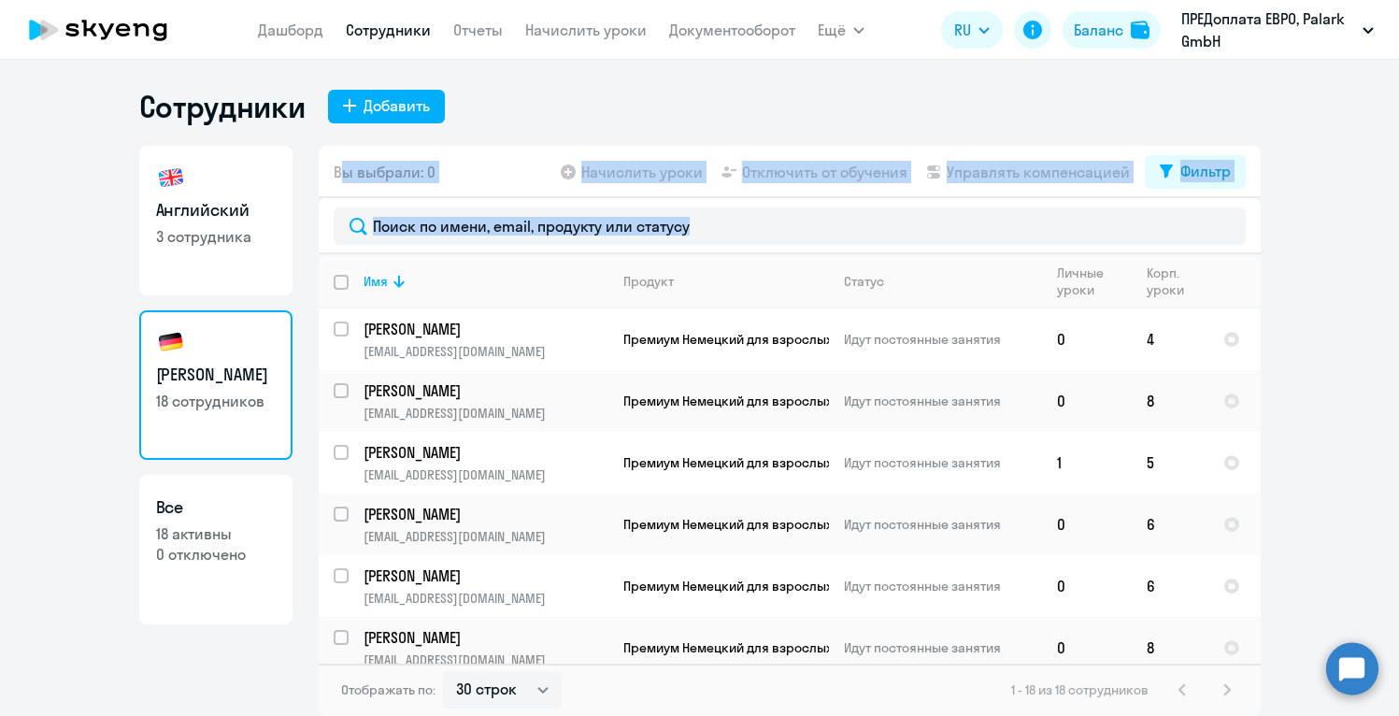
drag, startPoint x: 1376, startPoint y: 353, endPoint x: 1381, endPoint y: 156, distance: 197.3
click at [1381, 156] on ng-component "Сотрудники Добавить Английский 3 сотрудника Немецкий 18 сотрудников Все 18 акти…" at bounding box center [699, 402] width 1399 height 628
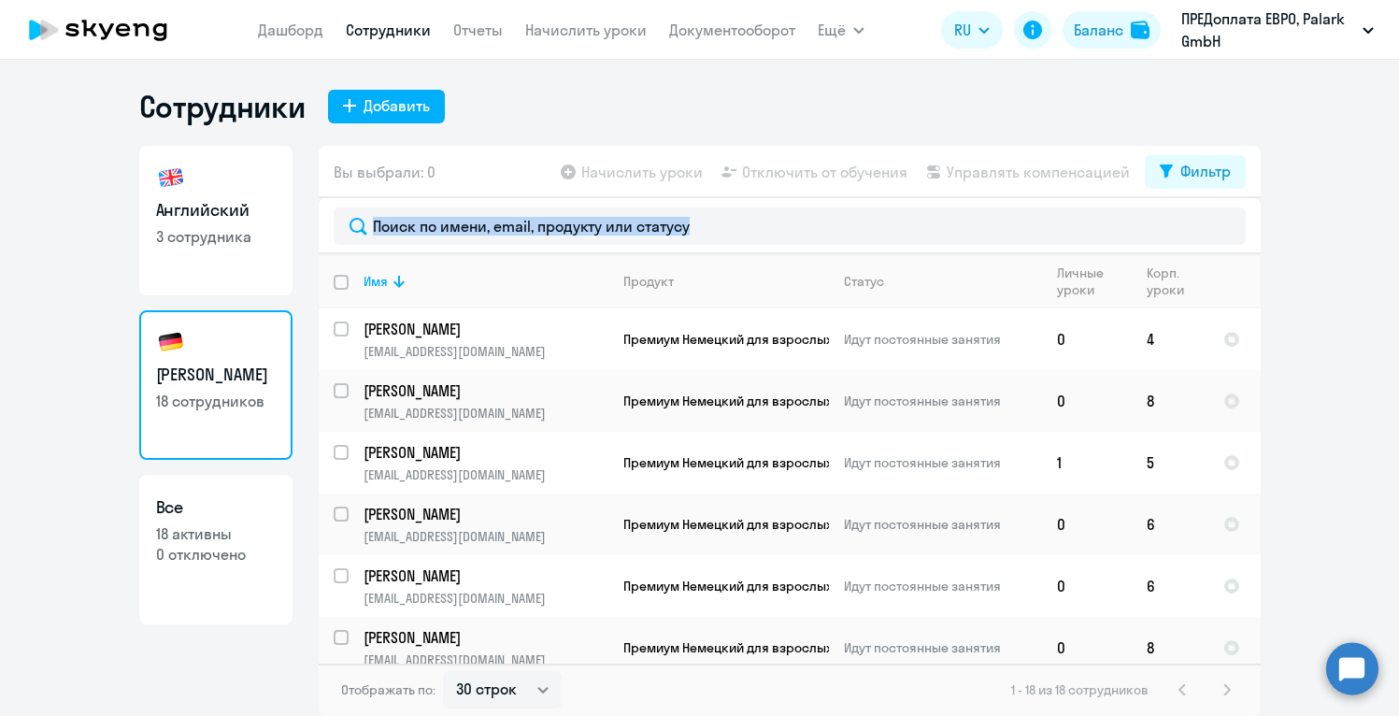
drag, startPoint x: 1361, startPoint y: 315, endPoint x: 1361, endPoint y: 250, distance: 64.5
click at [1361, 250] on ng-component "Сотрудники Добавить Английский 3 сотрудника Немецкий 18 сотрудников Все 18 акти…" at bounding box center [699, 402] width 1399 height 628
drag, startPoint x: 1337, startPoint y: 448, endPoint x: 1343, endPoint y: 344, distance: 104.0
click at [1343, 344] on ng-component "Сотрудники Добавить Английский 3 сотрудника Немецкий 18 сотрудников Все 18 акти…" at bounding box center [699, 402] width 1399 height 628
drag, startPoint x: 1307, startPoint y: 557, endPoint x: 1320, endPoint y: 429, distance: 128.7
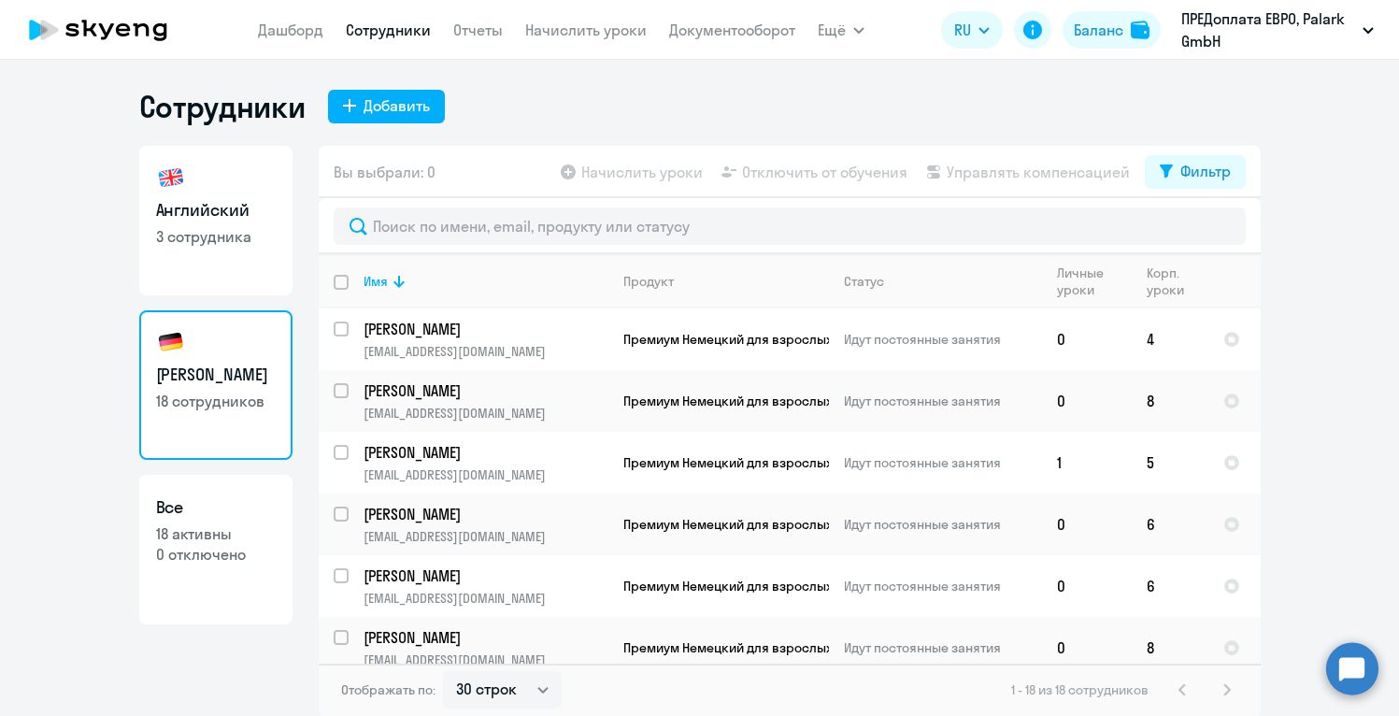
click at [1320, 429] on ng-component "Сотрудники Добавить Английский 3 сотрудника Немецкий 18 сотрудников Все 18 акти…" at bounding box center [699, 402] width 1399 height 628
drag, startPoint x: 1274, startPoint y: 670, endPoint x: 1274, endPoint y: 636, distance: 34.6
click at [1274, 636] on ng-component "Сотрудники Добавить Английский 3 сотрудника Немецкий 18 сотрудников Все 18 акти…" at bounding box center [699, 402] width 1399 height 628
click at [214, 231] on p "3 сотрудника" at bounding box center [216, 236] width 120 height 21
select select "30"
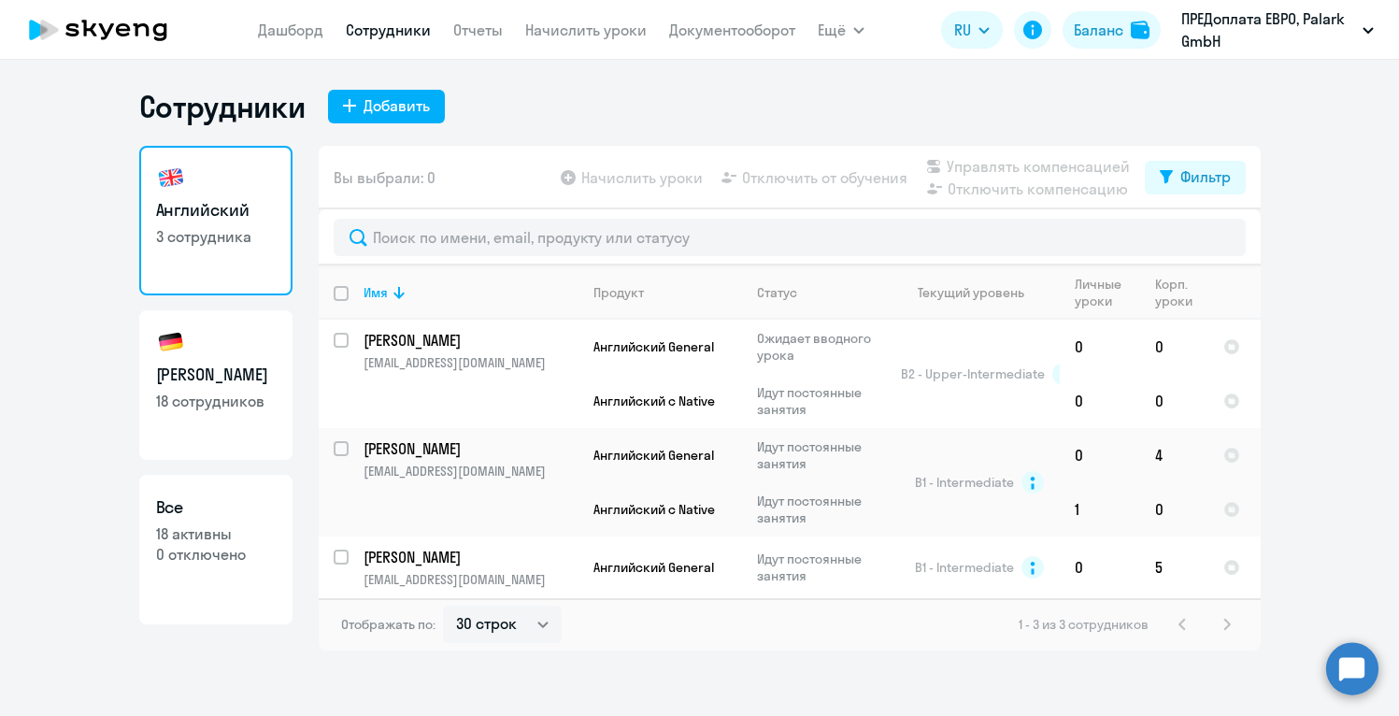
drag, startPoint x: 508, startPoint y: 692, endPoint x: 539, endPoint y: 640, distance: 59.9
click at [539, 640] on div "Сотрудники Добавить Английский 3 сотрудника Немецкий 18 сотрудников Все 18 акти…" at bounding box center [699, 388] width 1399 height 656
click at [226, 364] on h3 "[PERSON_NAME]" at bounding box center [216, 375] width 120 height 24
select select "30"
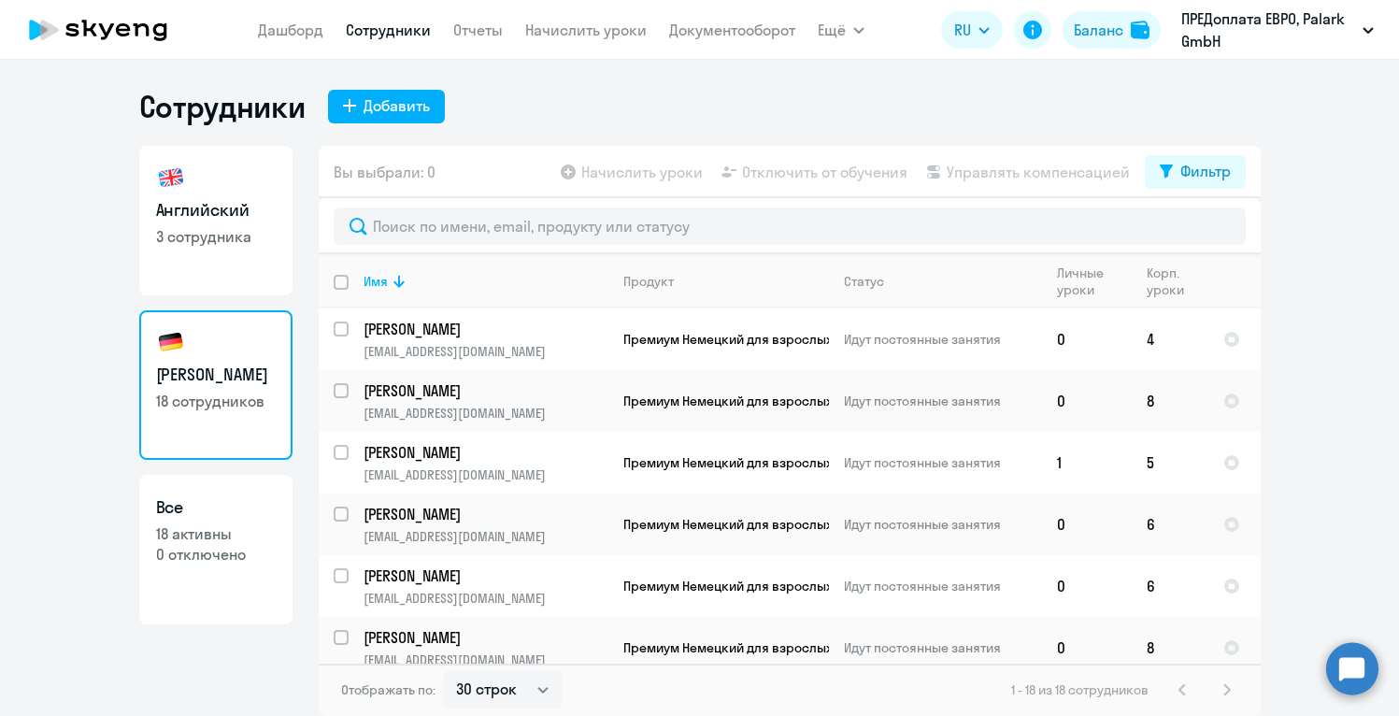
click at [1228, 691] on div "1 - 18 из 18 сотрудников" at bounding box center [1124, 690] width 227 height 22
drag, startPoint x: 1386, startPoint y: 519, endPoint x: 1391, endPoint y: 462, distance: 57.2
click at [1391, 462] on ng-component "Сотрудники Добавить Английский 3 сотрудника Немецкий 18 сотрудников Все 18 акти…" at bounding box center [699, 402] width 1399 height 628
click at [460, 349] on p "[EMAIL_ADDRESS][DOMAIN_NAME]" at bounding box center [486, 351] width 244 height 17
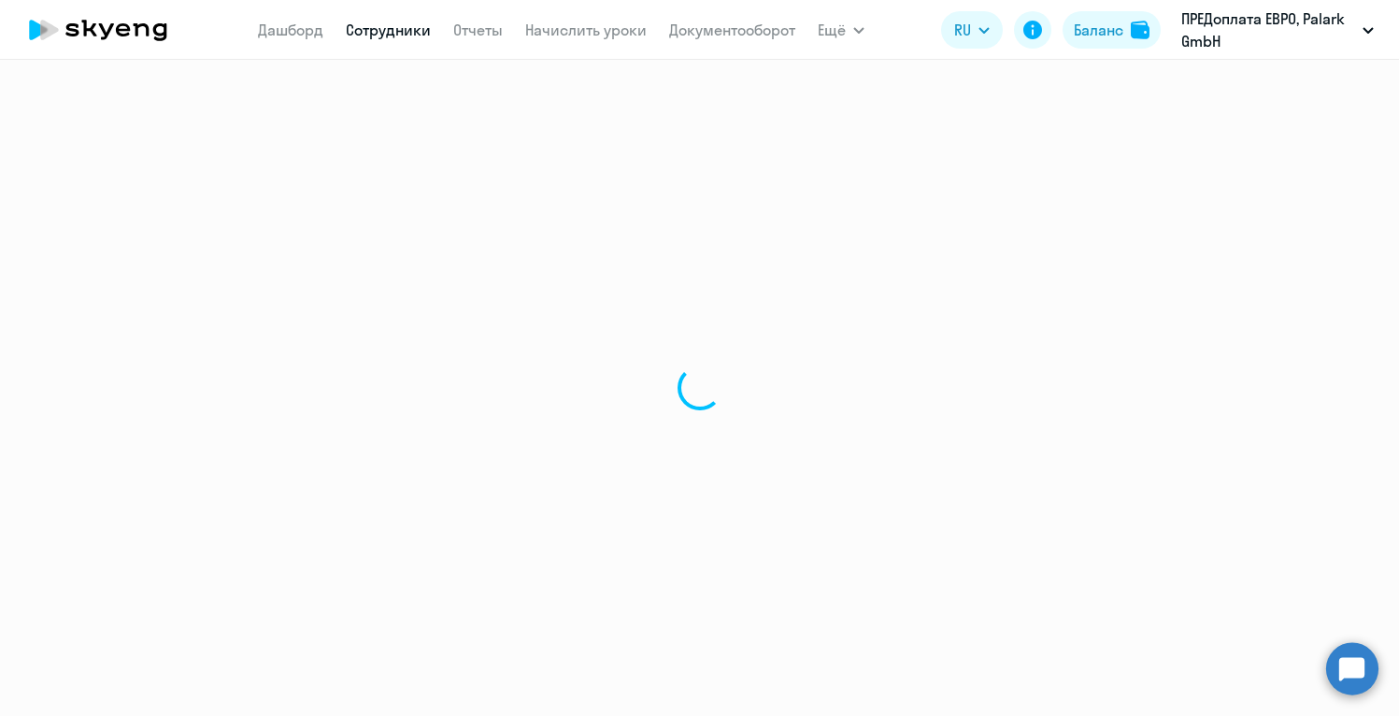
select select "english"
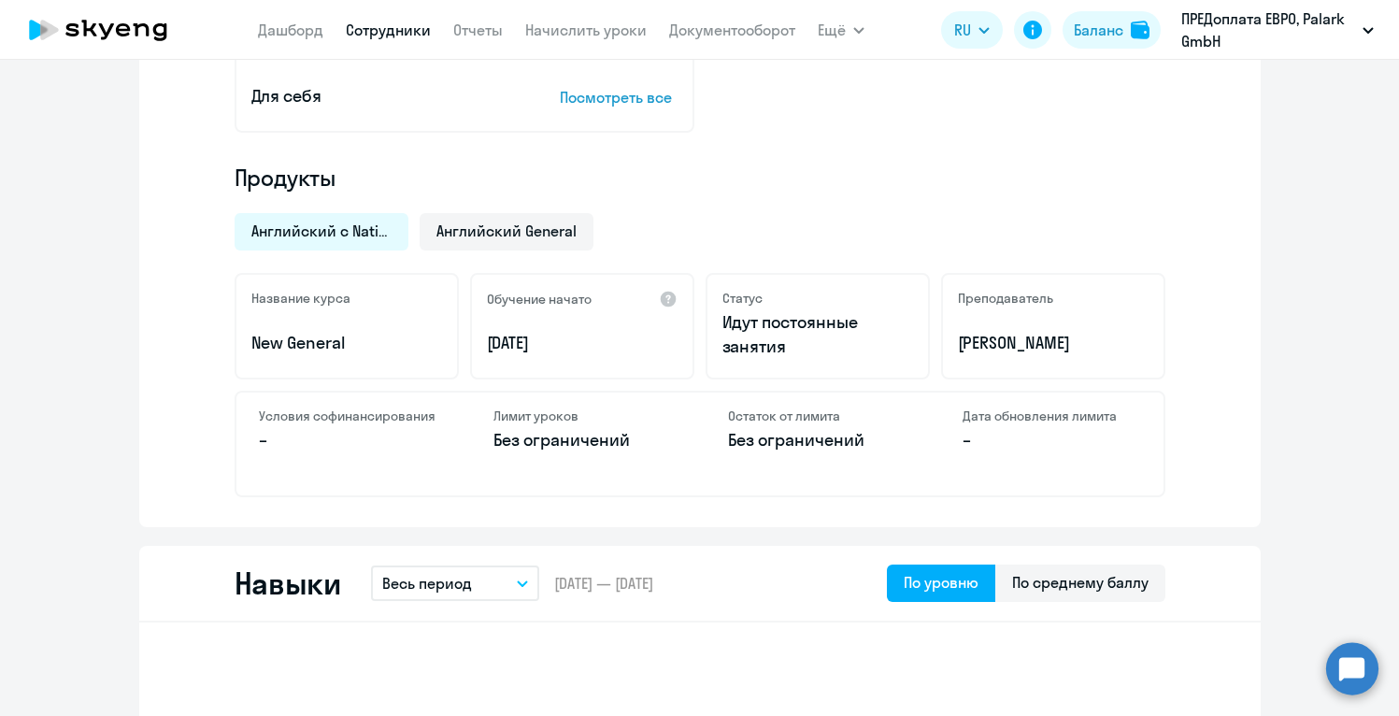
scroll to position [523, 0]
click at [308, 222] on span "Английский с Native" at bounding box center [321, 231] width 140 height 21
click at [787, 172] on h4 "Продукты" at bounding box center [700, 178] width 931 height 30
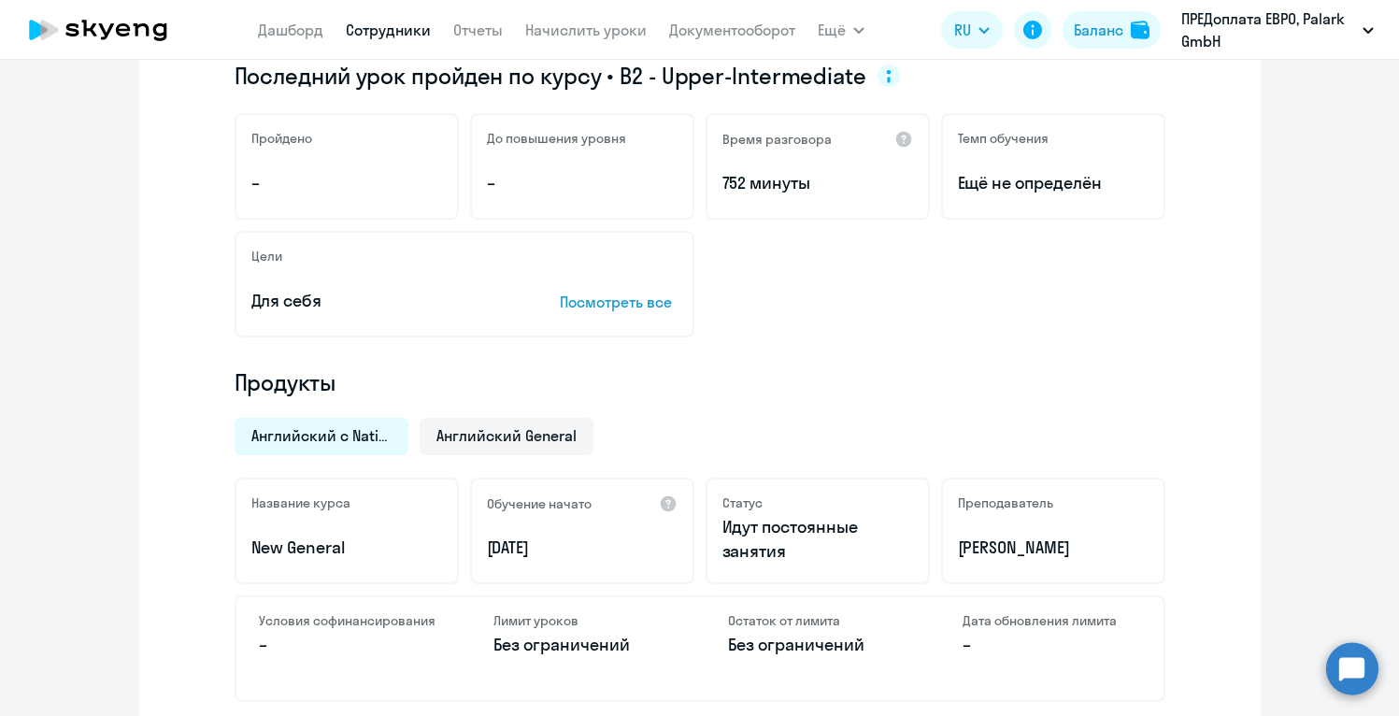
scroll to position [299, 0]
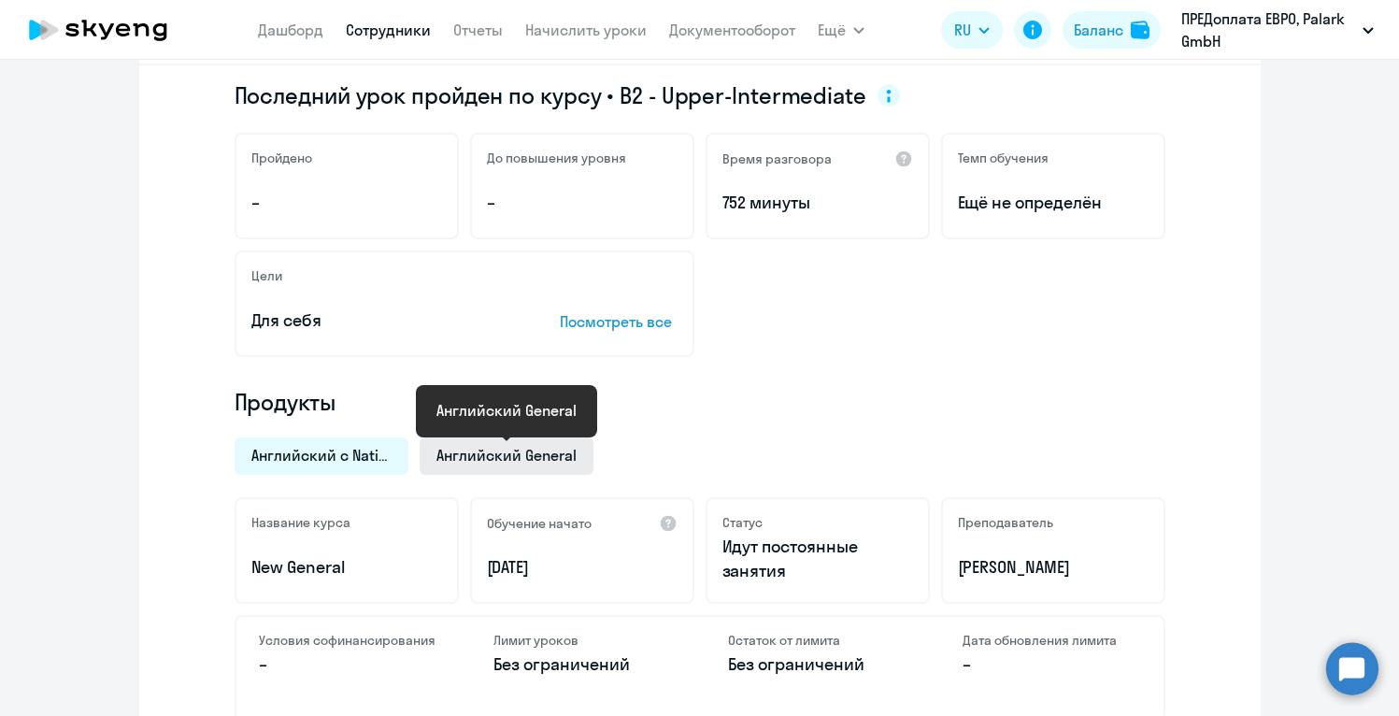
click at [479, 453] on span "Английский General" at bounding box center [506, 455] width 140 height 21
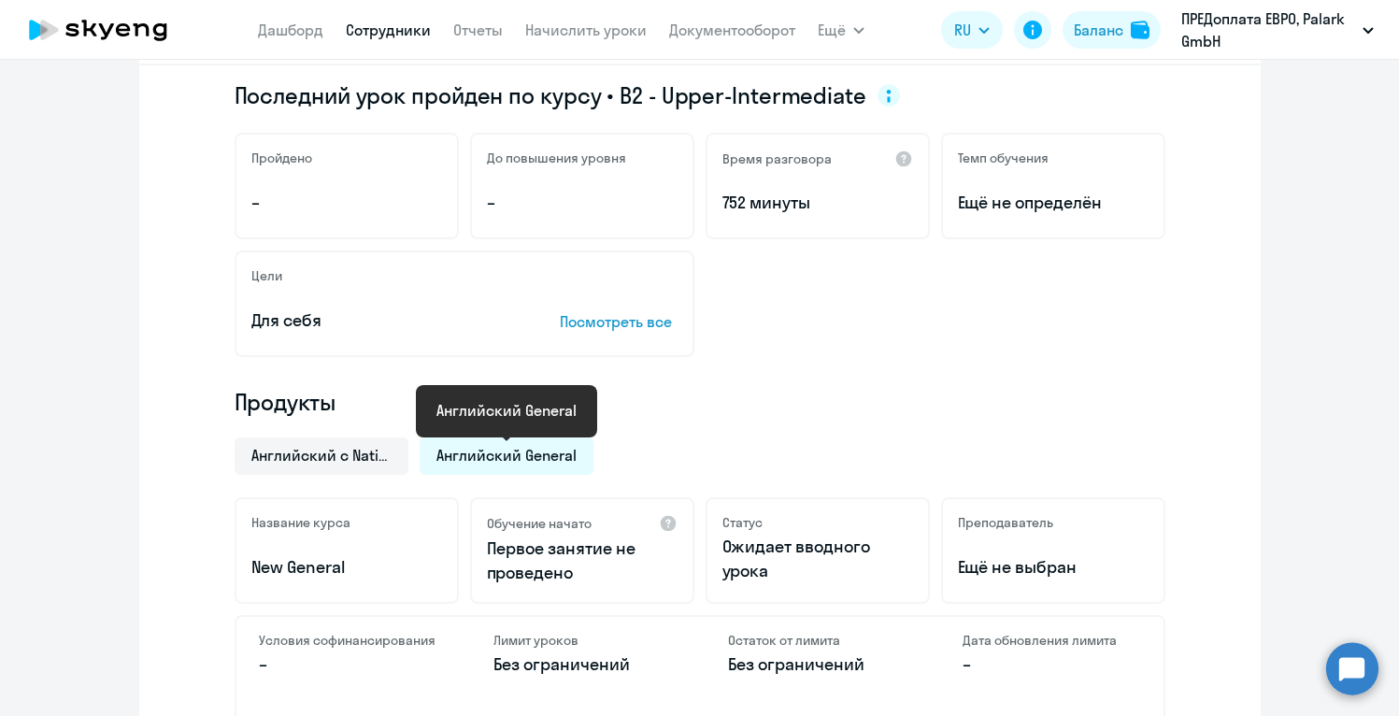
click at [483, 462] on span "Английский General" at bounding box center [506, 455] width 140 height 21
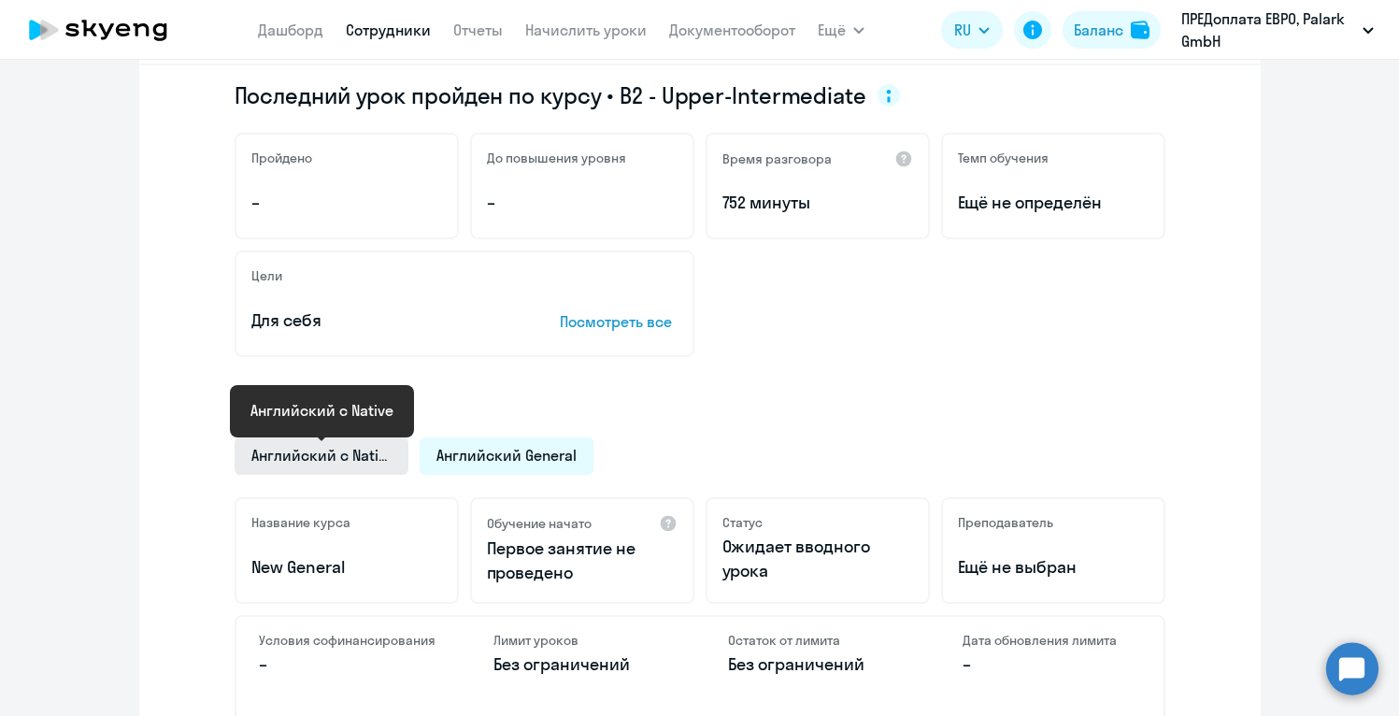
click at [292, 456] on span "Английский с Native" at bounding box center [321, 455] width 140 height 21
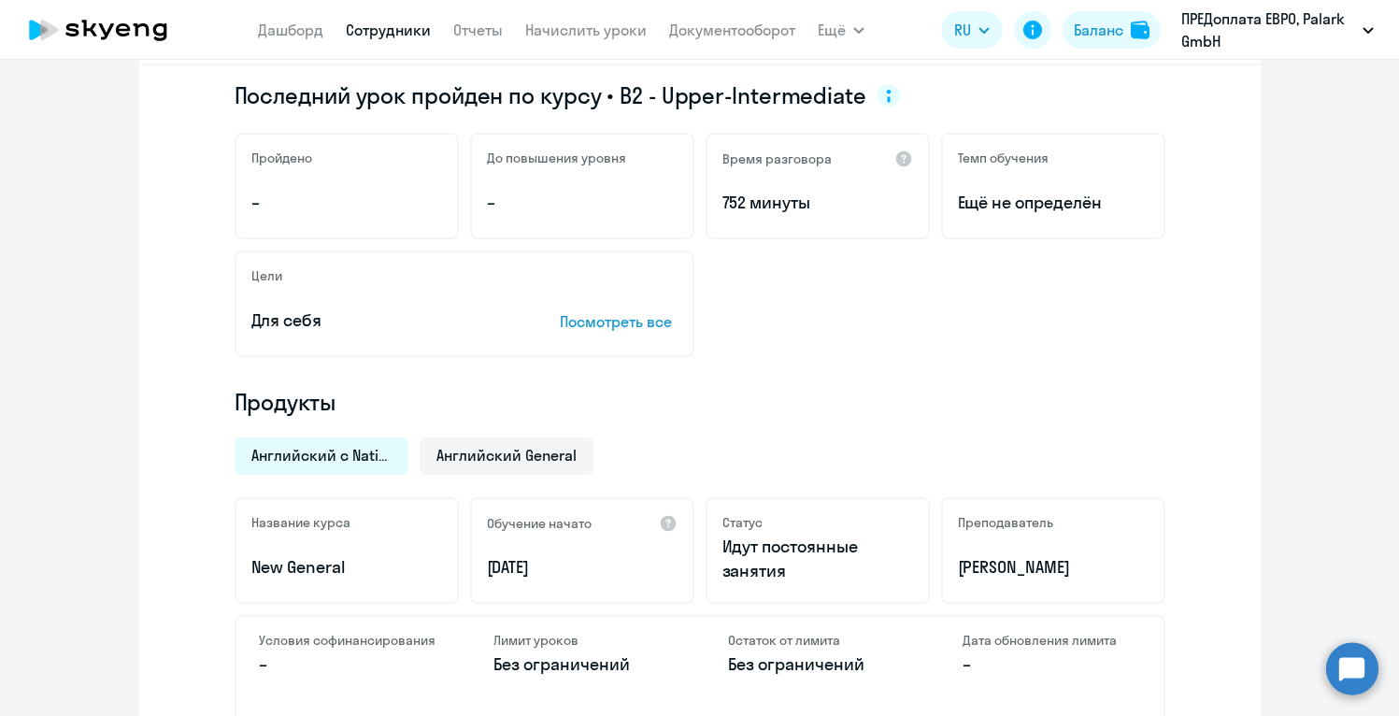
click at [762, 414] on h4 "Продукты" at bounding box center [700, 402] width 931 height 30
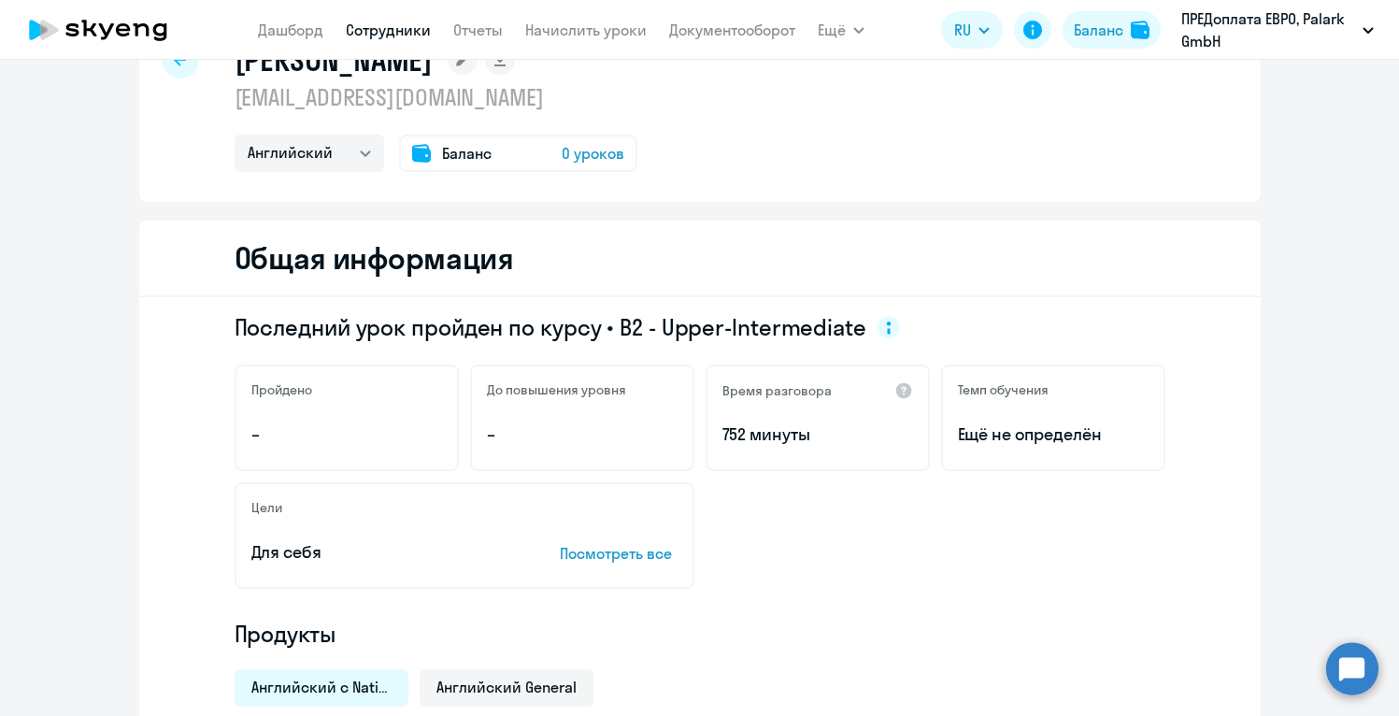
scroll to position [37, 0]
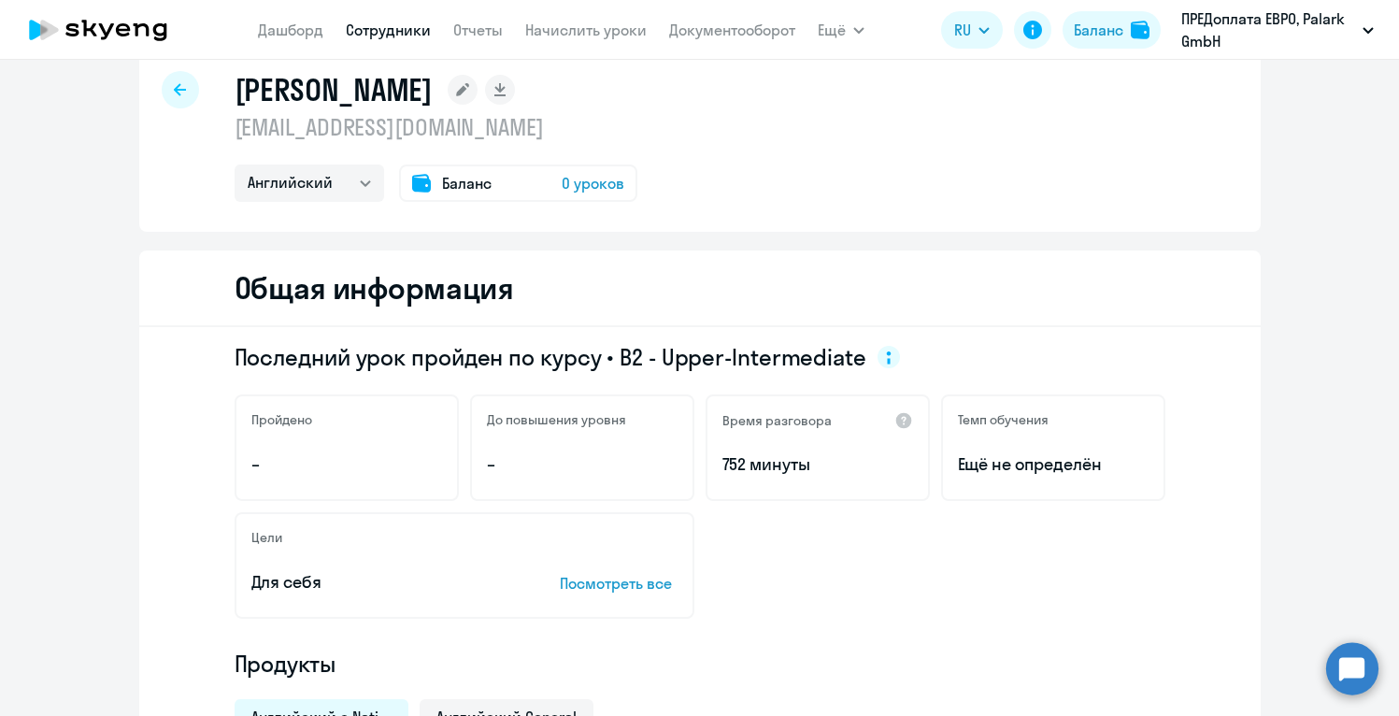
click at [455, 172] on span "Баланс" at bounding box center [467, 183] width 50 height 22
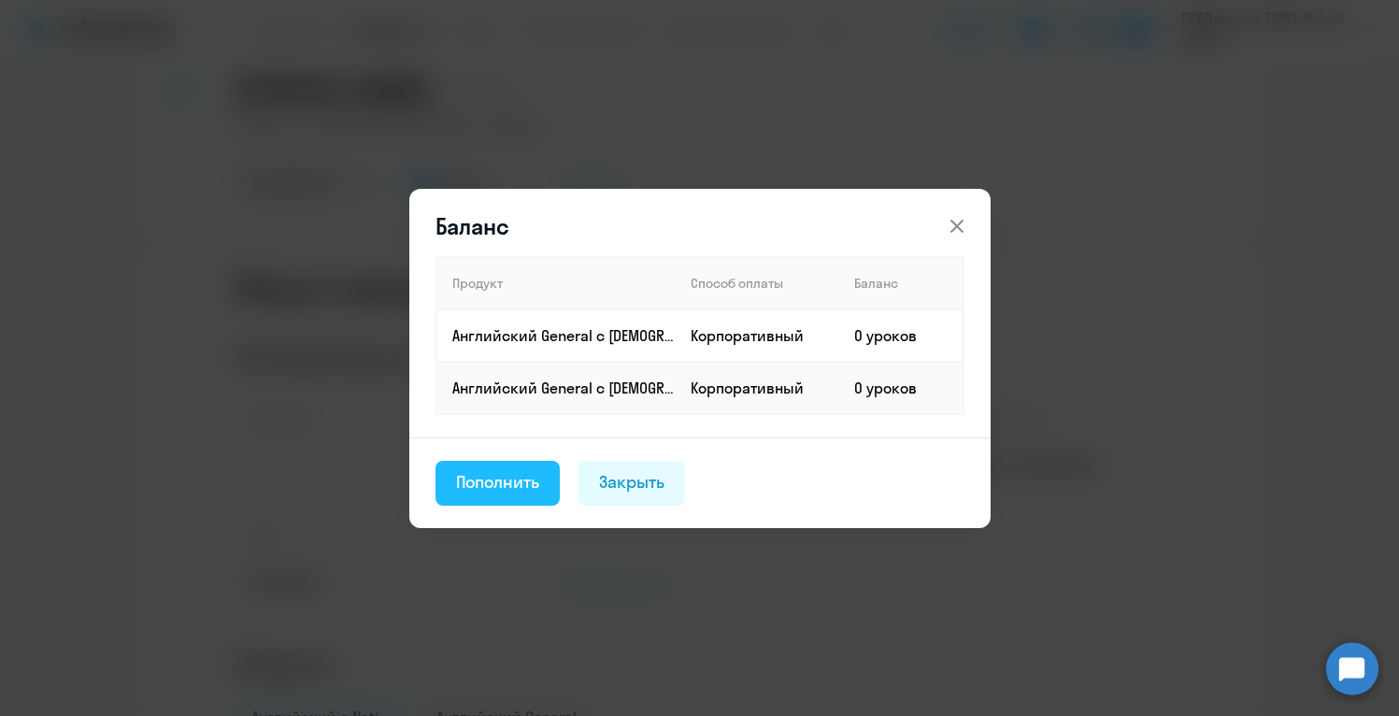
click at [503, 476] on div "Пополнить" at bounding box center [498, 482] width 84 height 24
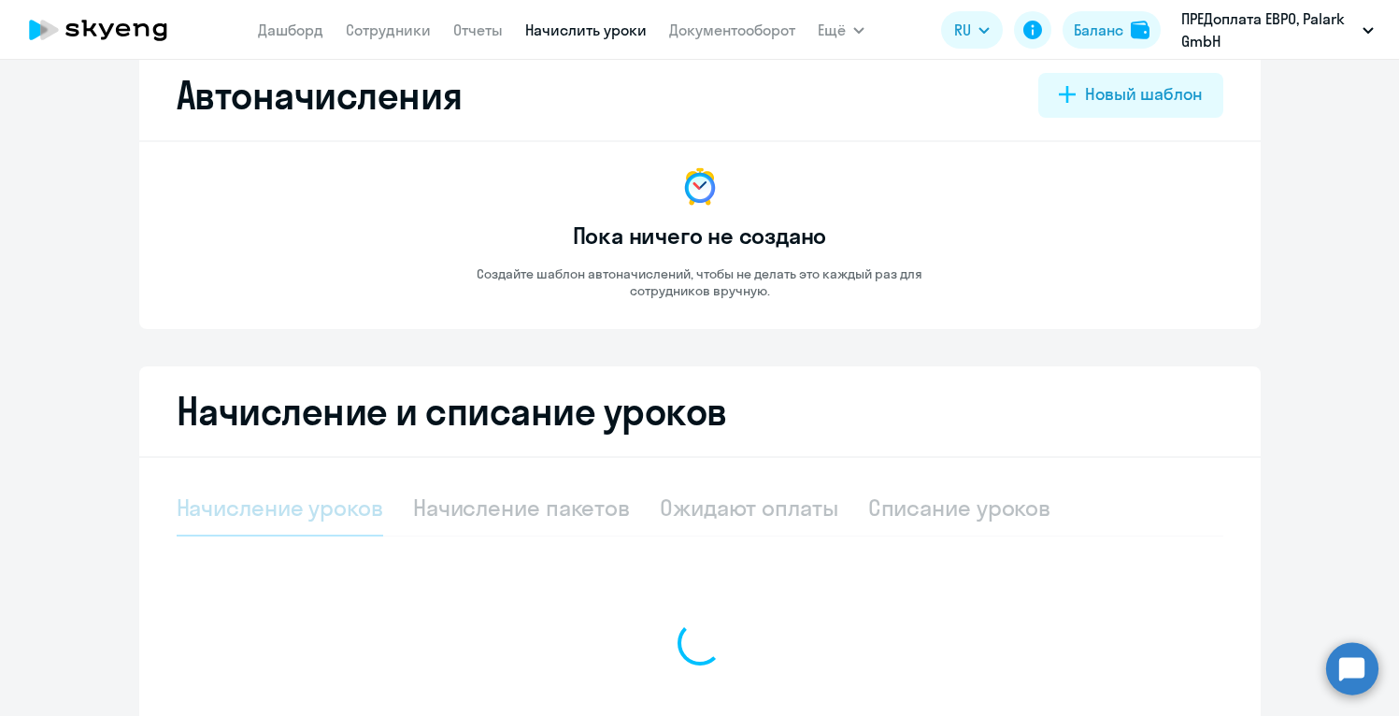
select select "10"
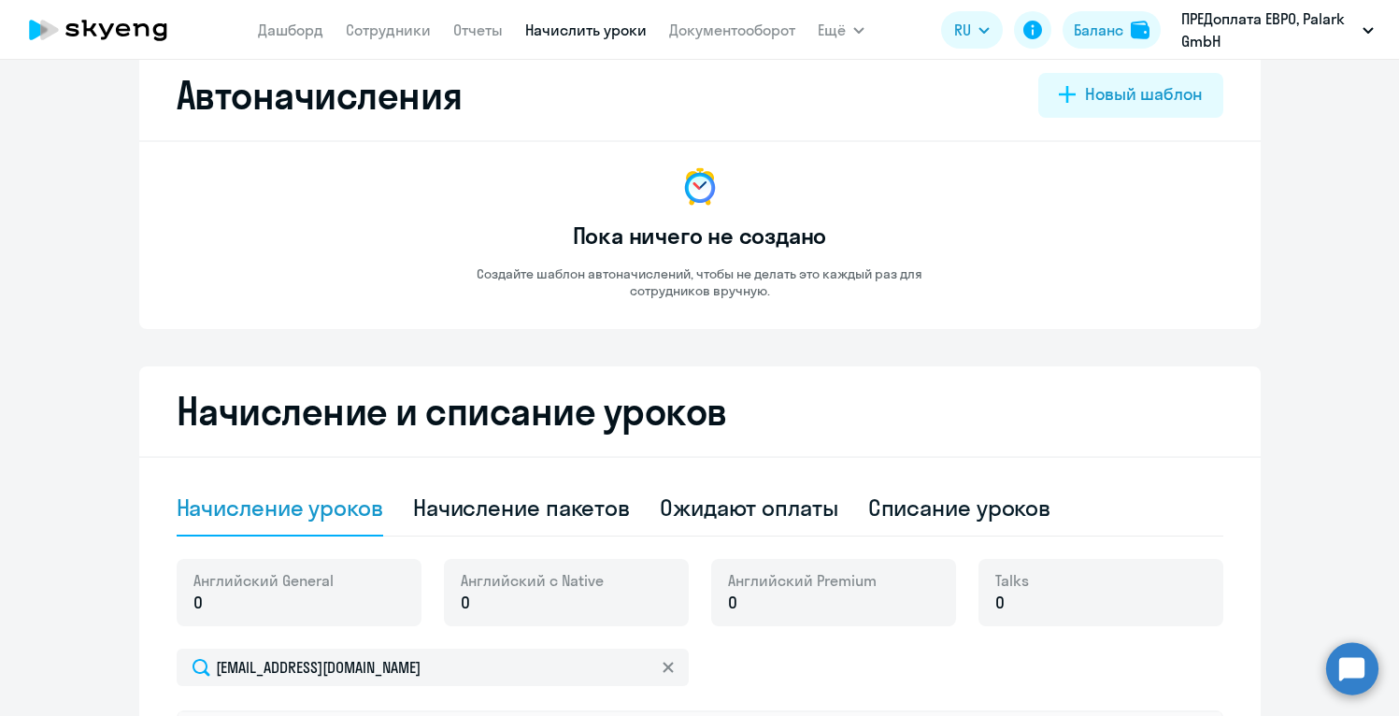
click at [837, 393] on h2 "Начисление и списание уроков" at bounding box center [700, 411] width 1047 height 45
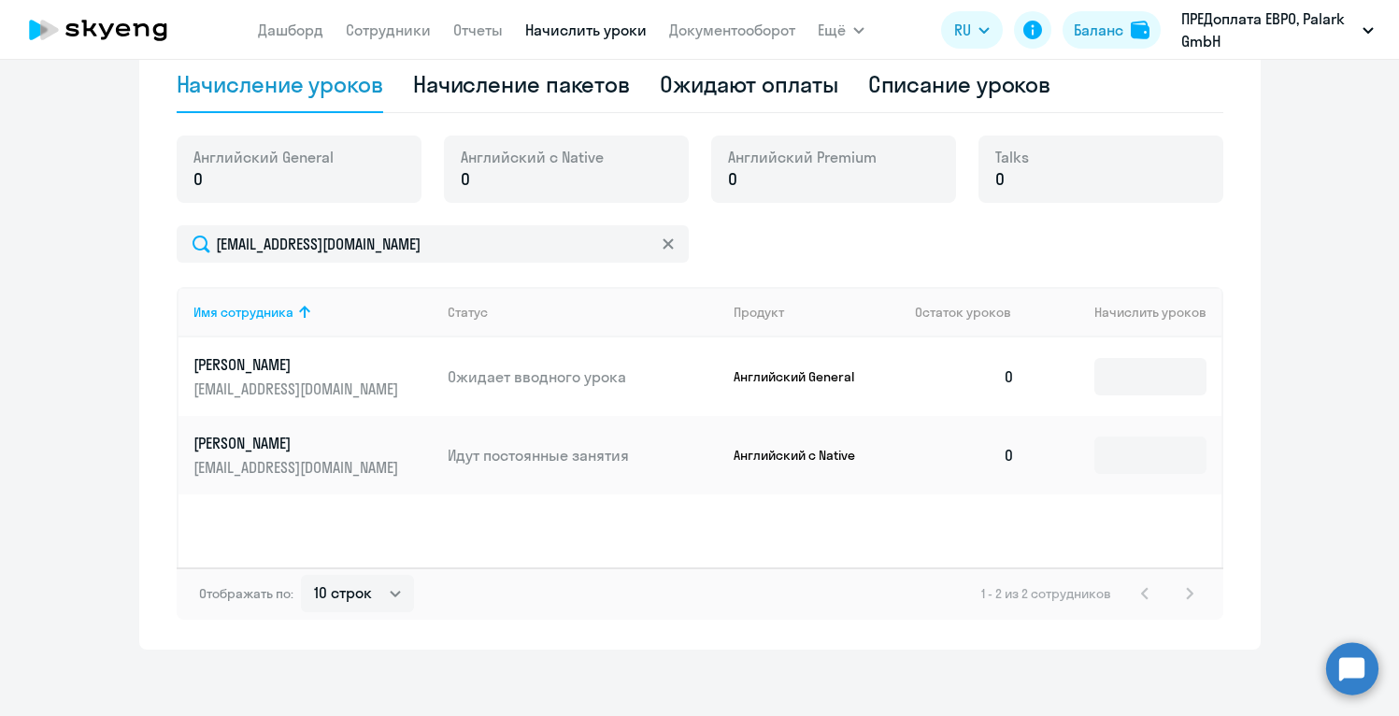
scroll to position [469, 0]
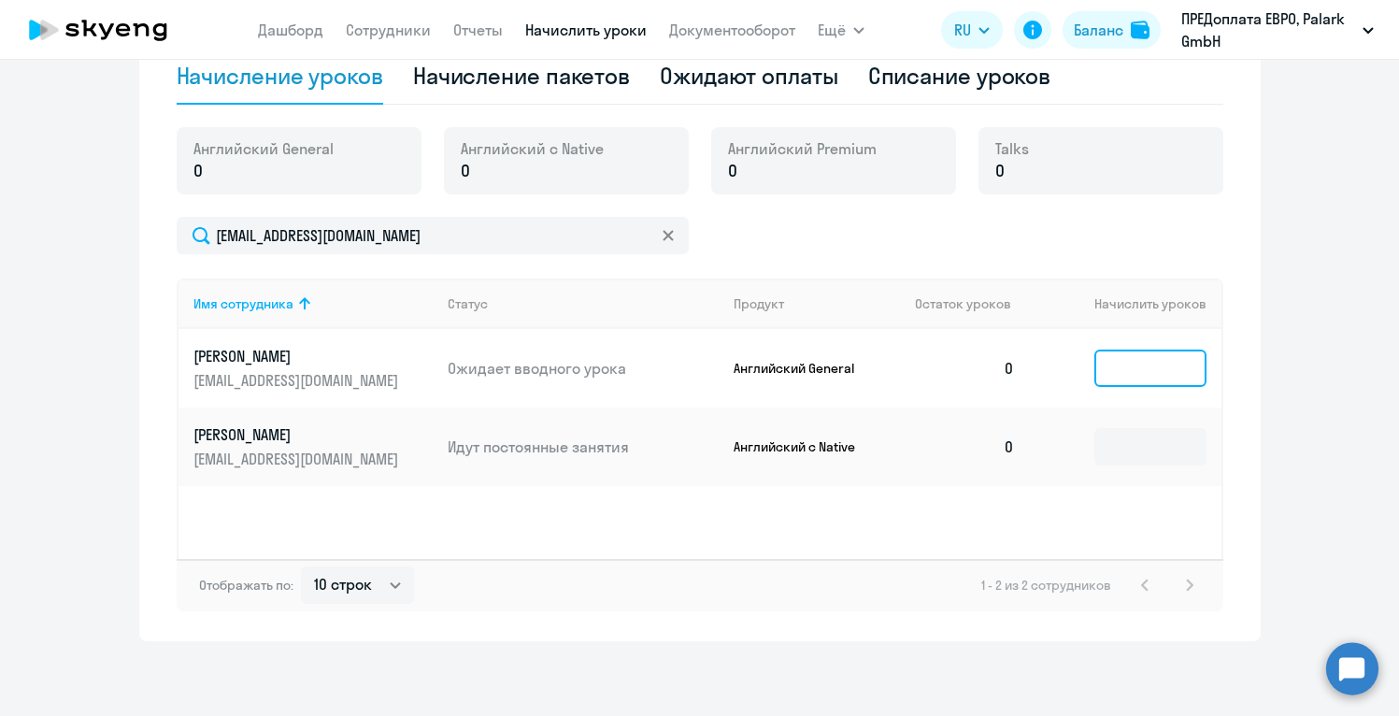
click at [1139, 354] on input at bounding box center [1150, 368] width 112 height 37
click at [1135, 447] on input at bounding box center [1150, 446] width 112 height 37
type input "2"
click at [1166, 371] on input at bounding box center [1150, 368] width 112 height 37
type input "2"
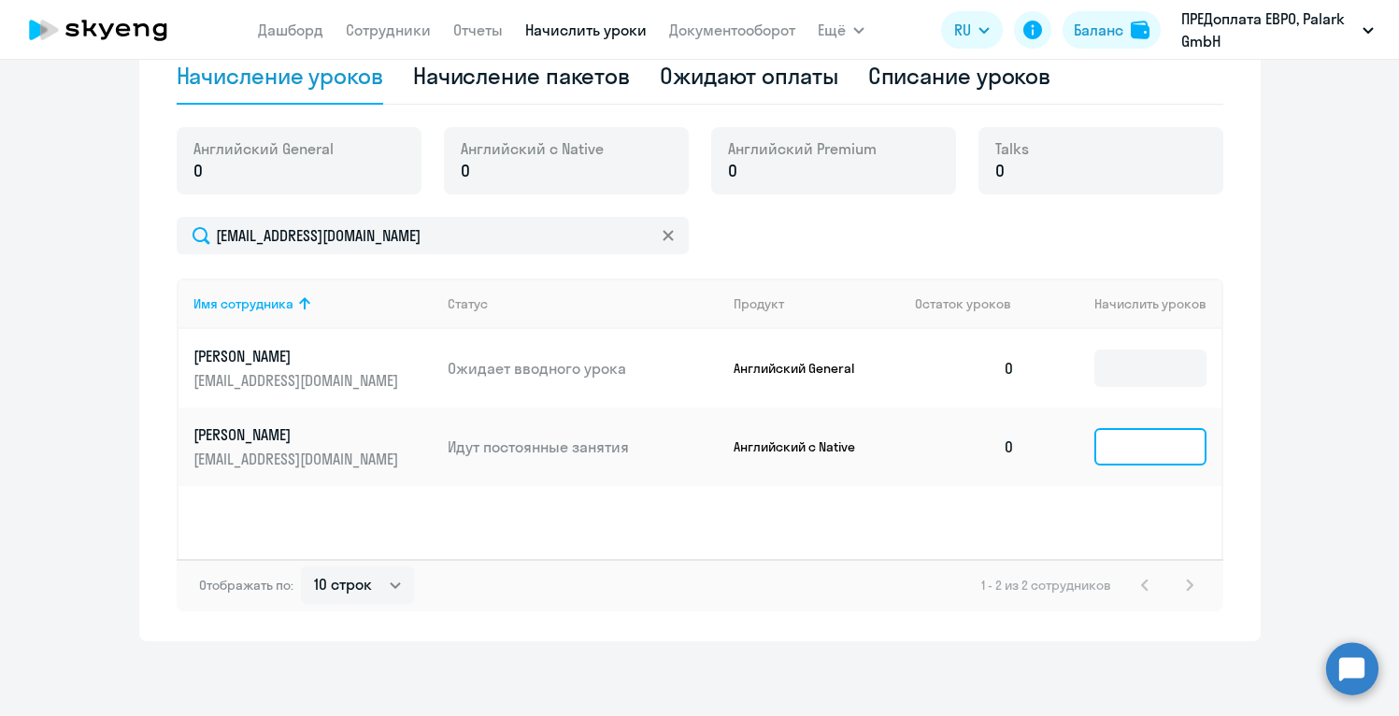
click at [1123, 455] on input at bounding box center [1150, 446] width 112 height 37
click at [1091, 25] on div "Баланс" at bounding box center [1099, 30] width 50 height 22
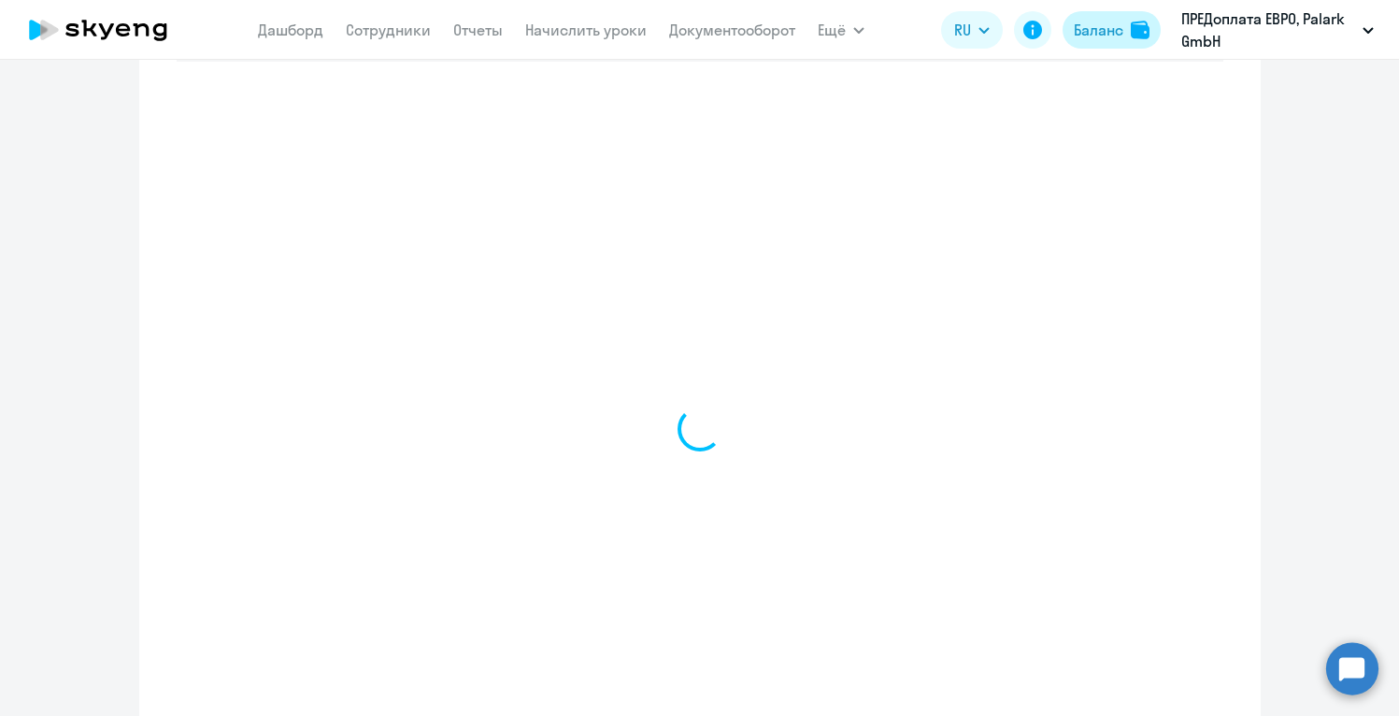
scroll to position [808, 0]
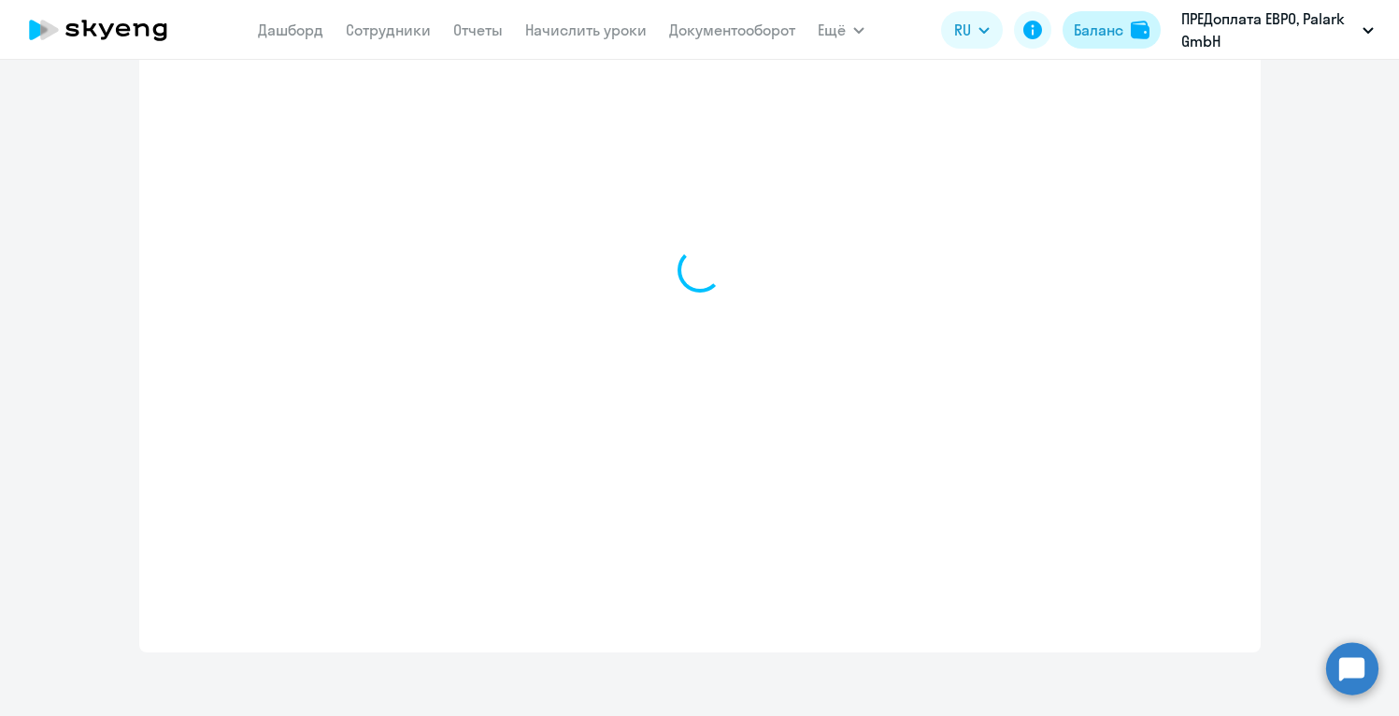
select select "english_adult_not_native_speaker"
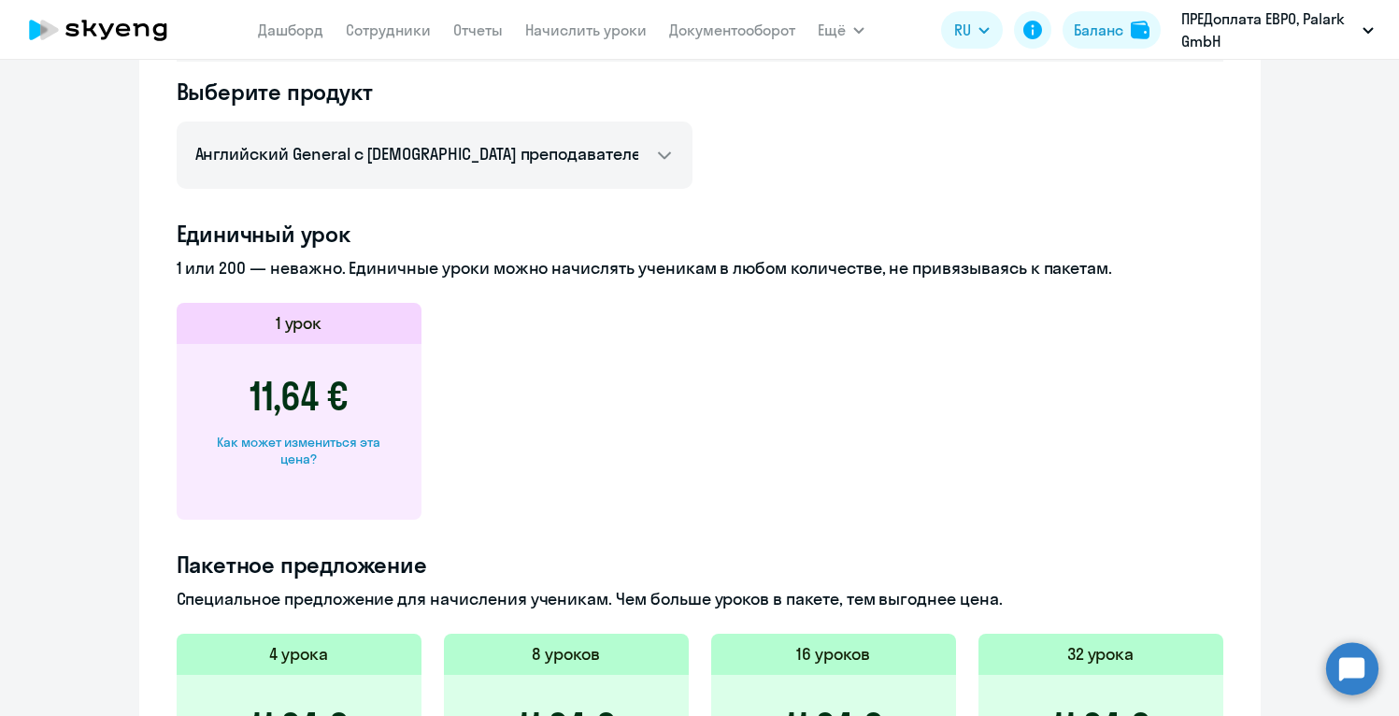
click at [951, 413] on app-price-card "1 урок 11,64 € Как может измениться эта цена?" at bounding box center [700, 411] width 1047 height 217
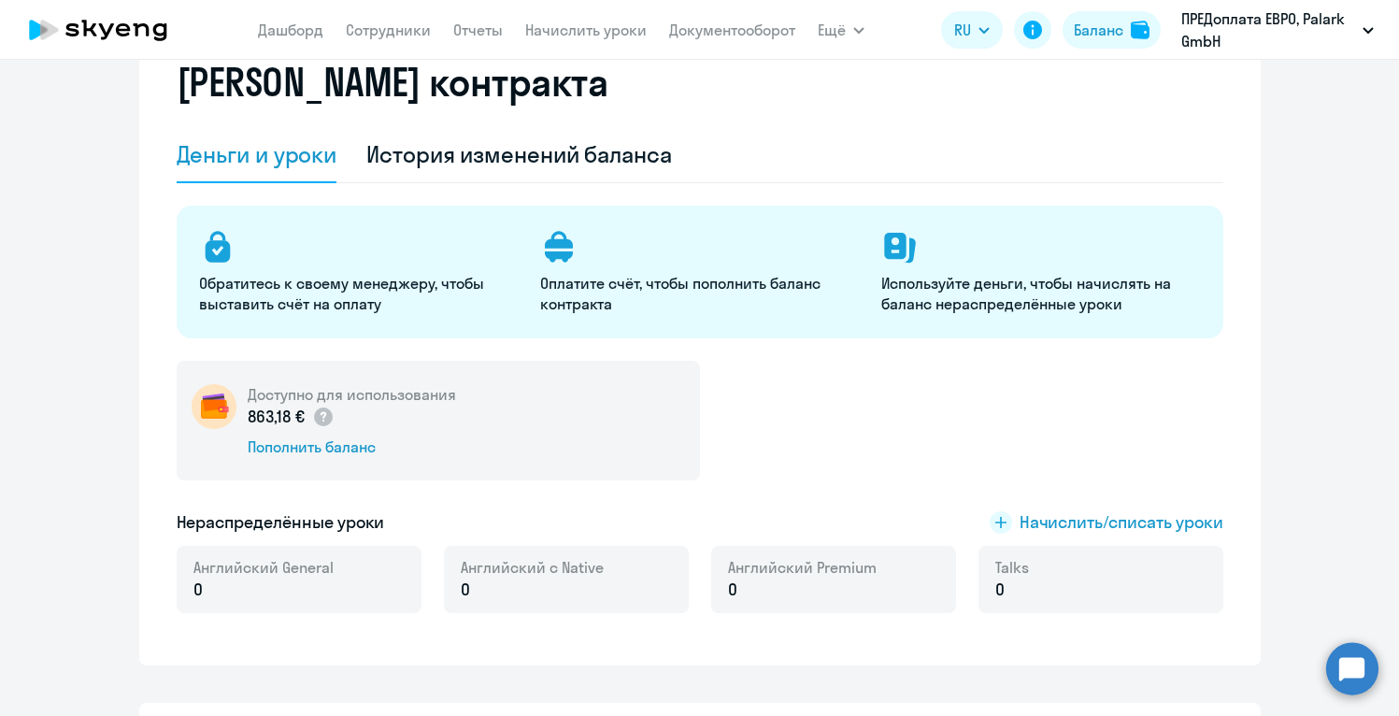
scroll to position [37, 0]
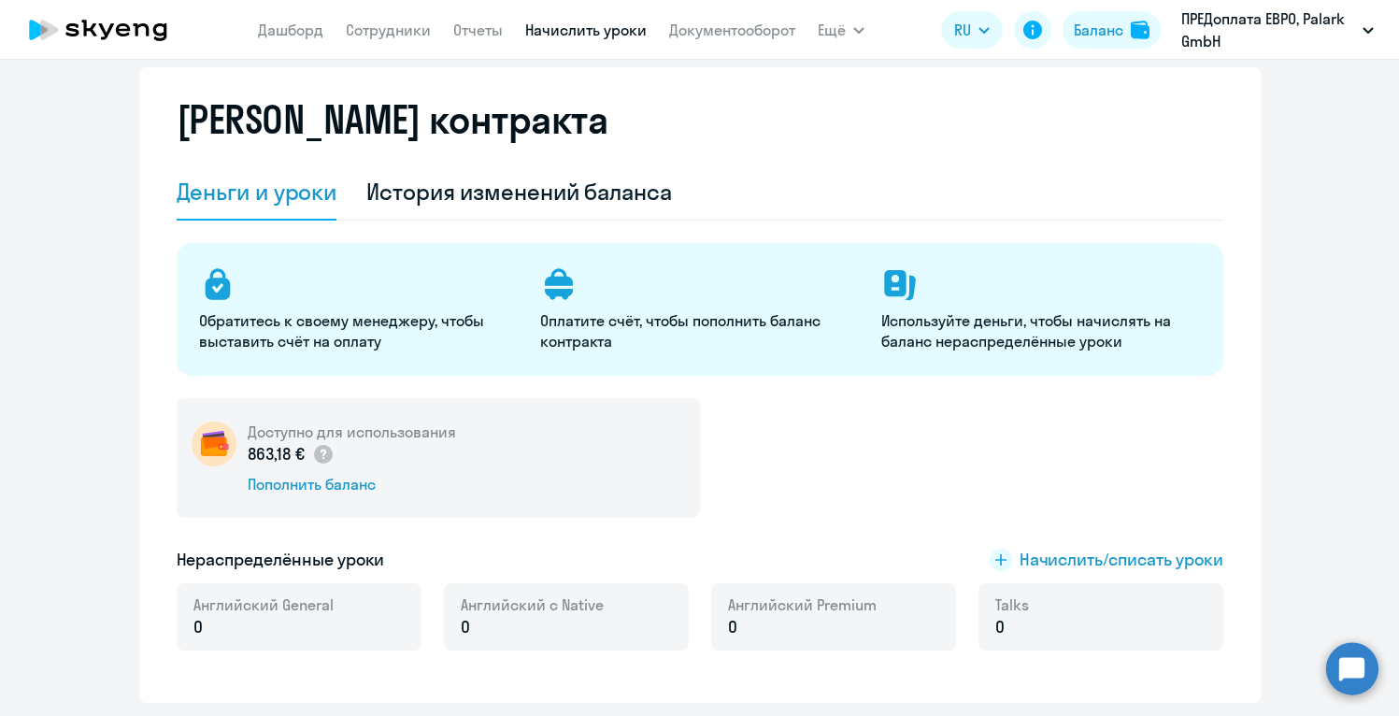
click at [587, 38] on link "Начислить уроки" at bounding box center [586, 30] width 122 height 19
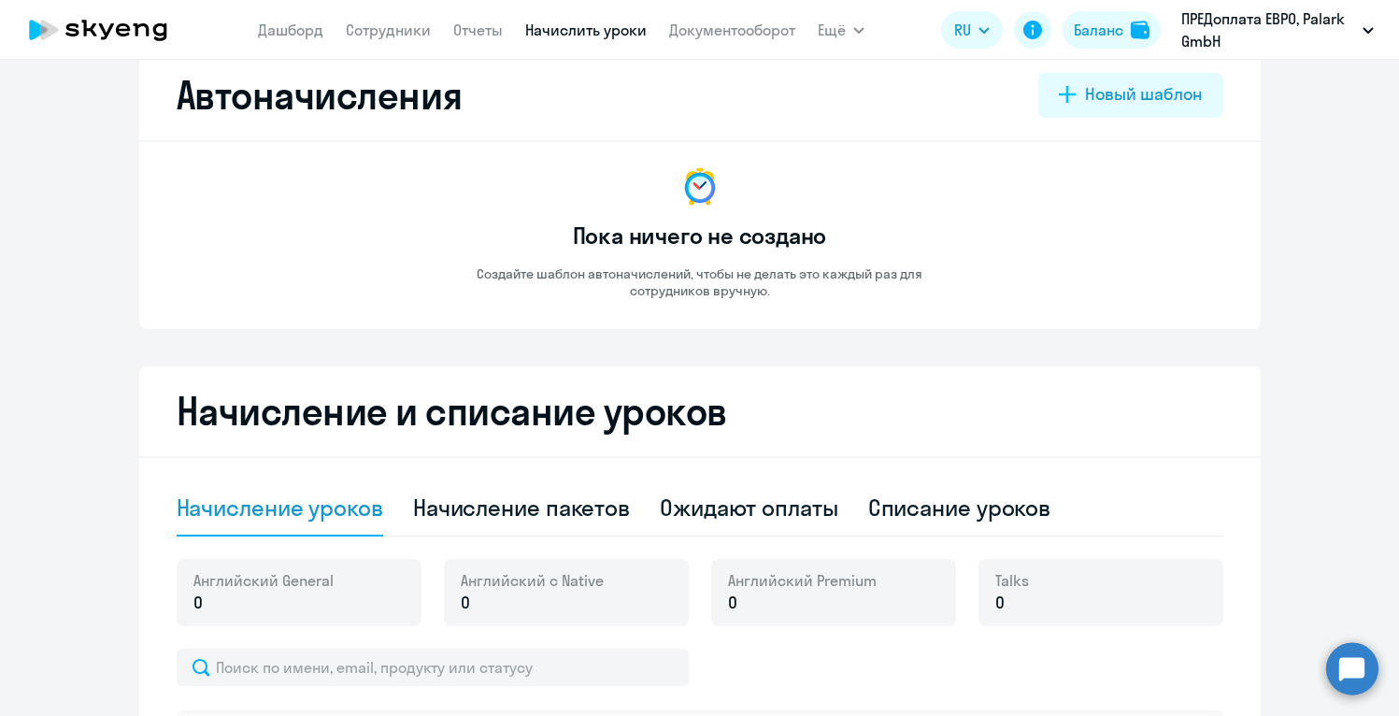
click at [871, 249] on div "Пока ничего не создано Создайте шаблон автоначислений, чтобы не делать это кажд…" at bounding box center [699, 231] width 523 height 135
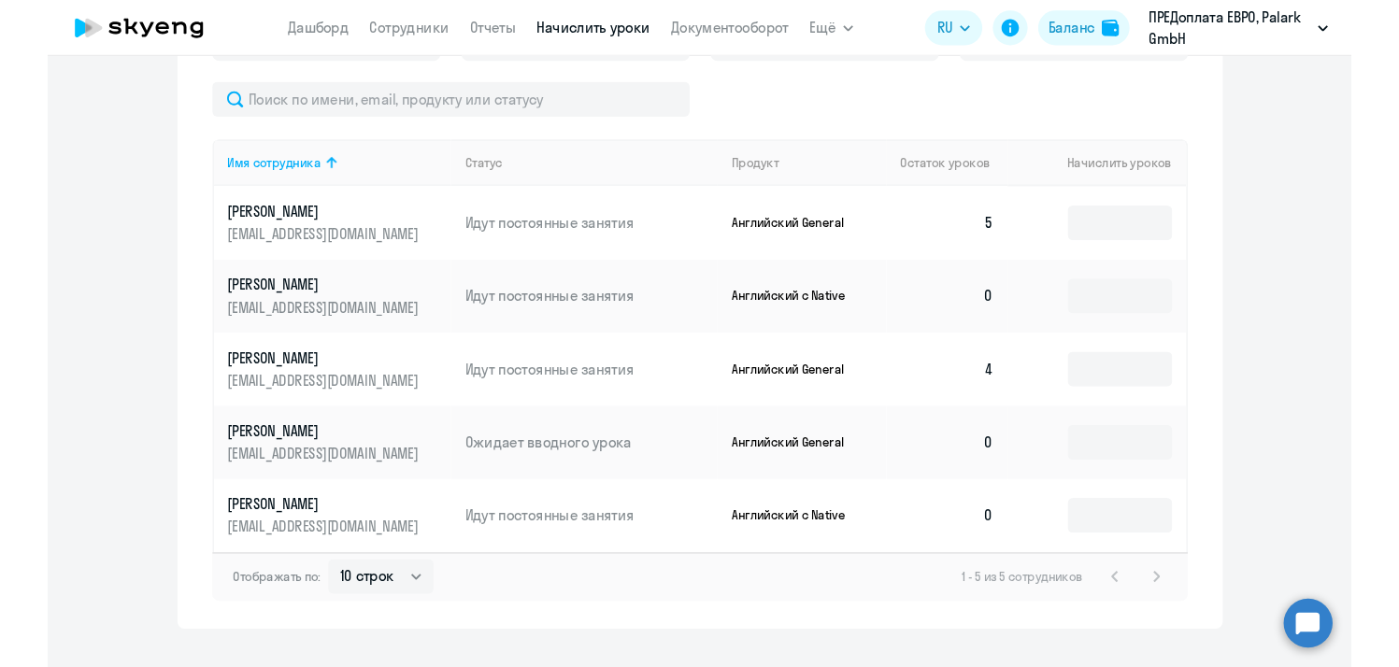
scroll to position [632, 0]
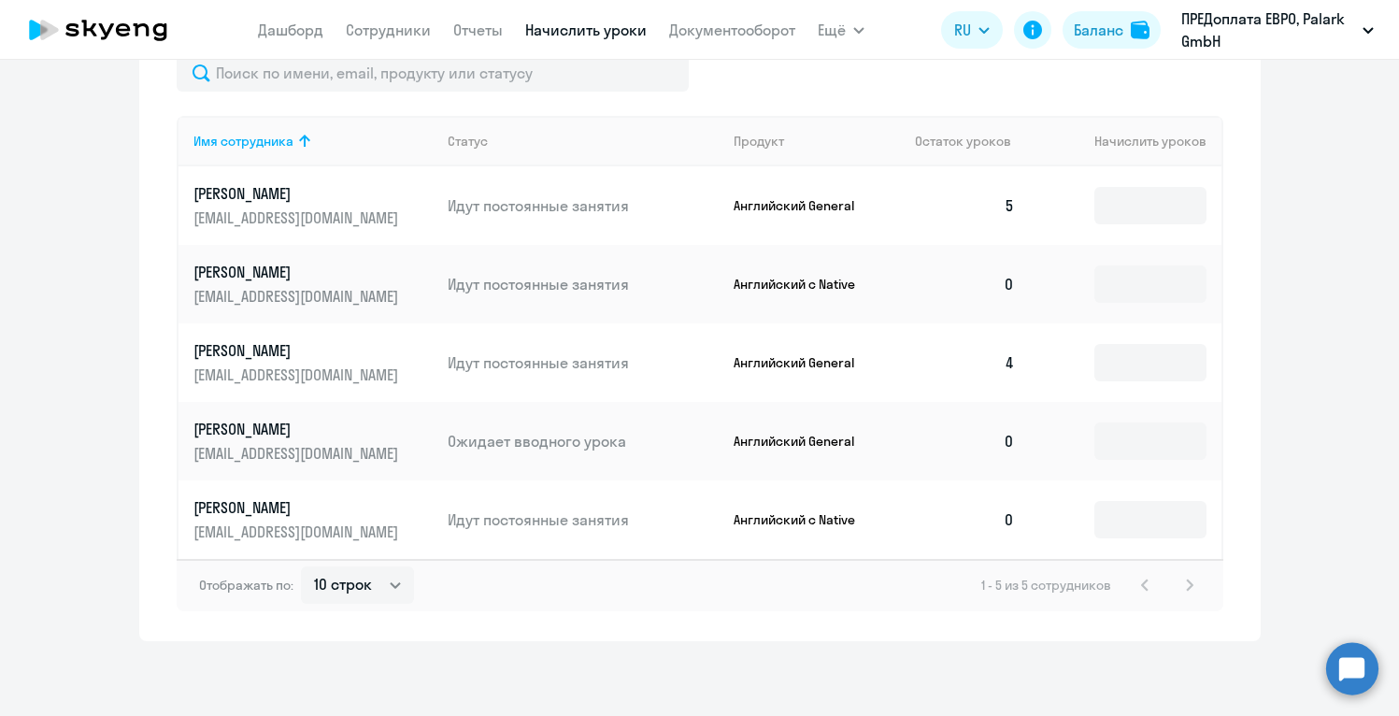
click at [1189, 586] on div "1 - 5 из 5 сотрудников" at bounding box center [1091, 585] width 220 height 22
click at [394, 581] on select "10 строк 30 строк 50 строк" at bounding box center [357, 584] width 113 height 37
select select "30"
click at [301, 566] on select "10 строк 30 строк 50 строк" at bounding box center [357, 584] width 113 height 37
click at [1125, 532] on input at bounding box center [1150, 519] width 112 height 37
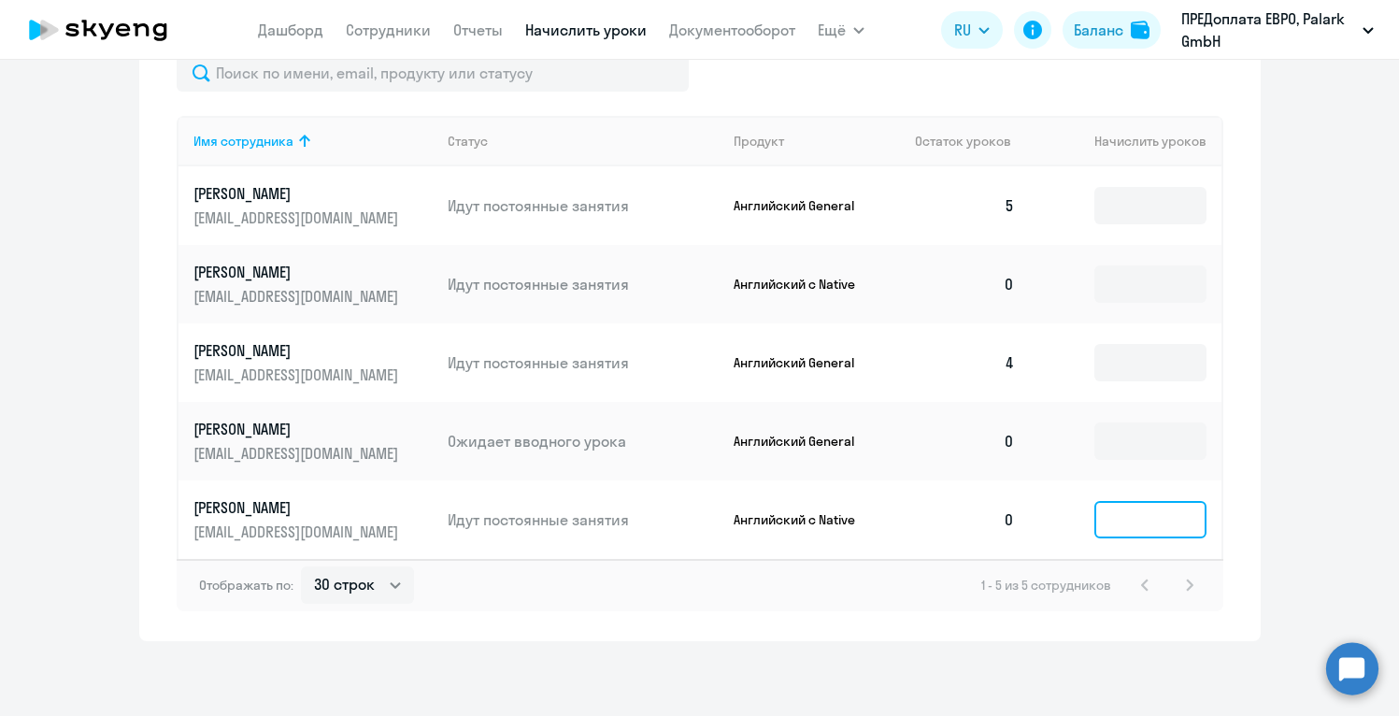
type input "2"
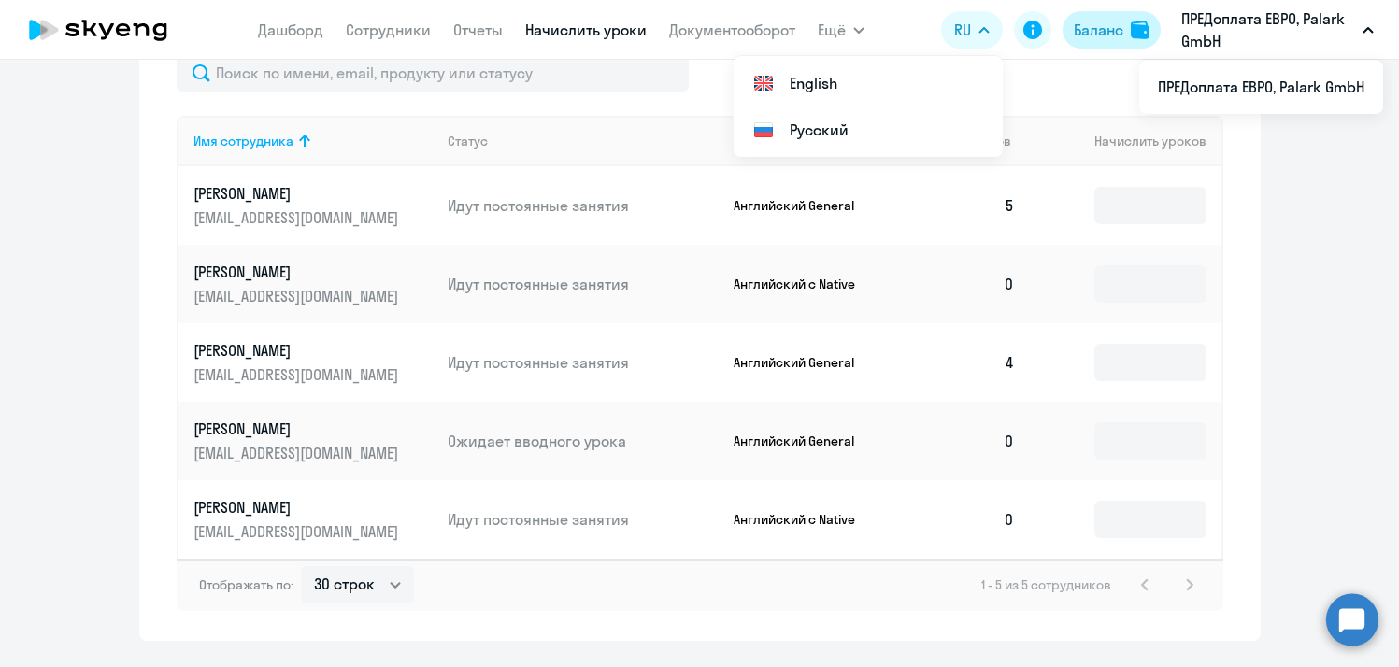
click at [1105, 26] on div "Баланс" at bounding box center [1099, 30] width 50 height 22
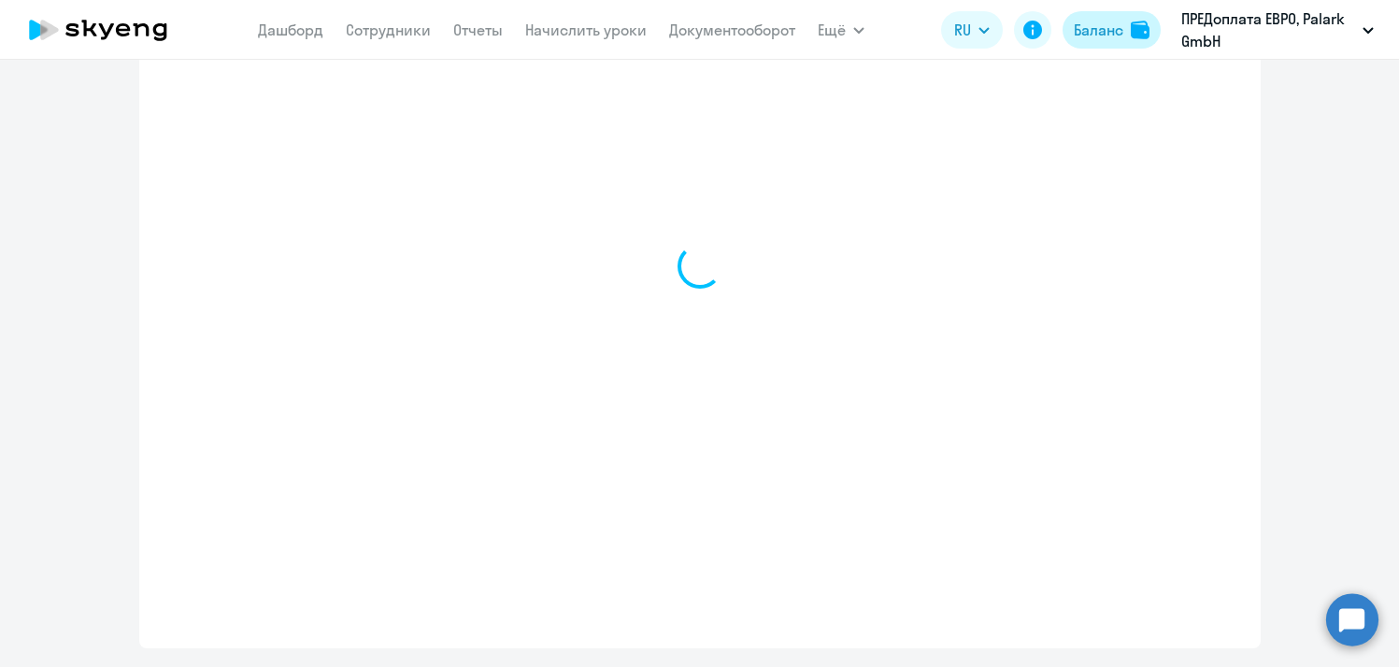
scroll to position [970, 0]
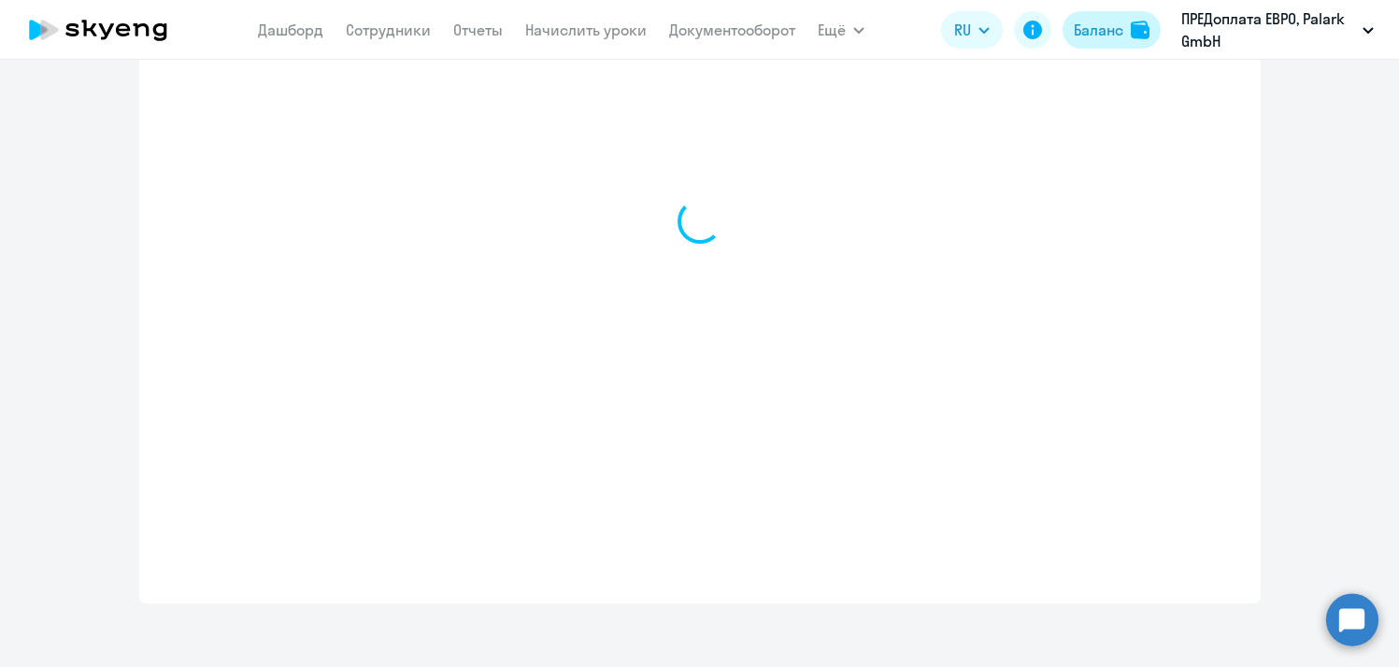
select select "english_adult_not_native_speaker"
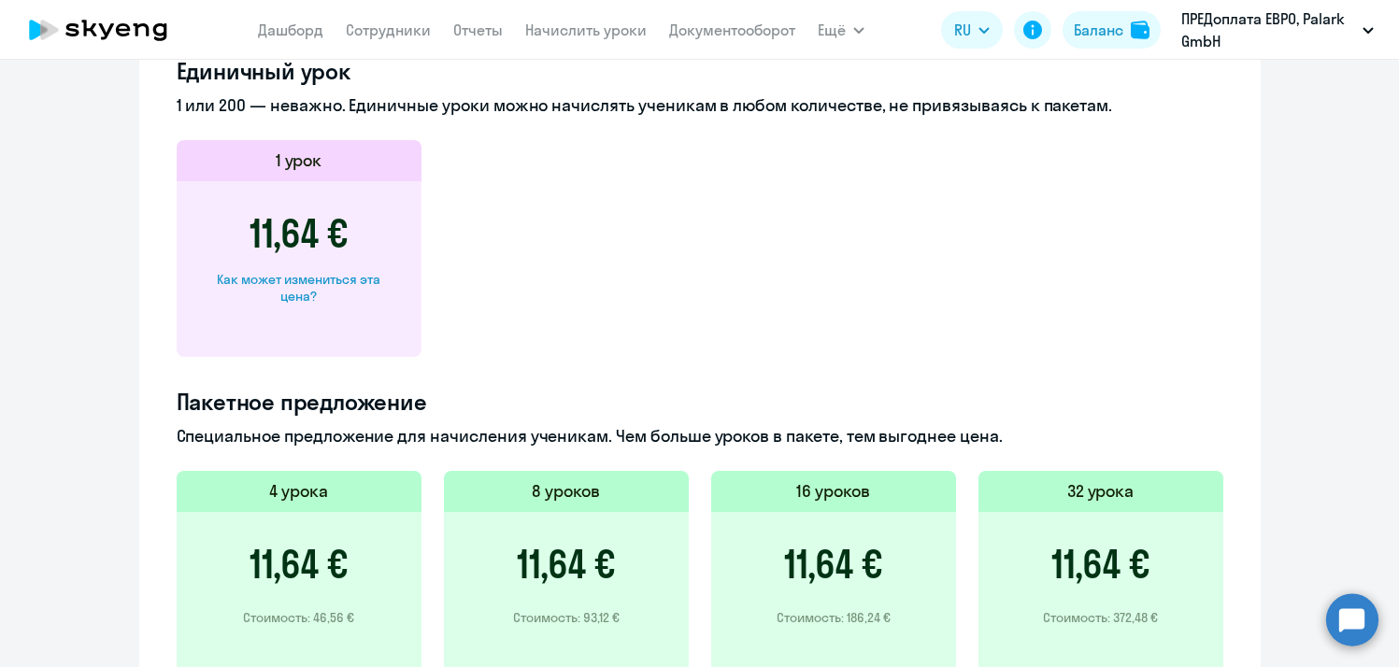
click at [1345, 102] on ng-component "[PERSON_NAME] контракта [PERSON_NAME] и уроки История изменений баланса Обратит…" at bounding box center [699, 57] width 1399 height 1845
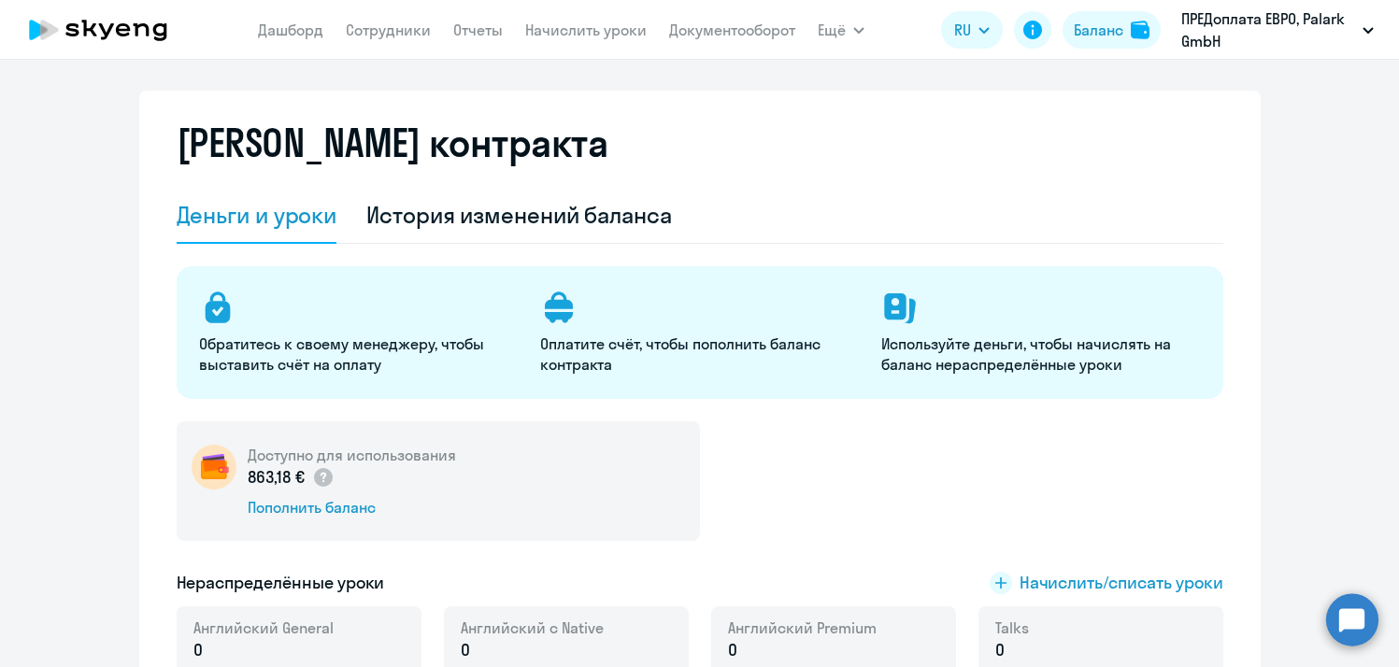
scroll to position [0, 0]
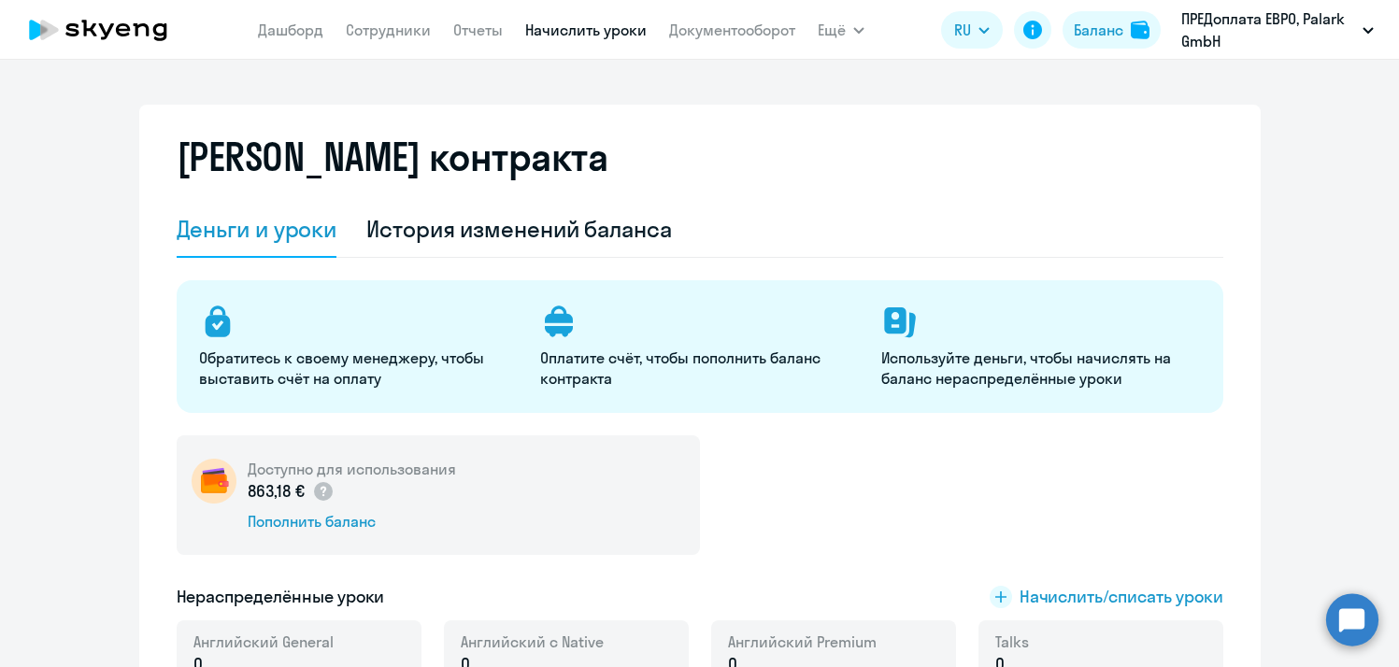
click at [573, 32] on link "Начислить уроки" at bounding box center [586, 30] width 122 height 19
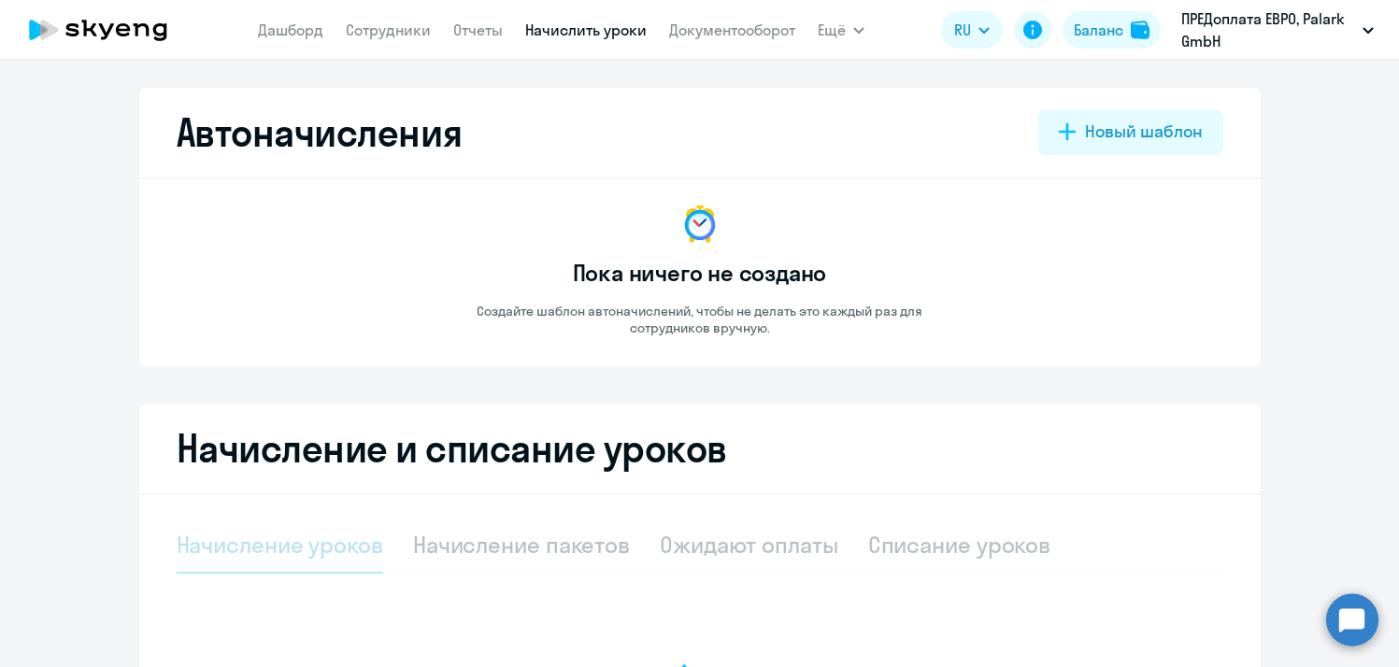
click at [573, 32] on link "Начислить уроки" at bounding box center [586, 30] width 122 height 19
select select "10"
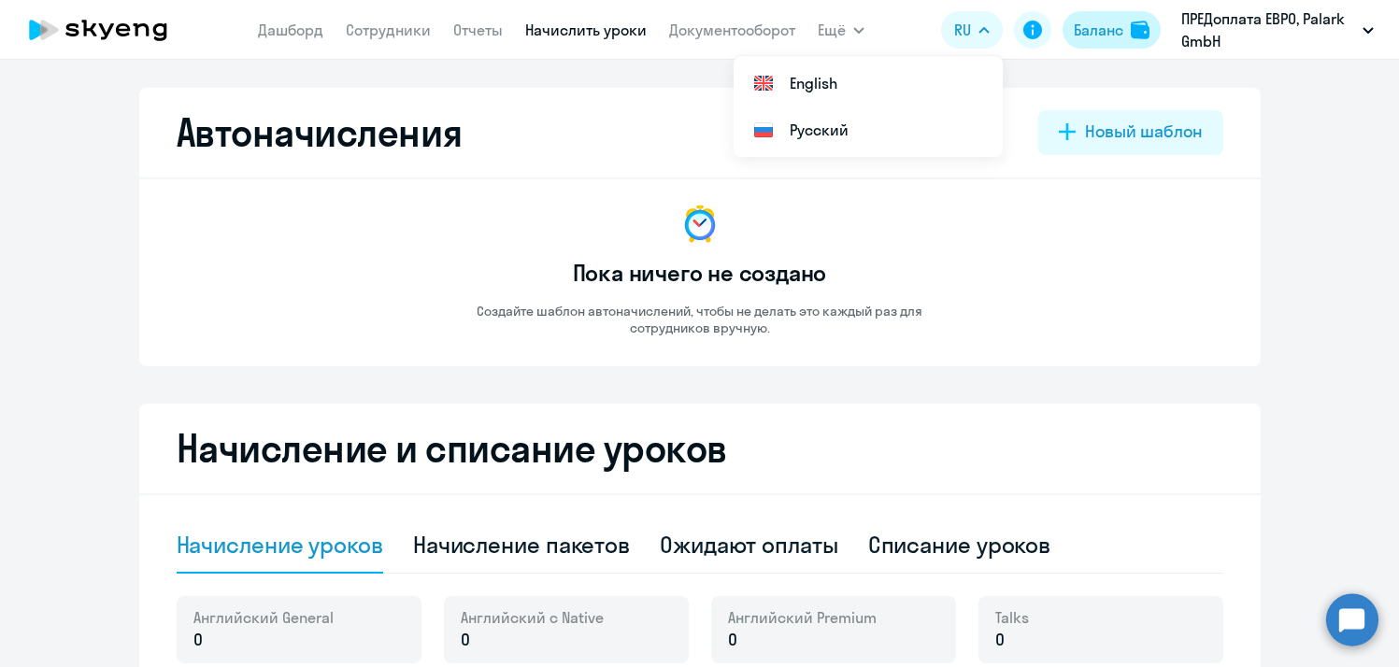
click at [1103, 24] on div "Баланс" at bounding box center [1099, 30] width 50 height 22
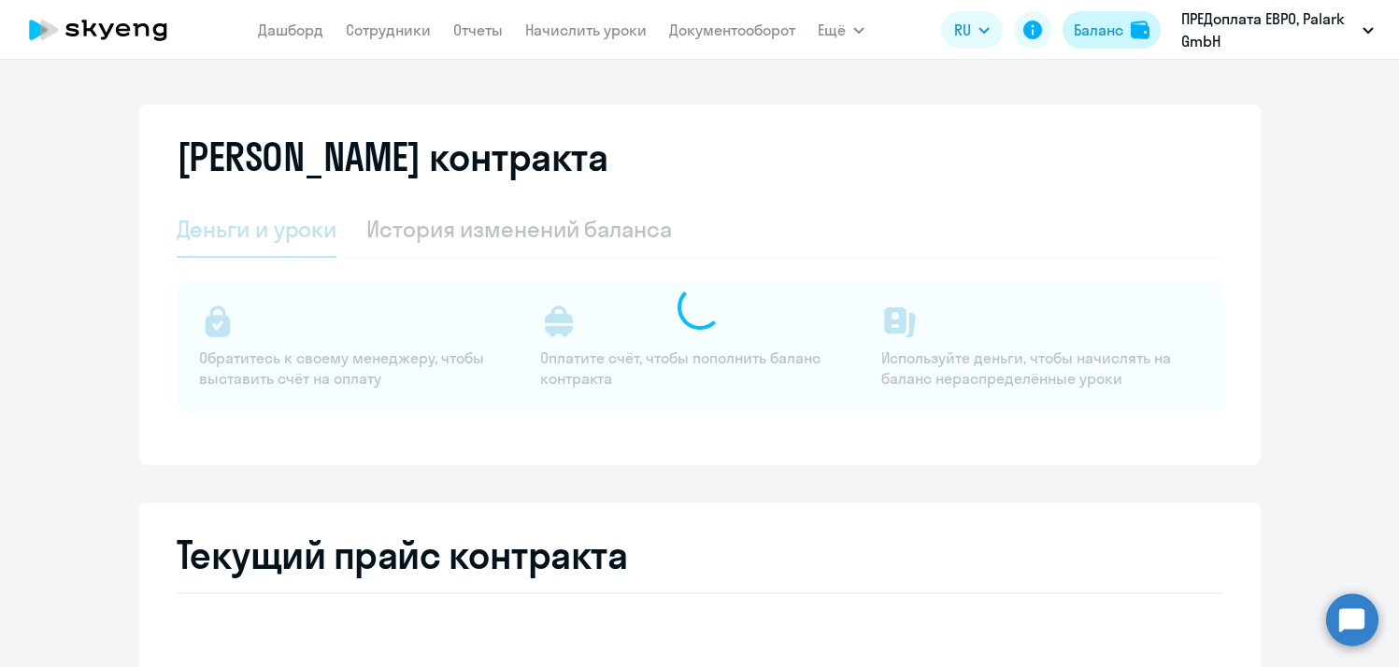
select select "english_adult_not_native_speaker"
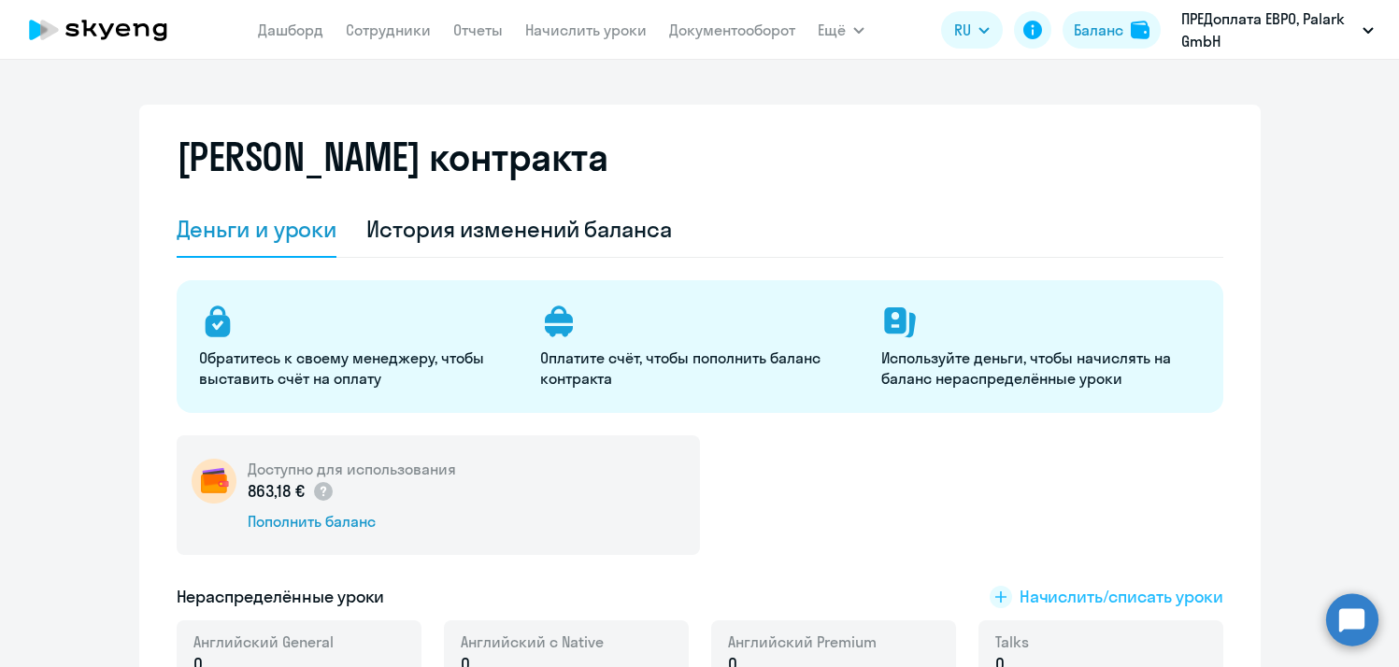
click at [1051, 598] on span "Начислить/списать уроки" at bounding box center [1122, 597] width 204 height 24
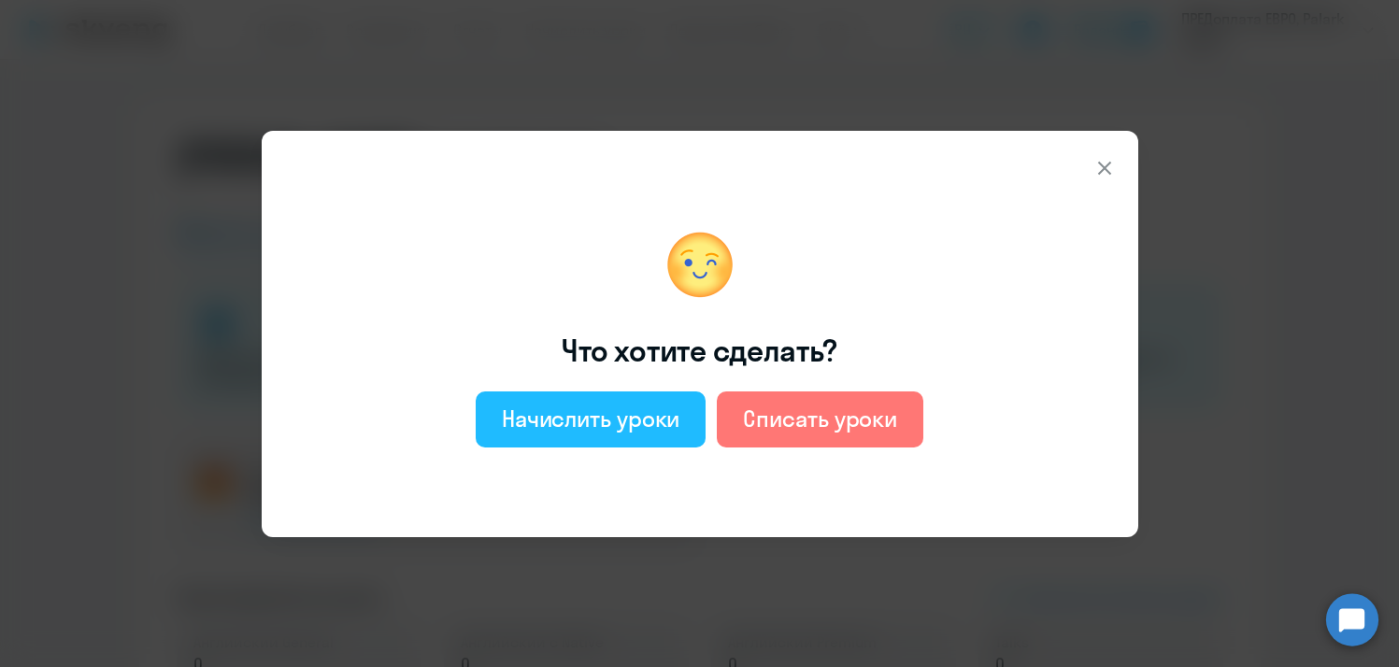
click at [583, 417] on div "Начислить уроки" at bounding box center [591, 419] width 179 height 30
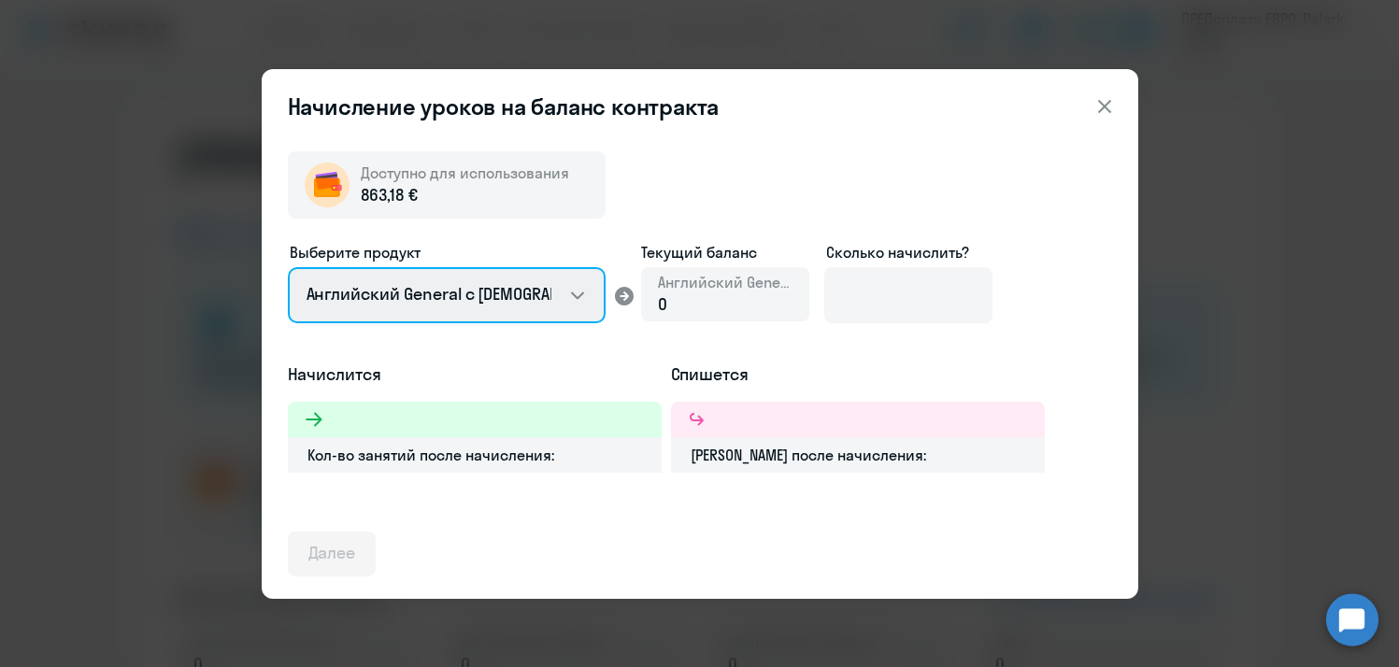
click at [579, 297] on select "Английский General с [DEMOGRAPHIC_DATA] преподавателем Английский General с [DE…" at bounding box center [447, 295] width 318 height 56
select select "english_adult_native_speaker"
click at [288, 267] on select "Английский General с [DEMOGRAPHIC_DATA] преподавателем Английский General с [DE…" at bounding box center [447, 295] width 318 height 56
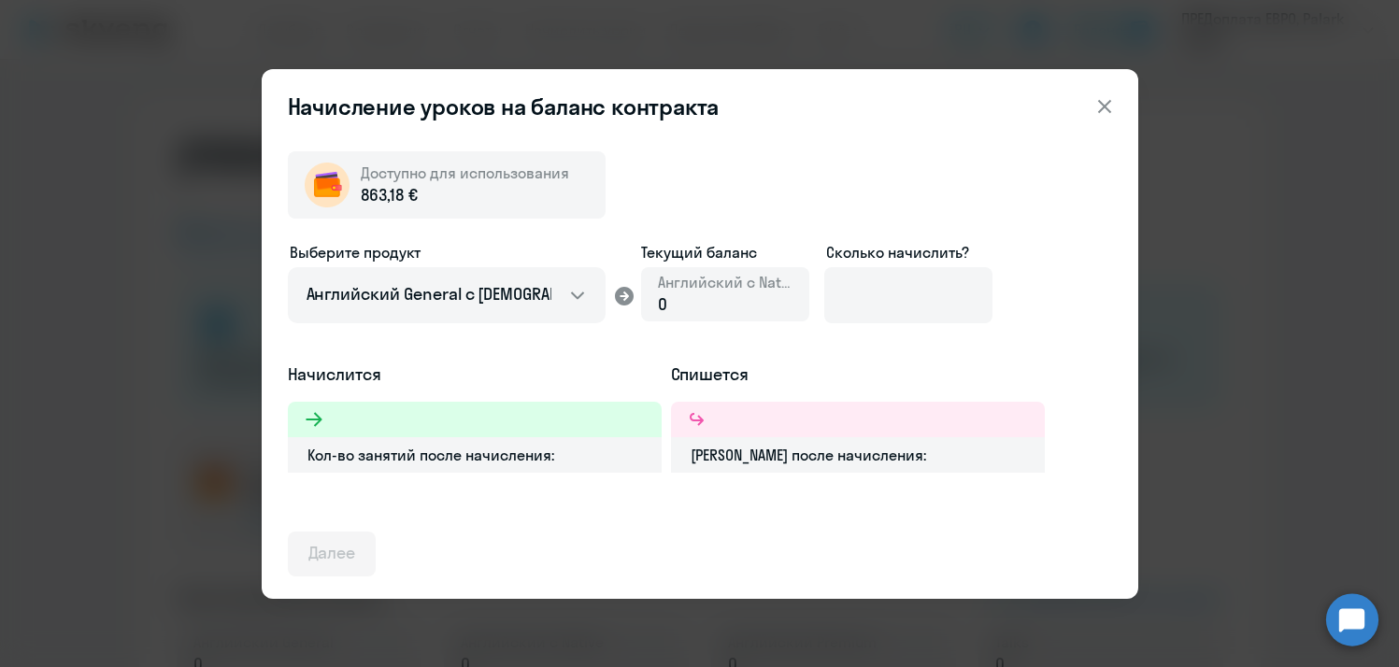
click at [708, 311] on div "0" at bounding box center [725, 305] width 135 height 24
click at [690, 299] on div "0" at bounding box center [725, 305] width 135 height 24
click at [511, 423] on div at bounding box center [475, 420] width 374 height 36
click at [457, 422] on div at bounding box center [475, 420] width 374 height 36
click at [678, 302] on div "0" at bounding box center [725, 305] width 135 height 24
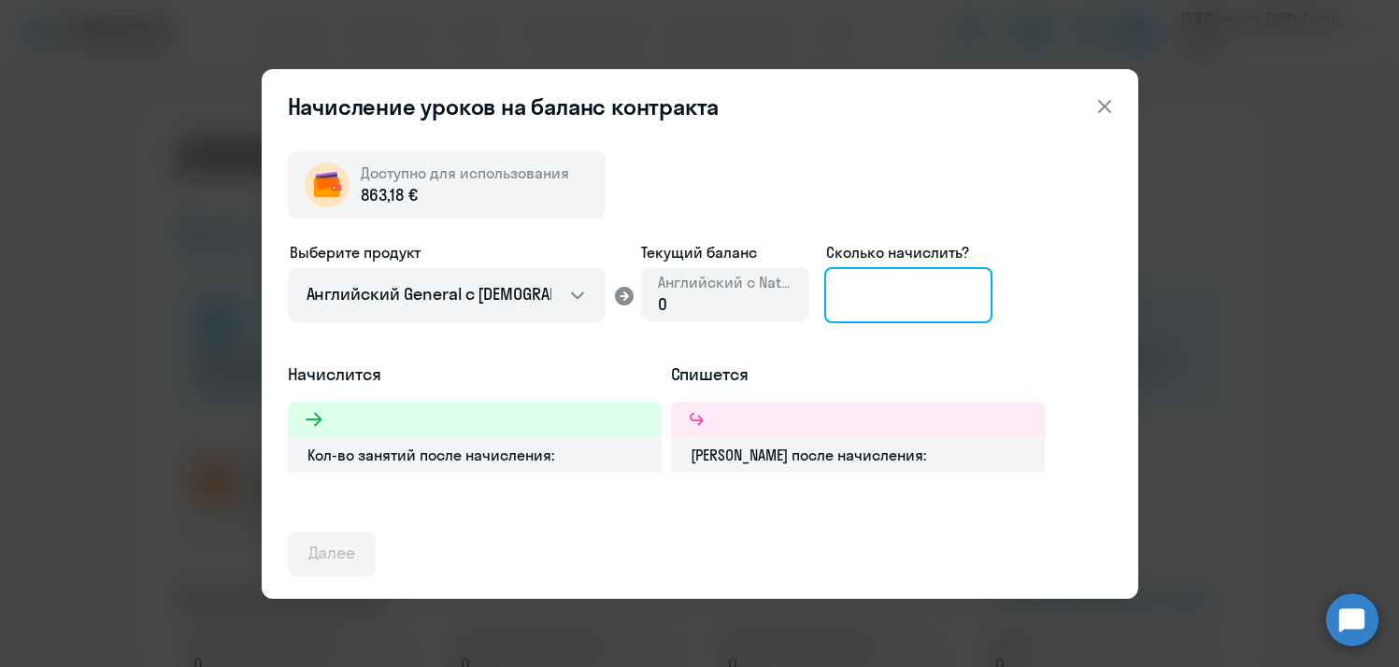
click at [877, 284] on input at bounding box center [908, 295] width 168 height 56
type input "2"
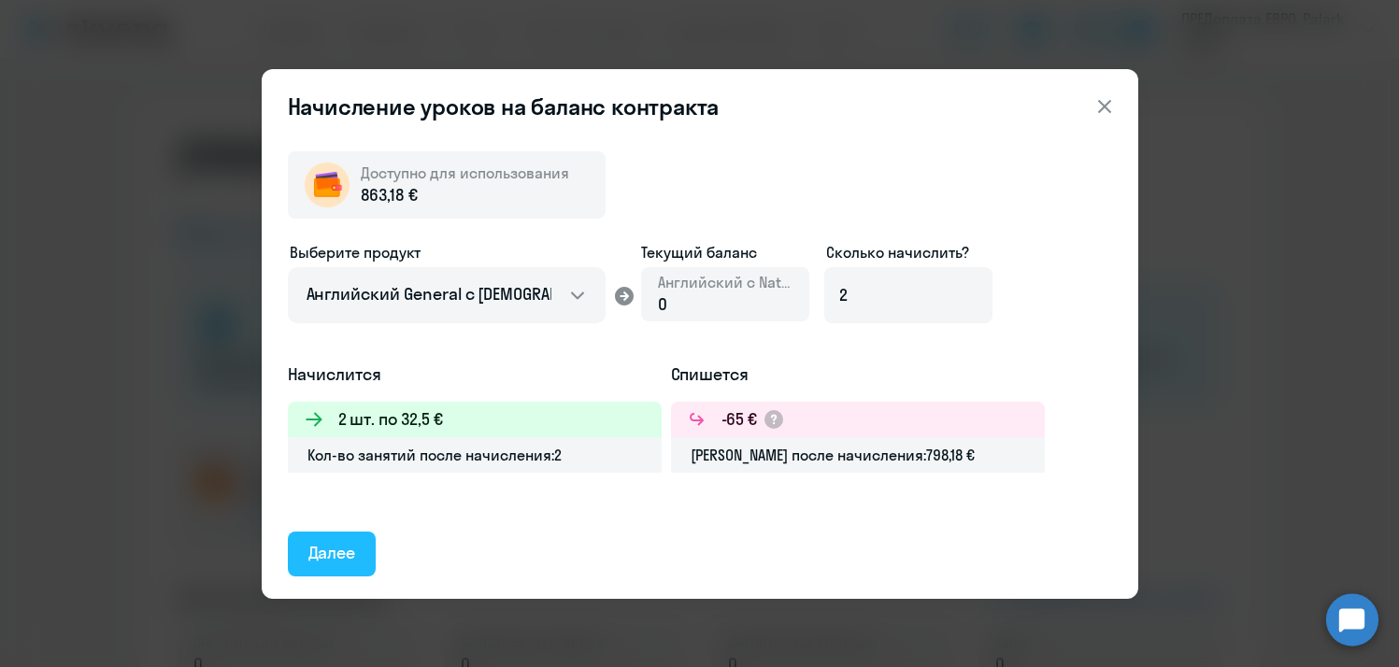
click at [344, 553] on div "Далее" at bounding box center [332, 553] width 48 height 24
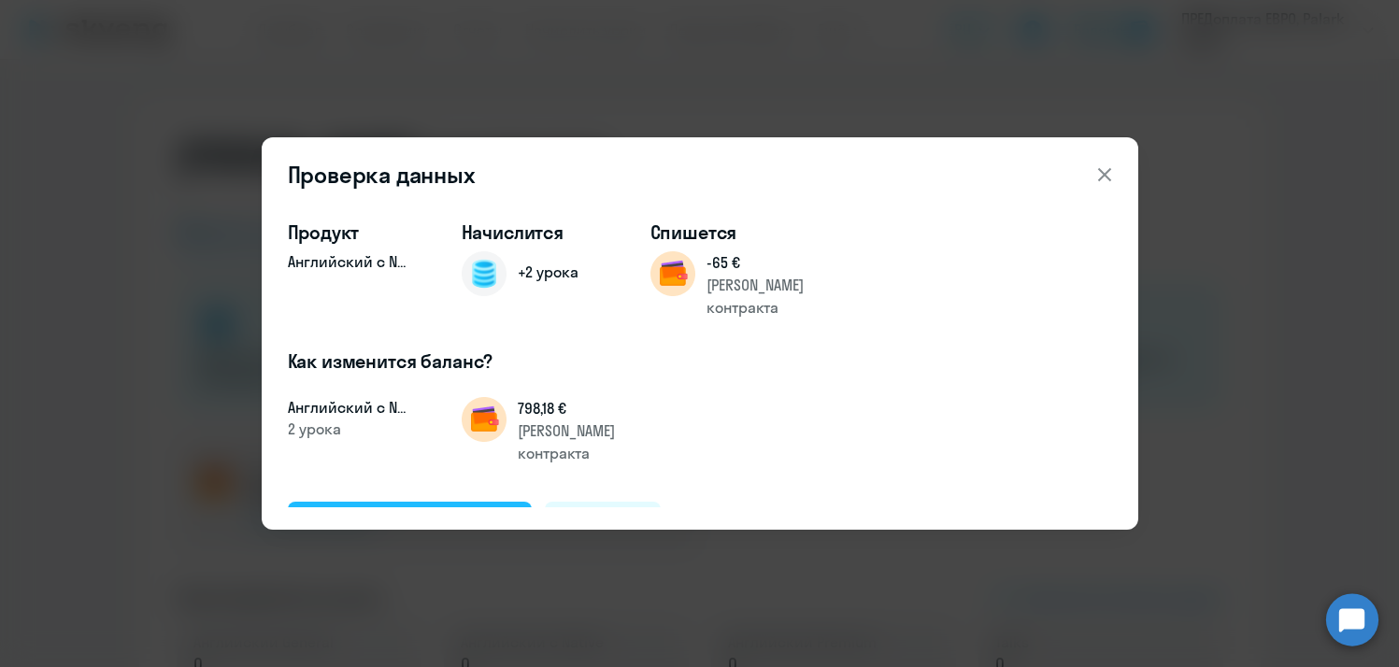
click at [426, 511] on div "Подтвердить и начислить" at bounding box center [410, 523] width 204 height 24
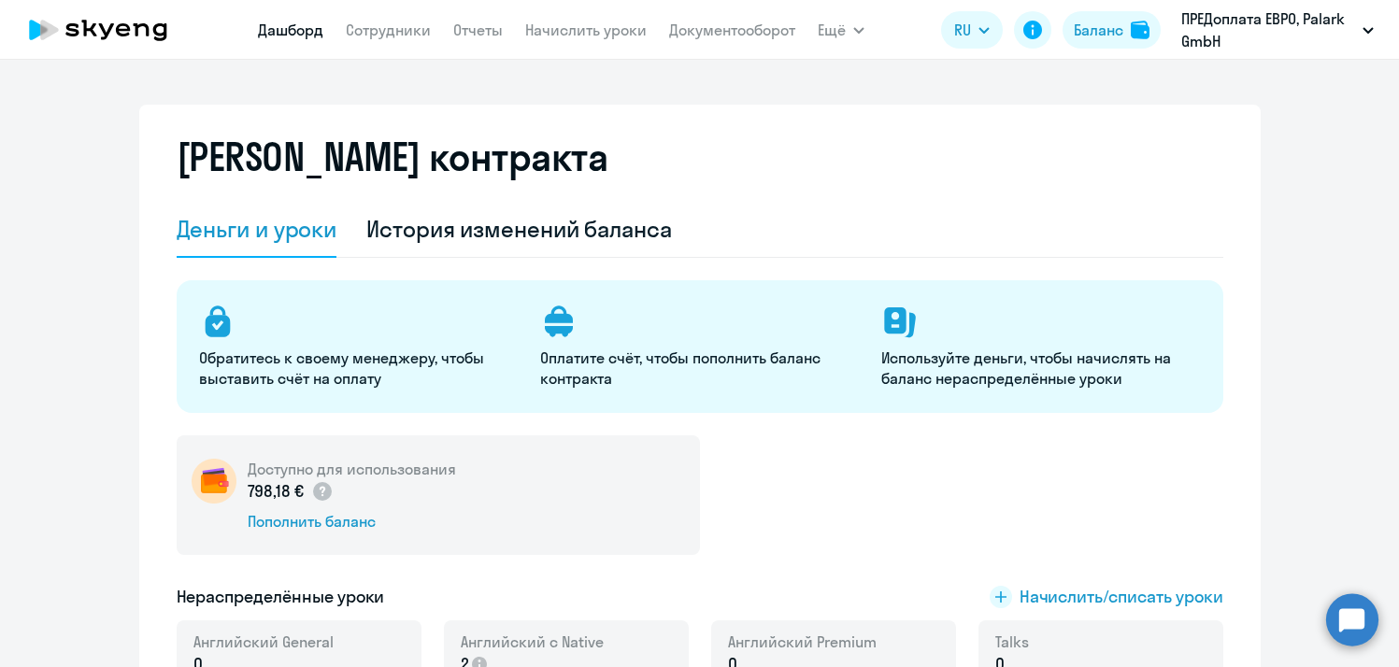
click at [291, 34] on link "Дашборд" at bounding box center [290, 30] width 65 height 19
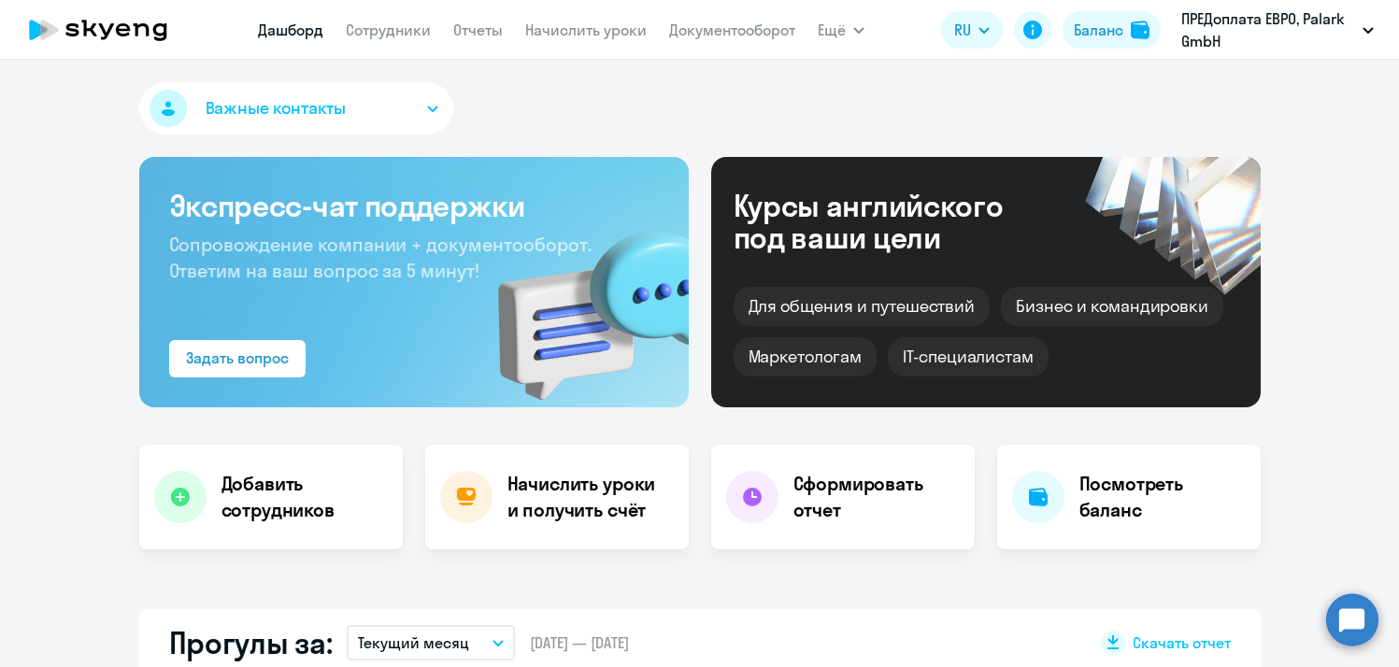
select select "30"
click at [835, 141] on div "Важные контакты" at bounding box center [700, 112] width 1122 height 60
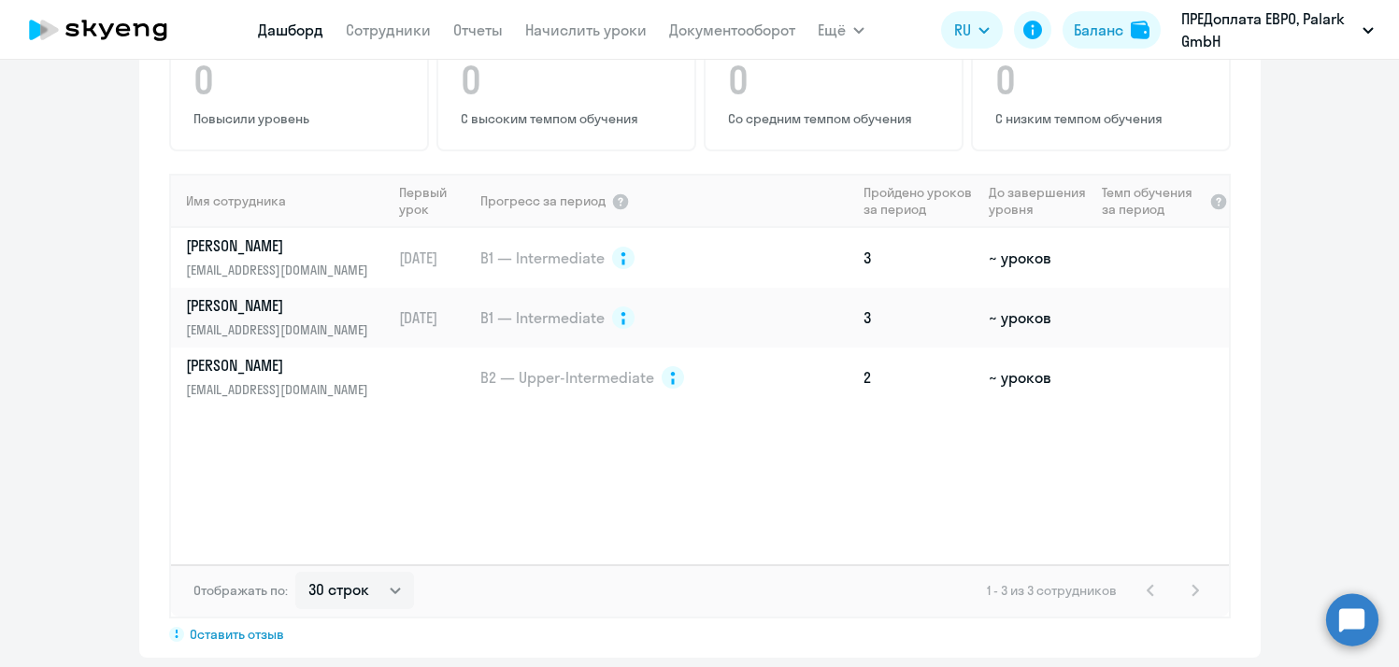
scroll to position [1262, 0]
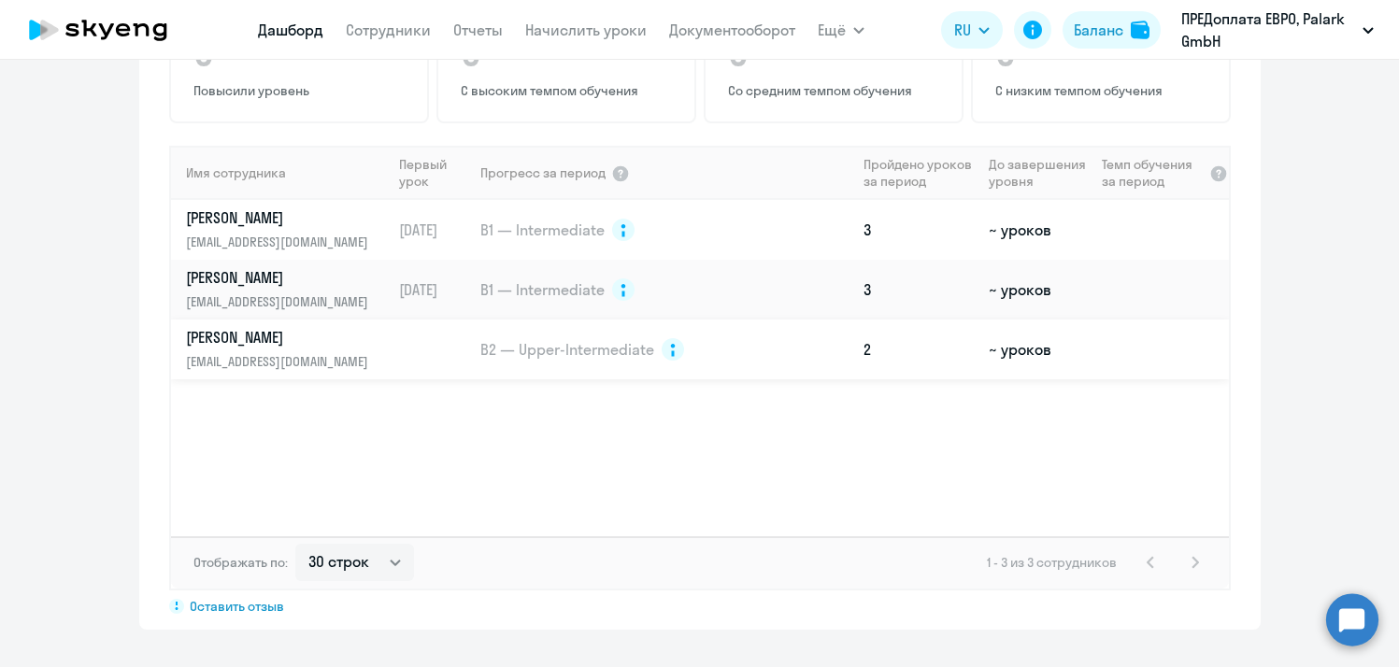
click at [264, 334] on p "[PERSON_NAME]" at bounding box center [282, 337] width 193 height 21
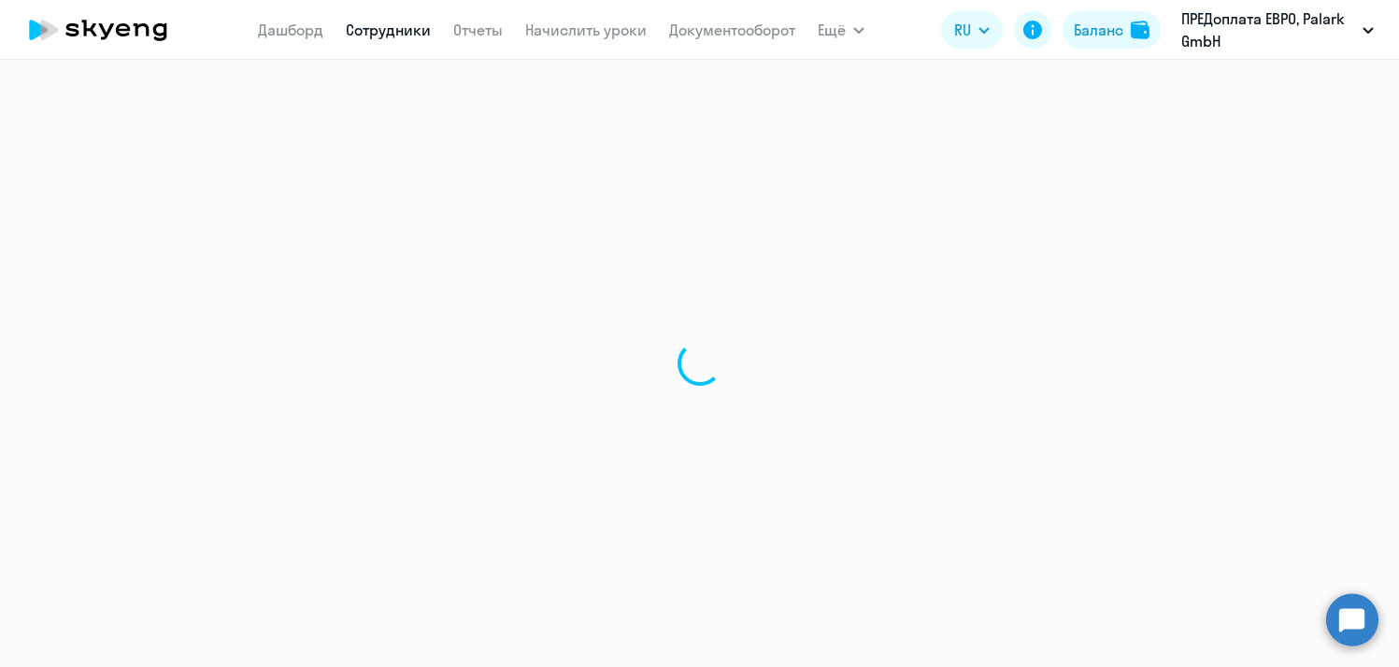
select select "english"
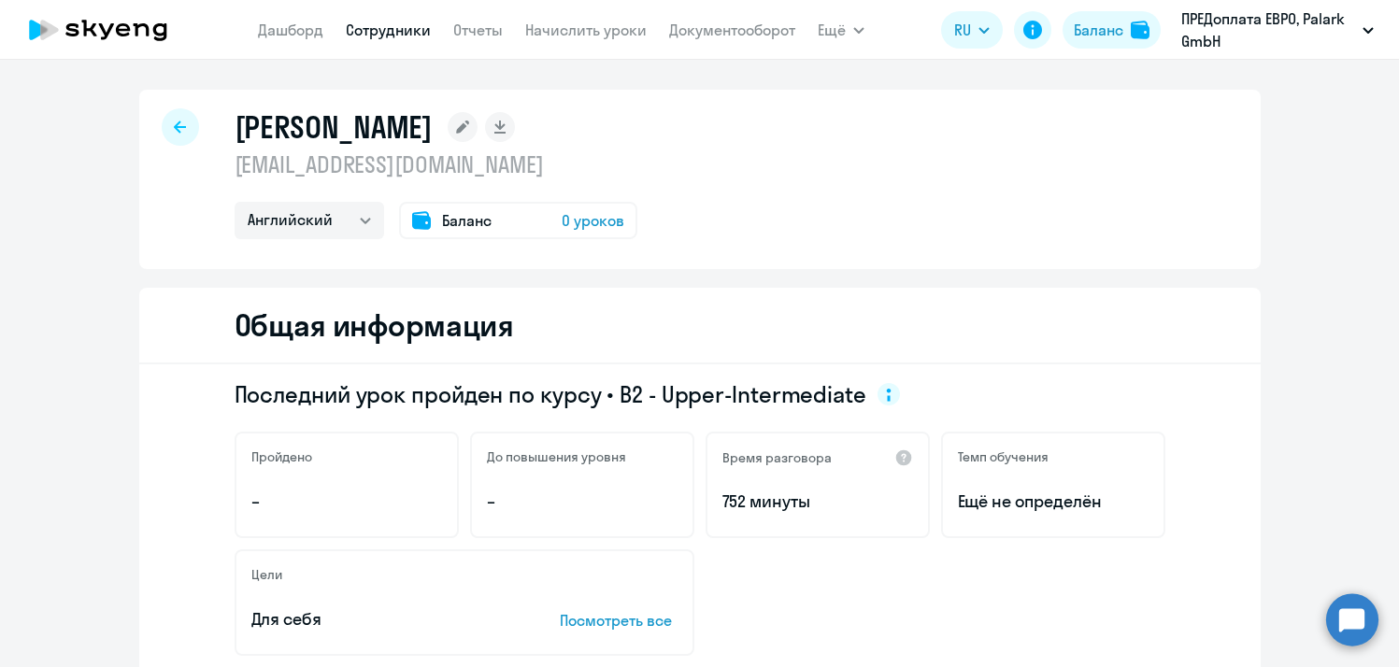
click at [819, 225] on div "[PERSON_NAME] [EMAIL_ADDRESS][DOMAIN_NAME] Английский Немецкий Баланс 0 уроков" at bounding box center [700, 179] width 1122 height 179
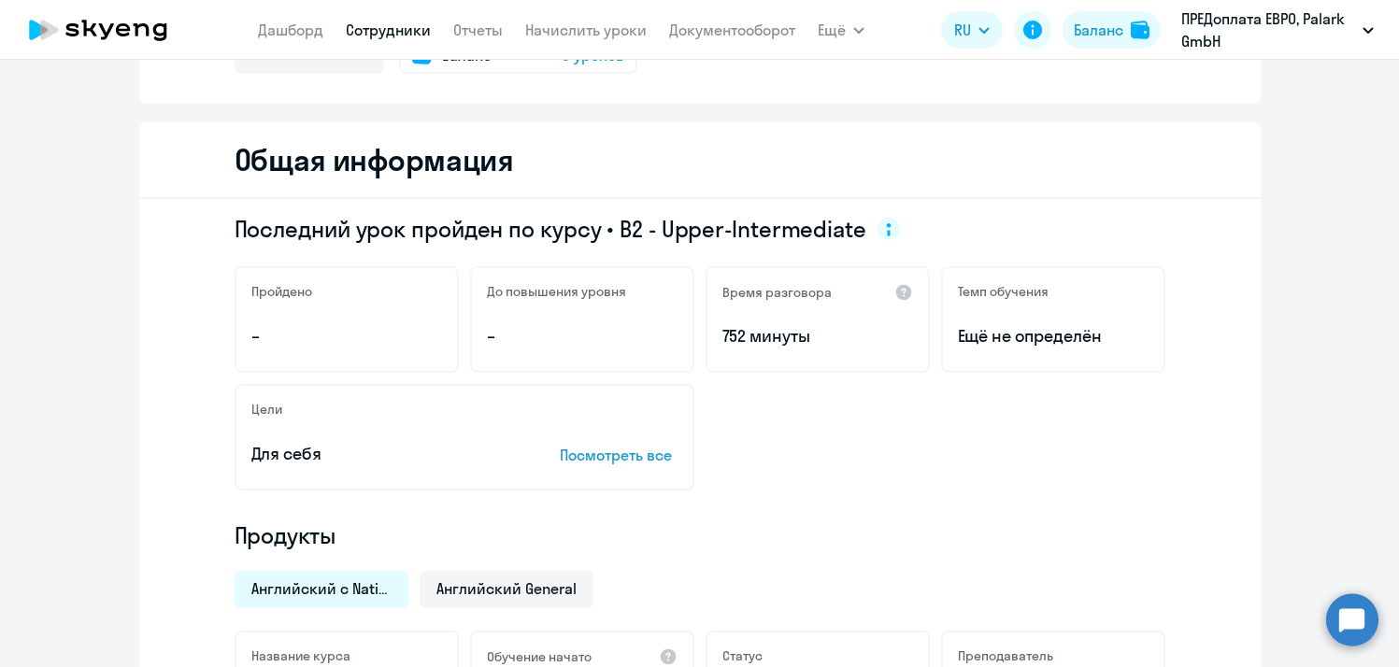
scroll to position [150, 0]
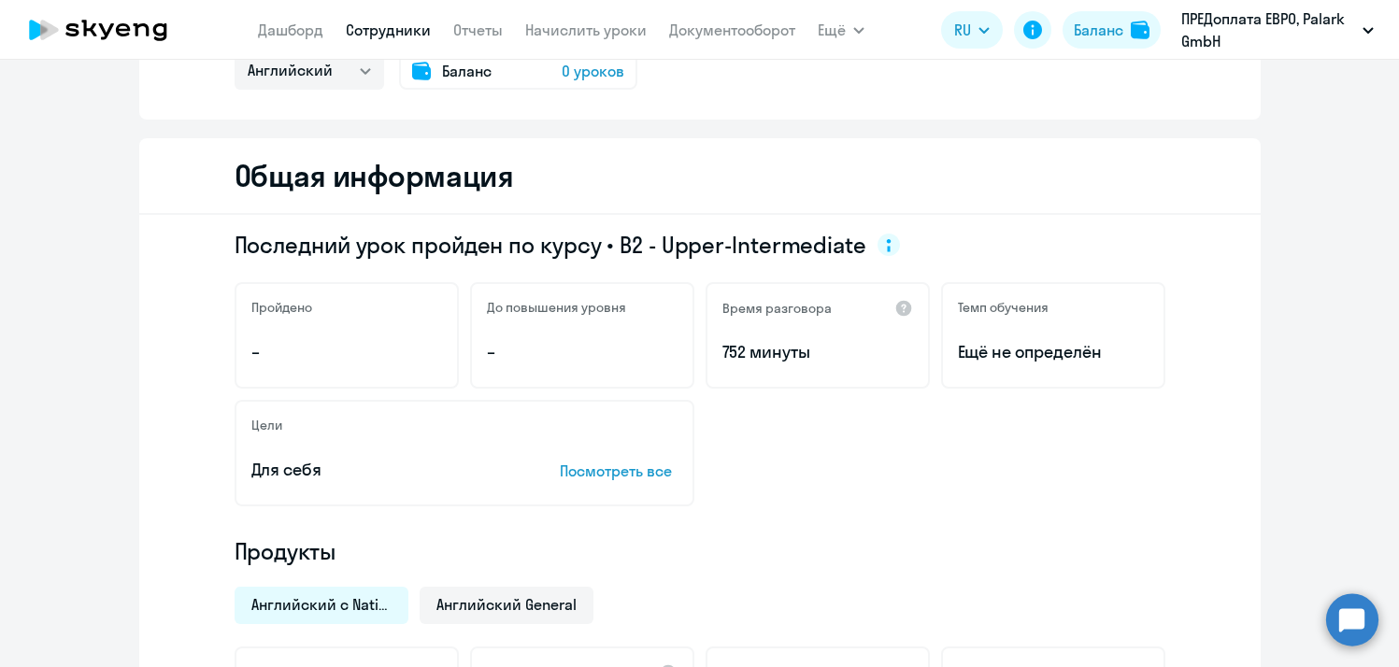
click at [570, 65] on span "0 уроков" at bounding box center [593, 71] width 63 height 22
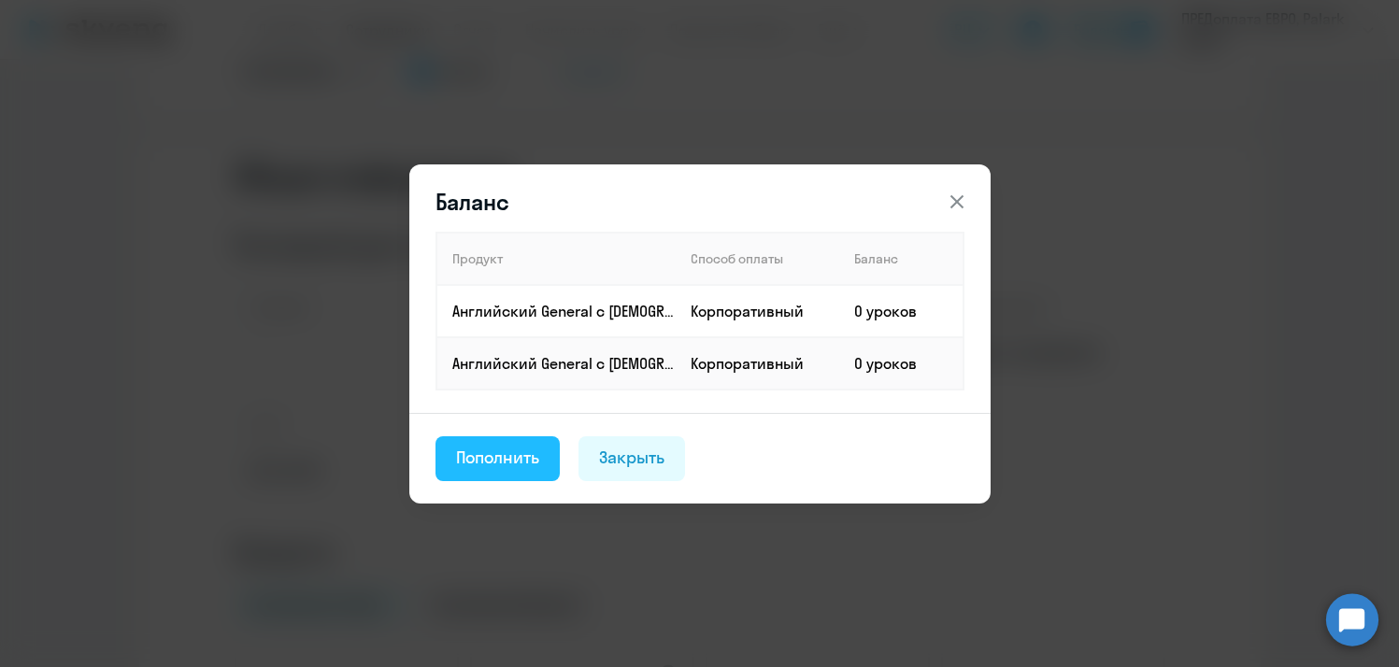
click at [489, 463] on div "Пополнить" at bounding box center [498, 458] width 84 height 24
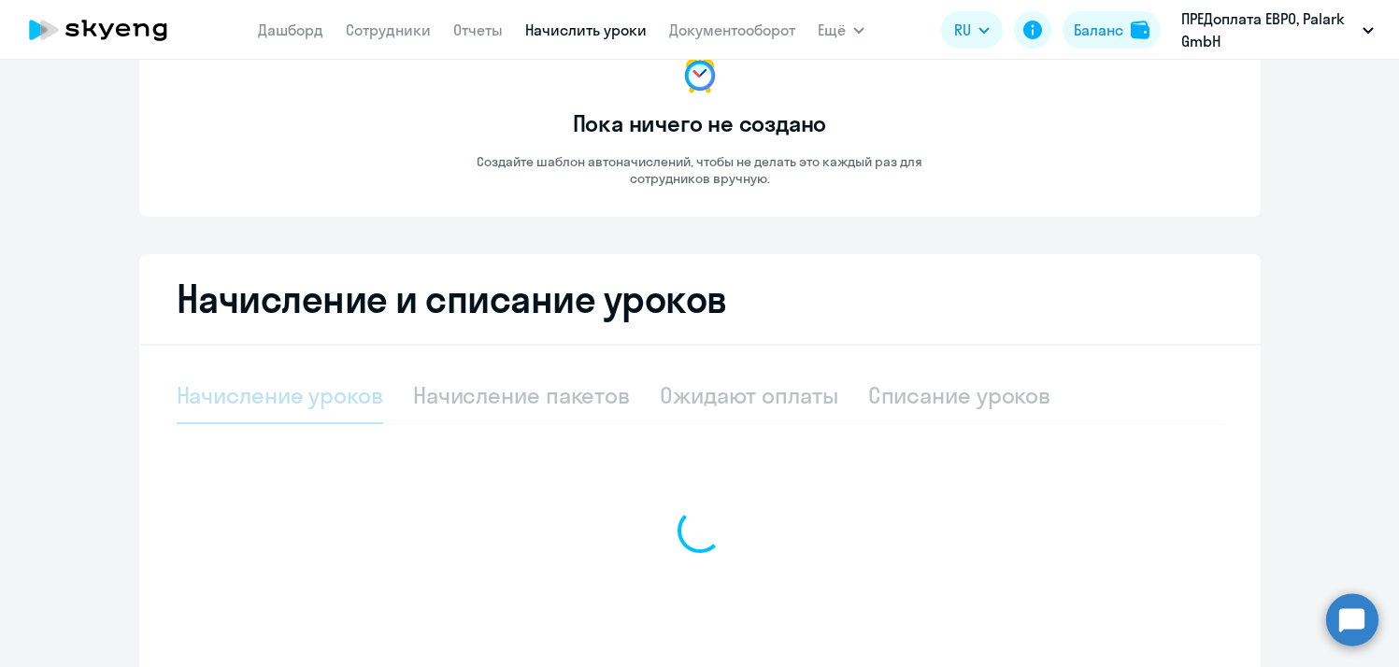
select select "10"
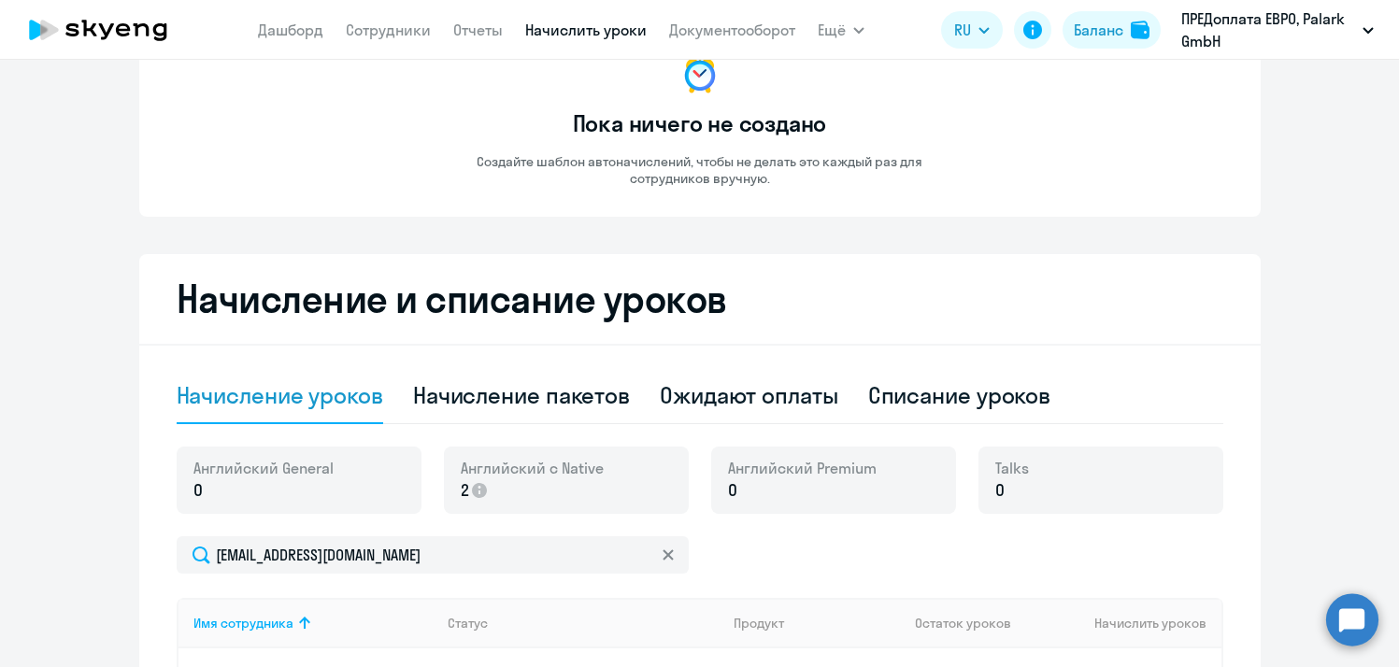
click at [586, 481] on p "2" at bounding box center [532, 491] width 143 height 24
click at [501, 496] on p "2" at bounding box center [532, 491] width 143 height 24
click at [742, 551] on div "[EMAIL_ADDRESS][DOMAIN_NAME]" at bounding box center [700, 554] width 1047 height 37
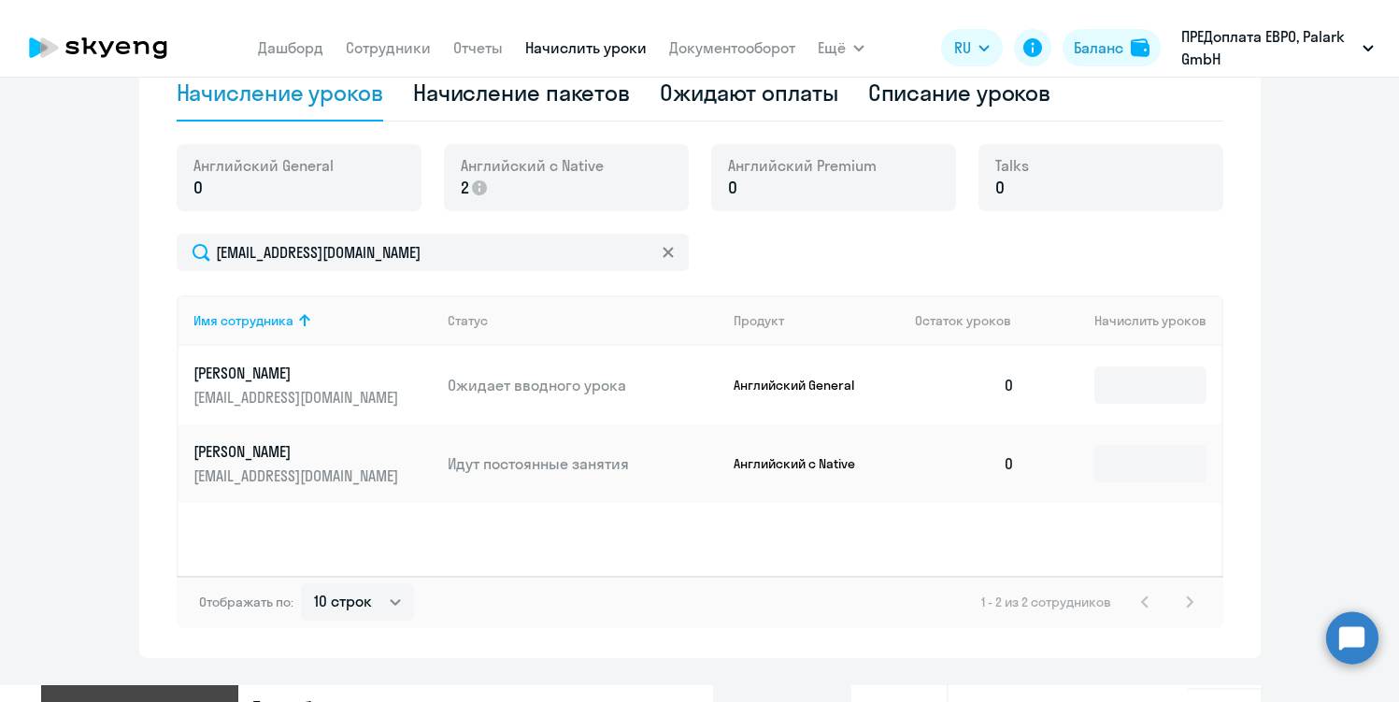
scroll to position [518, 0]
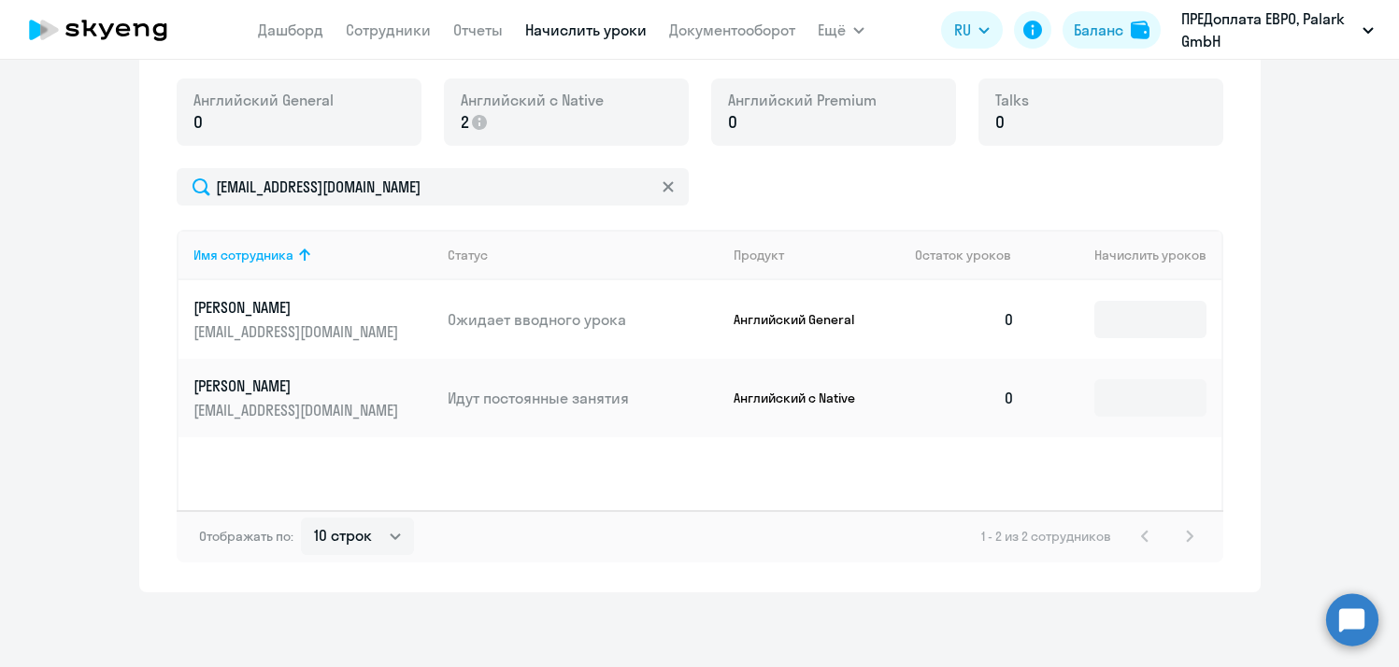
click at [1089, 406] on td at bounding box center [1125, 398] width 191 height 79
click at [1104, 404] on input at bounding box center [1150, 397] width 112 height 37
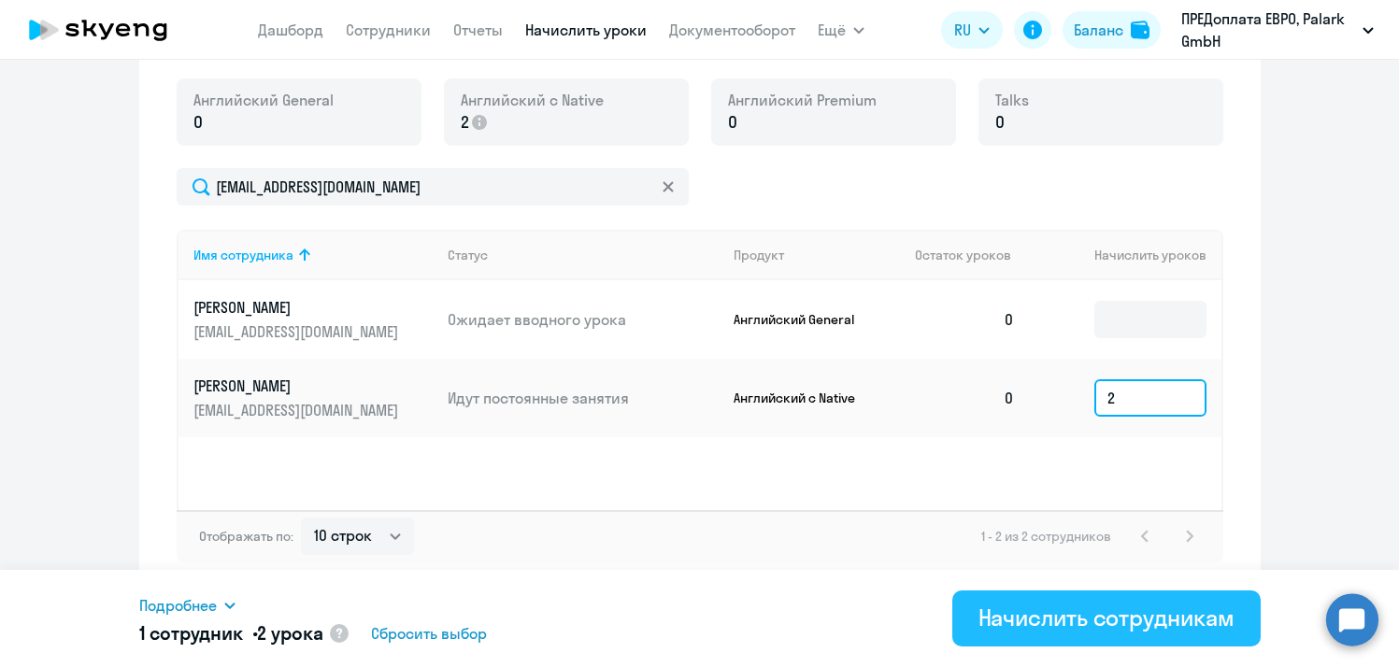
type input "2"
click at [1016, 611] on div "Начислить сотрудникам" at bounding box center [1107, 618] width 256 height 30
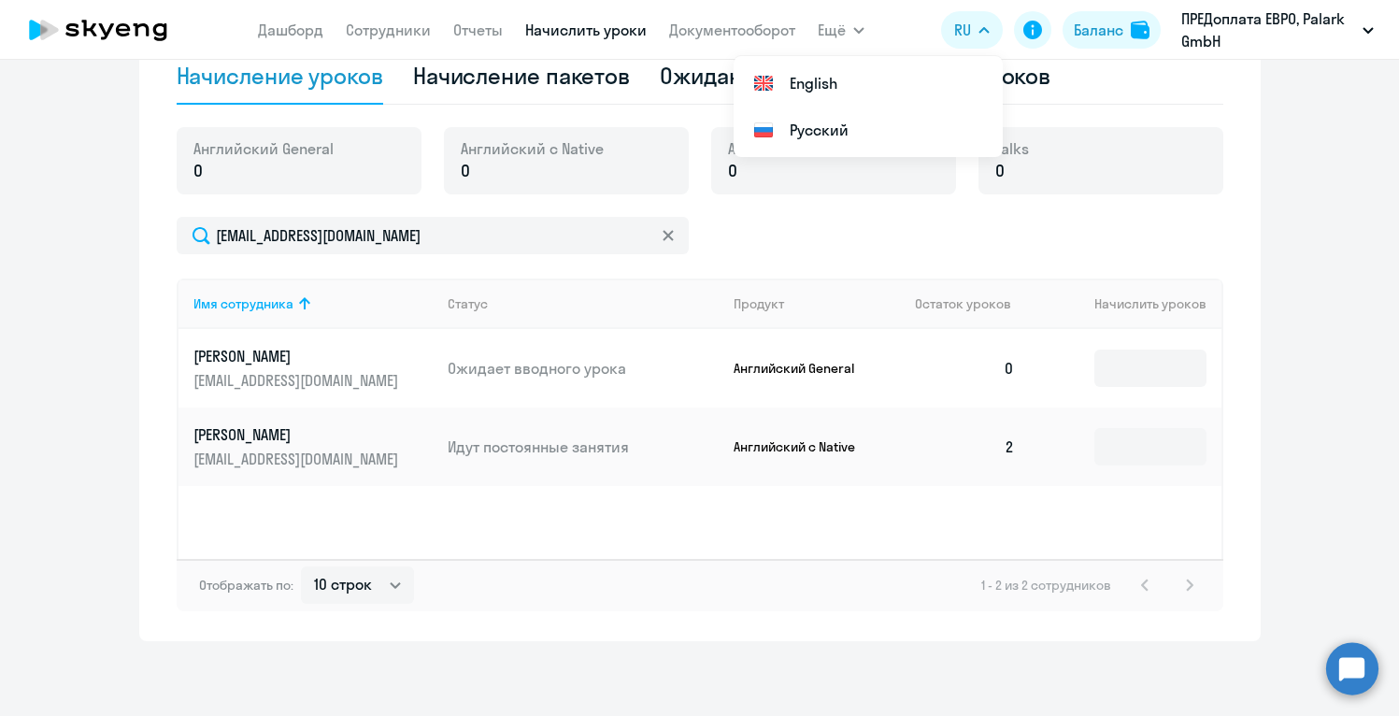
scroll to position [469, 0]
click at [893, 543] on div "Имя сотрудника Статус Продукт Остаток уроков Начислить уроков [PERSON_NAME] [PE…" at bounding box center [700, 419] width 1047 height 280
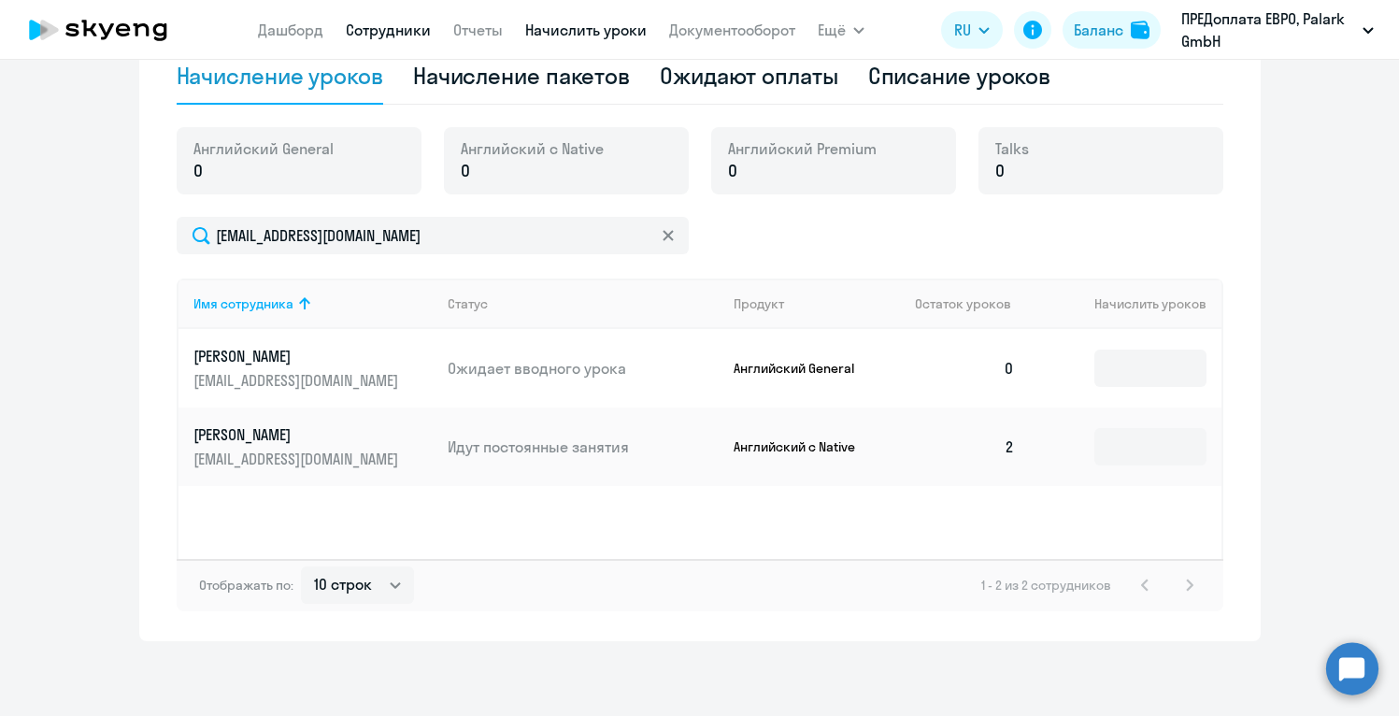
click at [389, 35] on link "Сотрудники" at bounding box center [388, 30] width 85 height 19
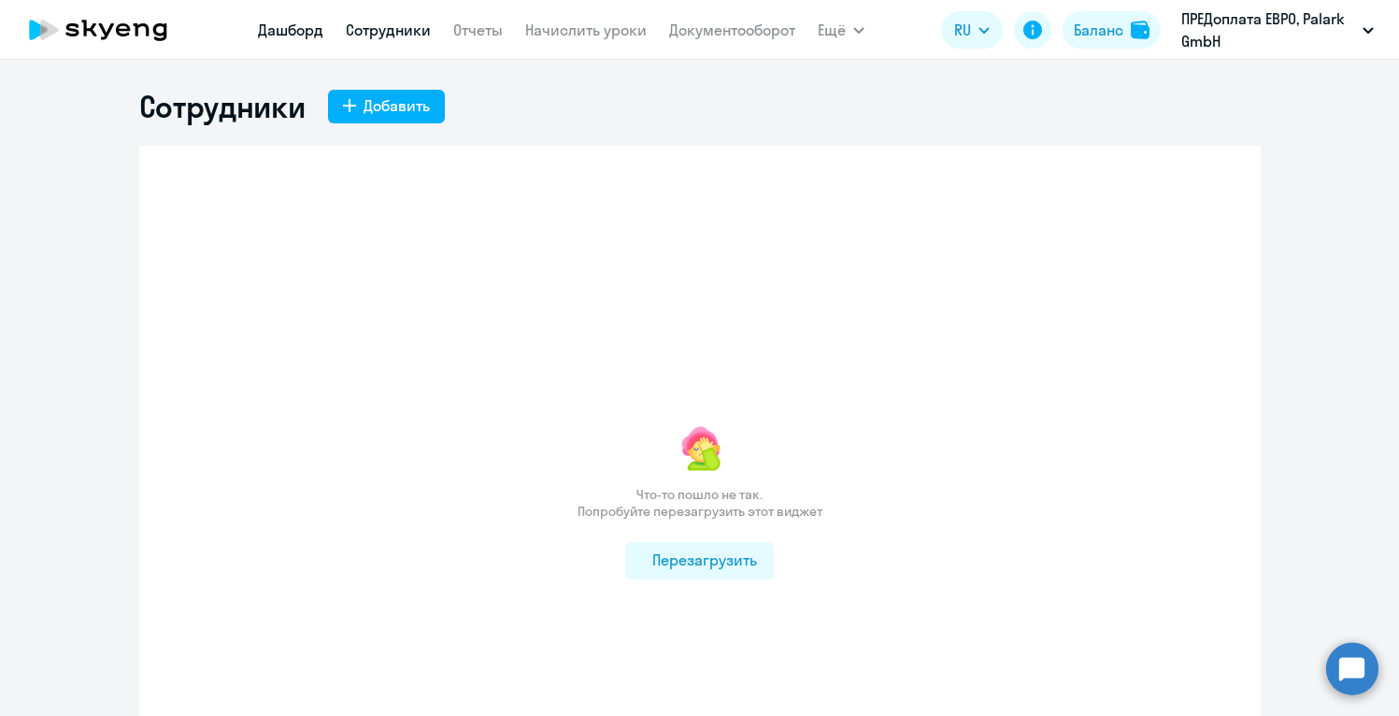
click at [301, 36] on link "Дашборд" at bounding box center [290, 30] width 65 height 19
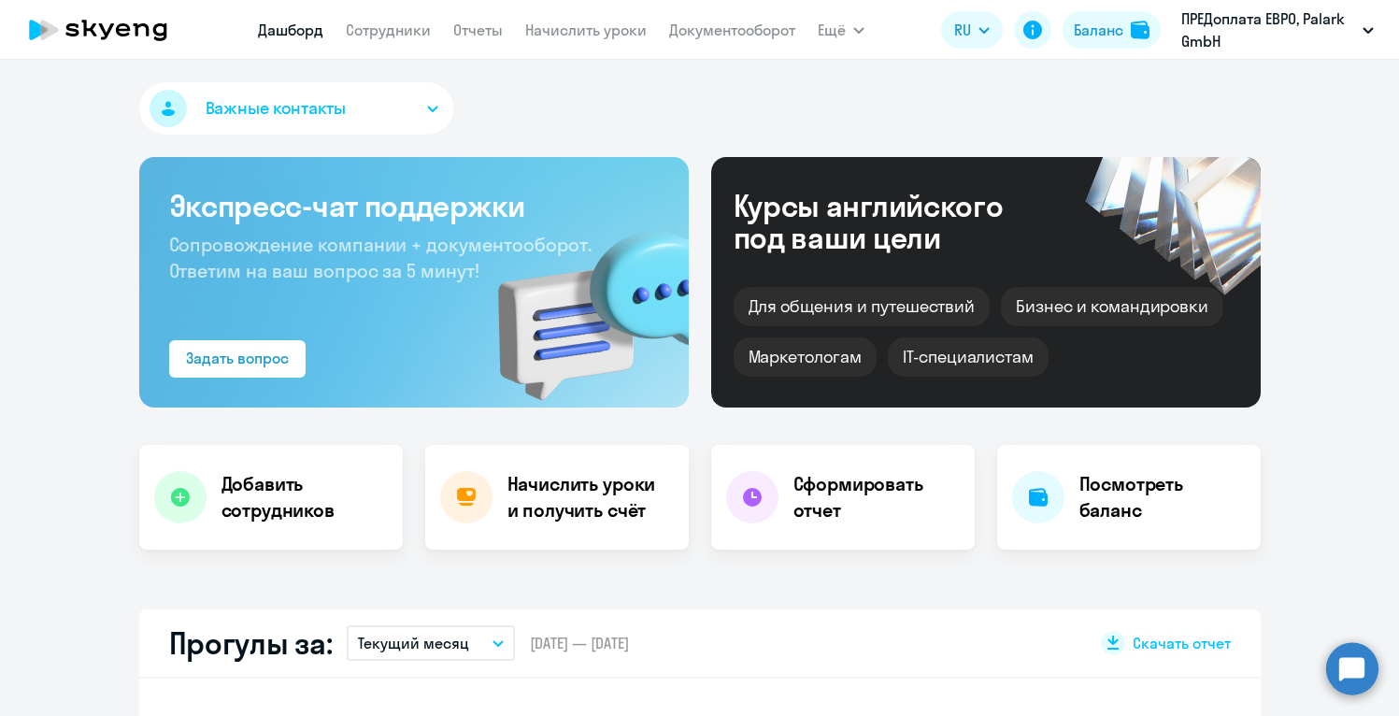
click at [655, 122] on div "Важные контакты" at bounding box center [700, 112] width 1122 height 60
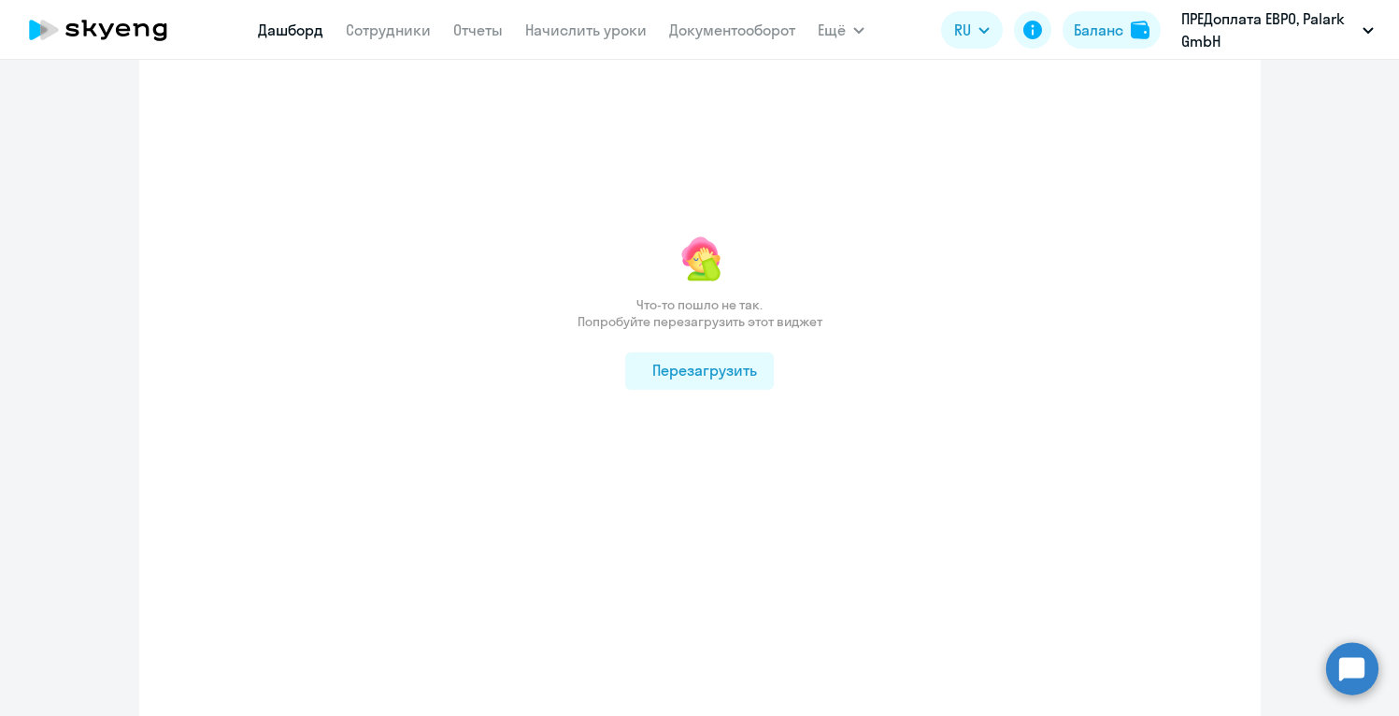
scroll to position [1196, 0]
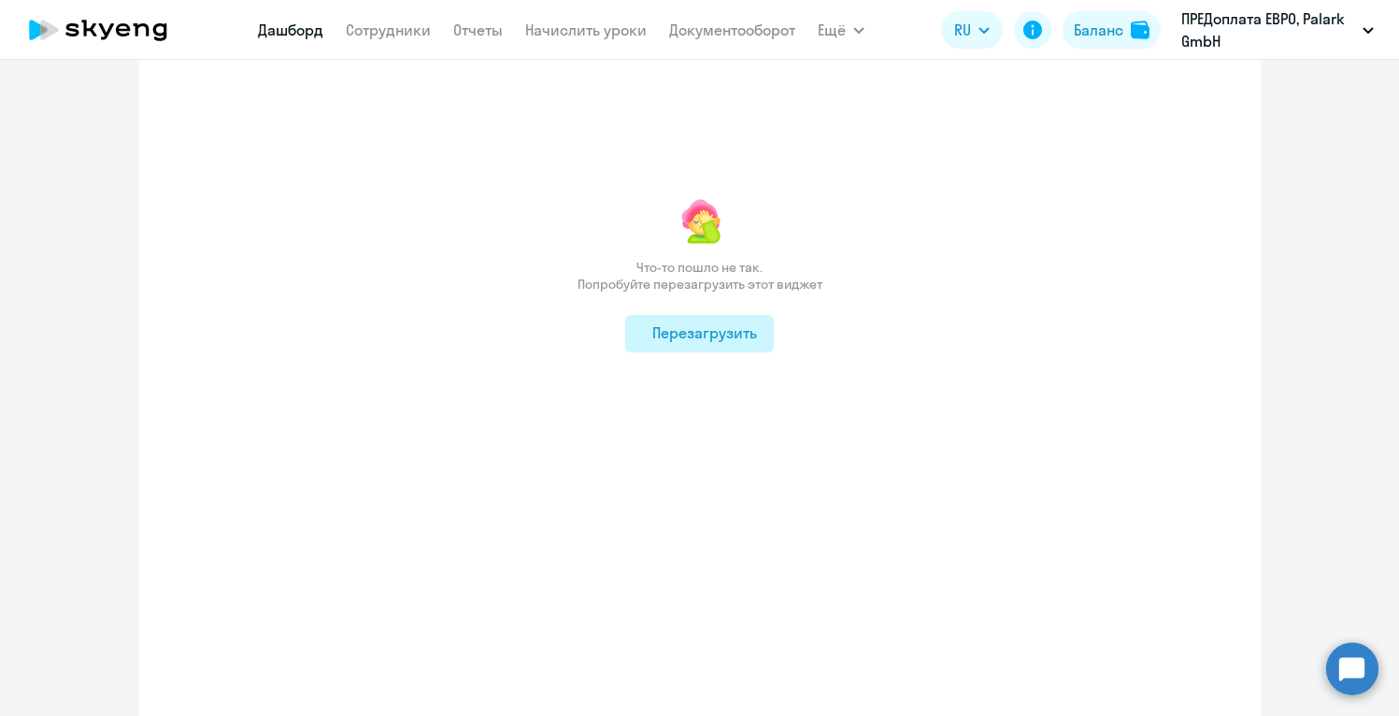
click at [721, 322] on div "Перезагрузить" at bounding box center [699, 333] width 115 height 22
click at [981, 252] on div "Что-то пошло не так. Попробуйте перезагрузить этот виджет Перезагрузить" at bounding box center [700, 411] width 1122 height 800
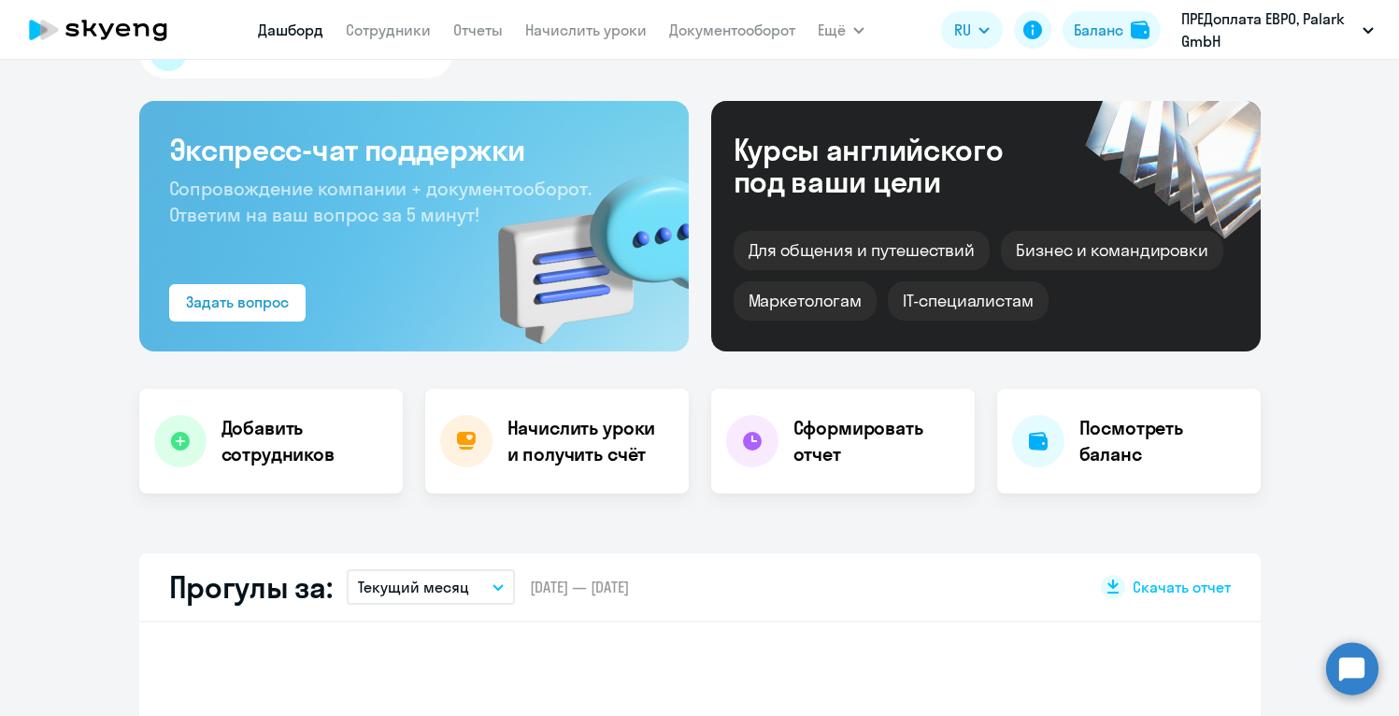
scroll to position [0, 0]
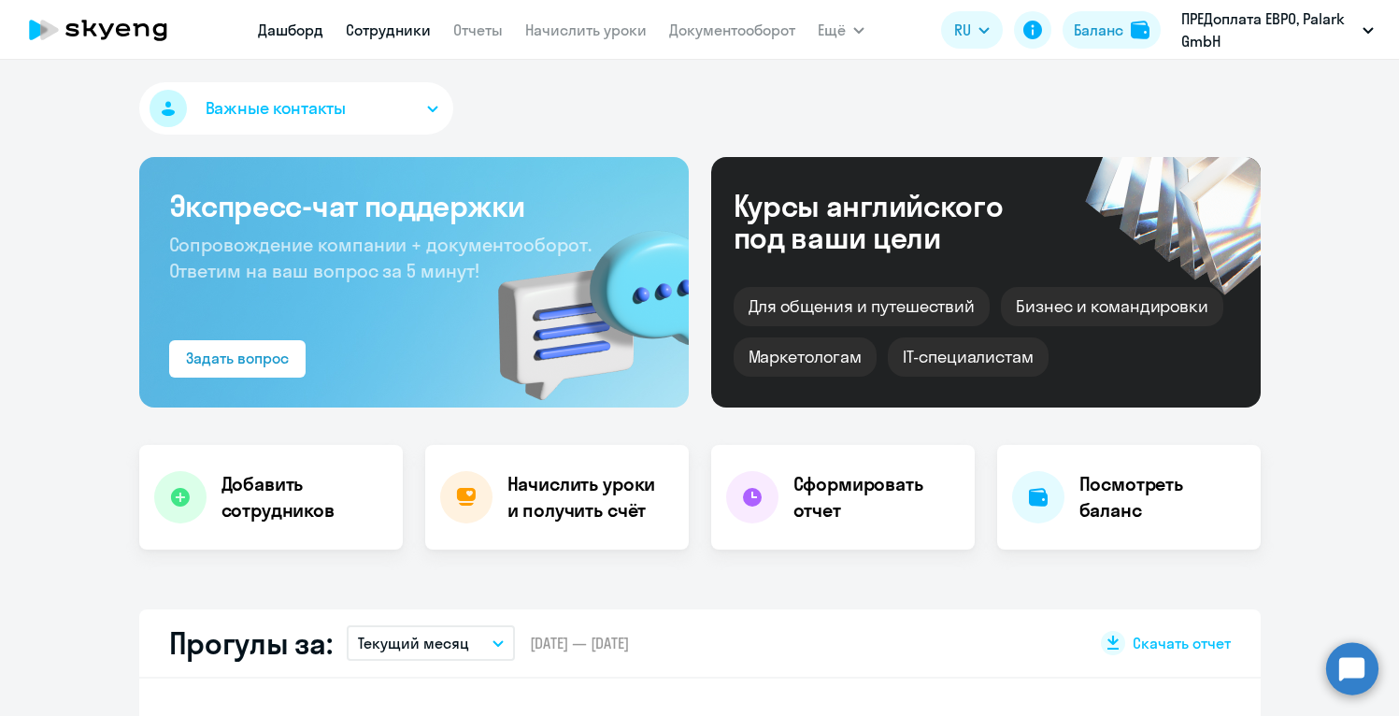
click at [410, 26] on link "Сотрудники" at bounding box center [388, 30] width 85 height 19
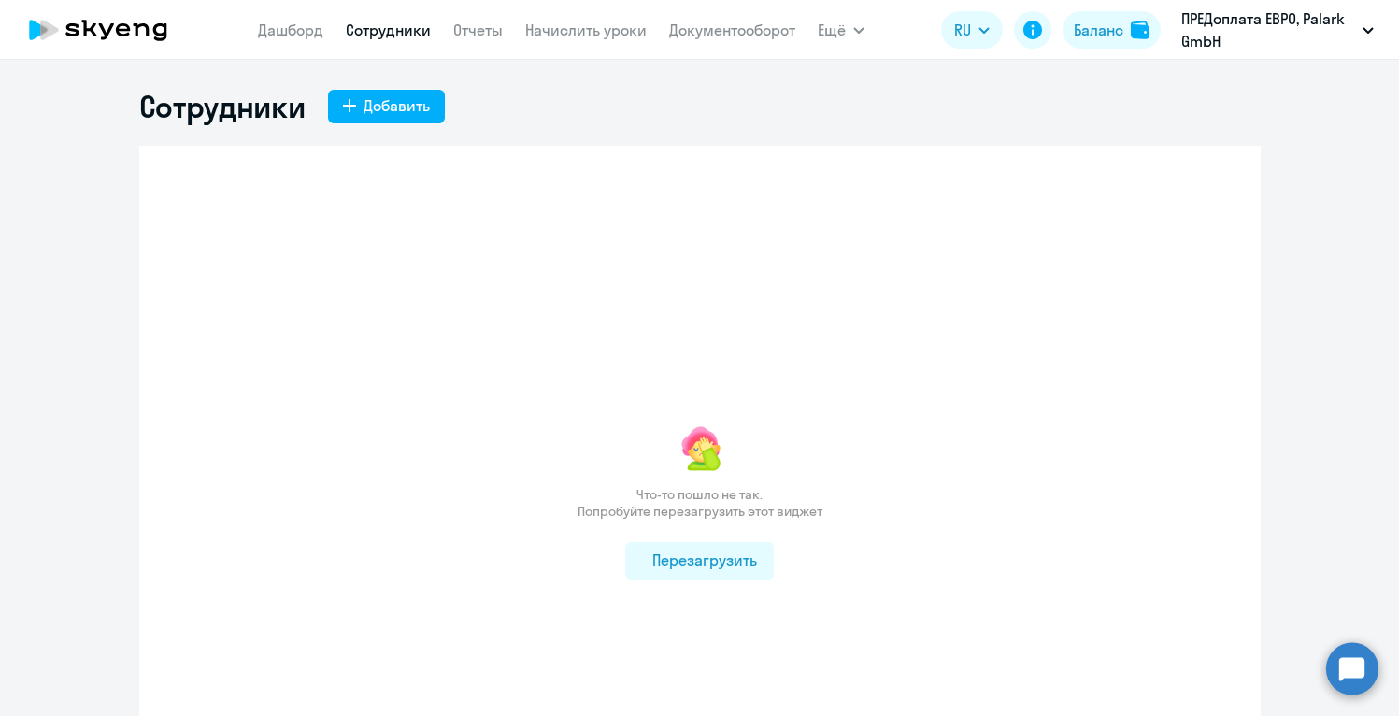
click at [299, 117] on h1 "Сотрудники" at bounding box center [222, 106] width 166 height 37
click at [470, 44] on nav "[PERSON_NAME] Отчеты Начислить уроки Документооборот" at bounding box center [526, 29] width 537 height 37
click at [1117, 35] on div "Баланс" at bounding box center [1099, 30] width 50 height 22
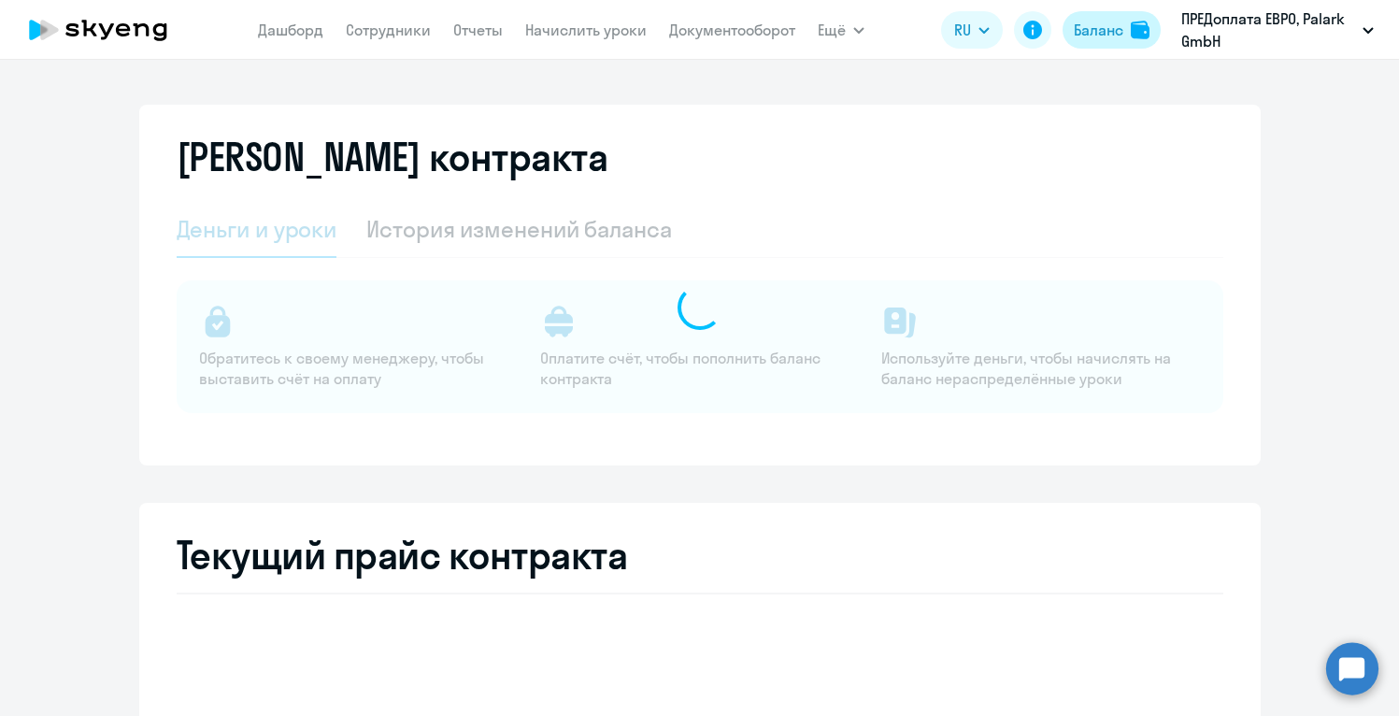
select select "english_adult_not_native_speaker"
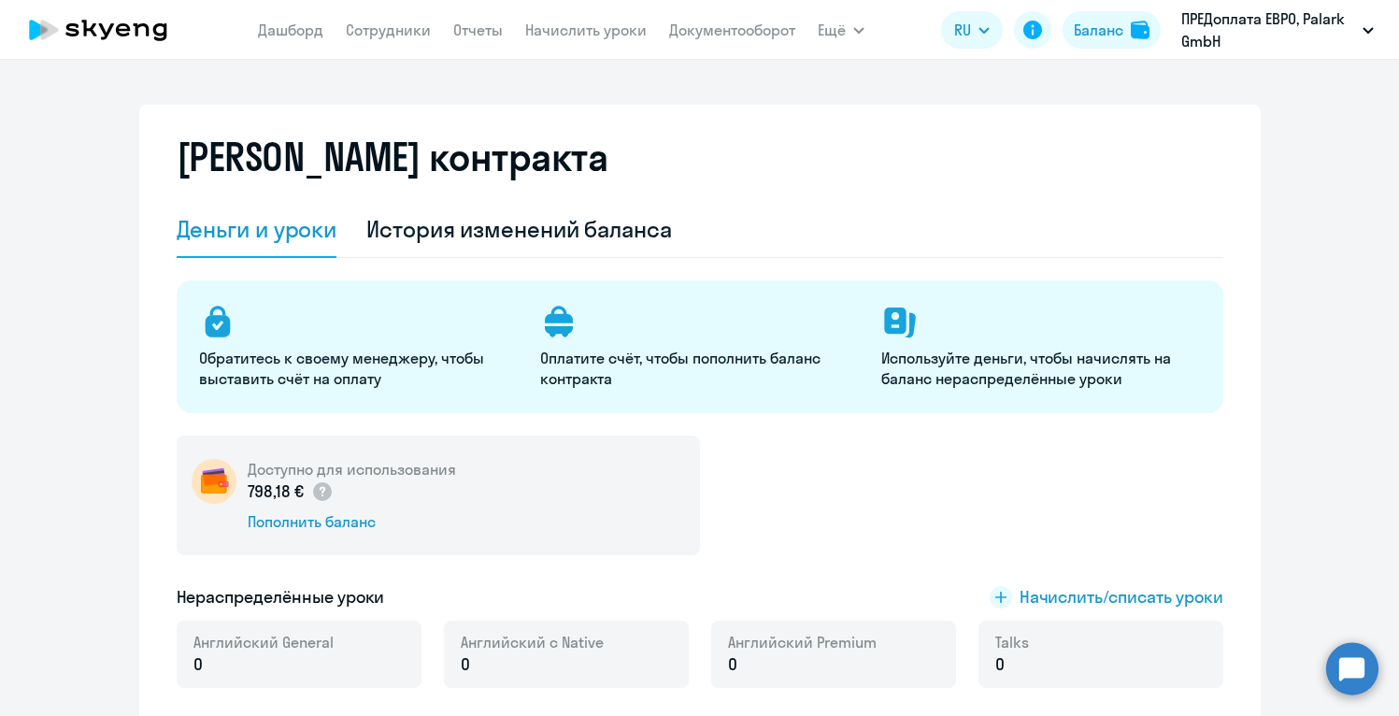
click at [895, 222] on div "Деньги и уроки История изменений баланса" at bounding box center [700, 230] width 1047 height 56
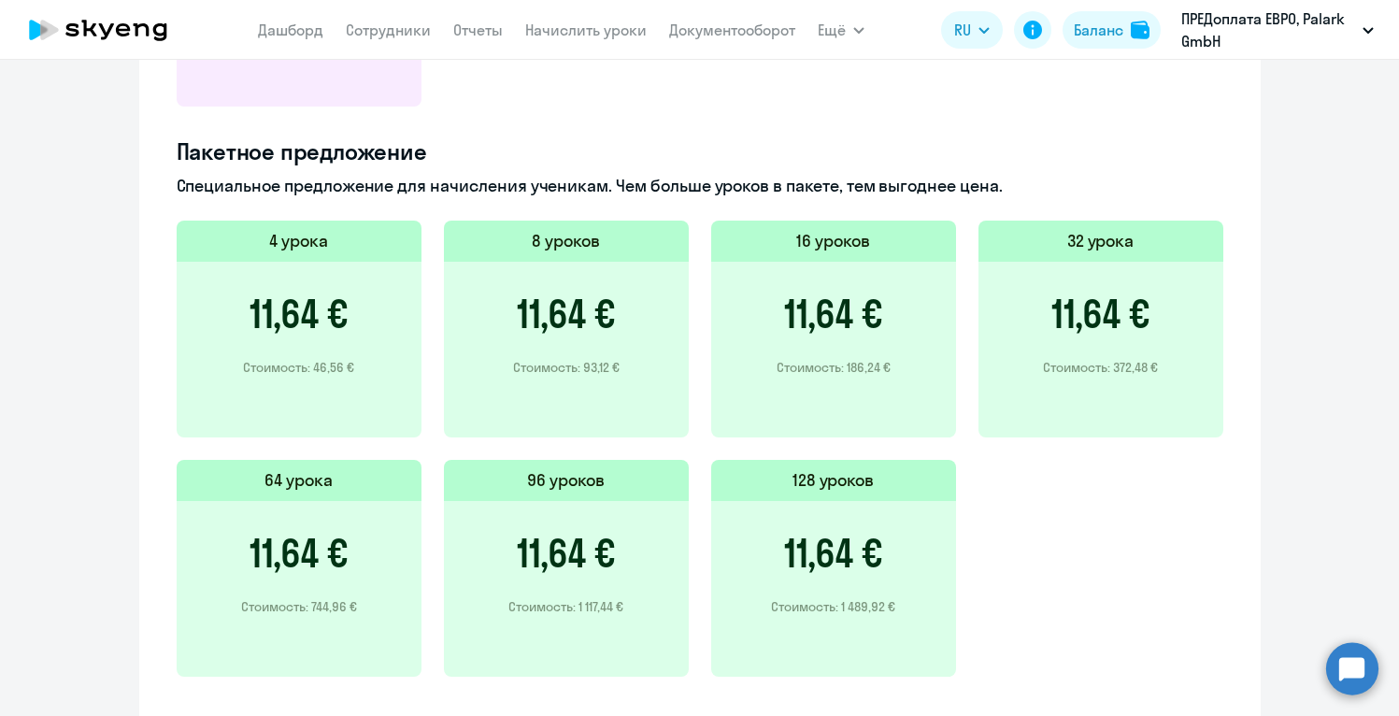
scroll to position [1271, 0]
